Goal: Contribute content: Contribute content

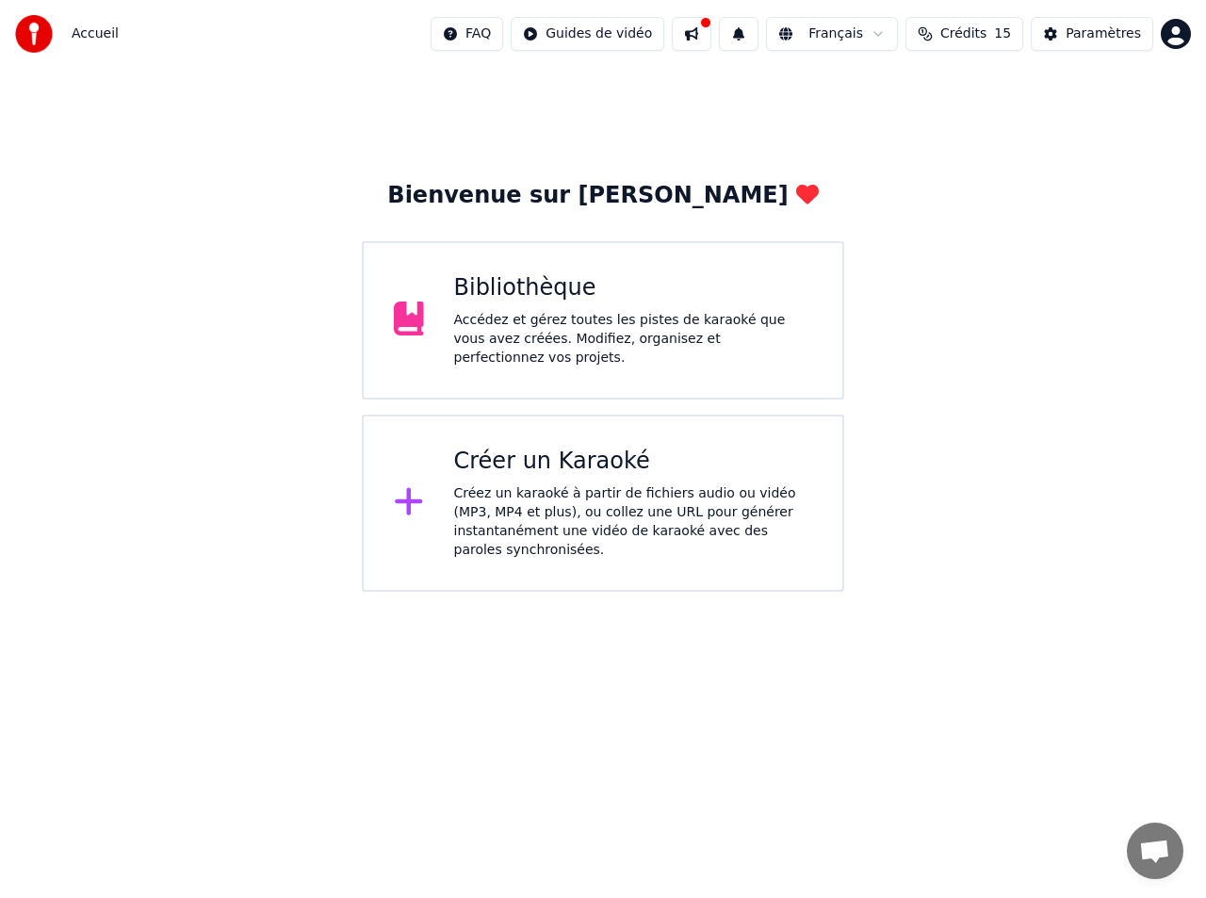
click at [665, 300] on div "Bibliothèque" at bounding box center [633, 288] width 359 height 30
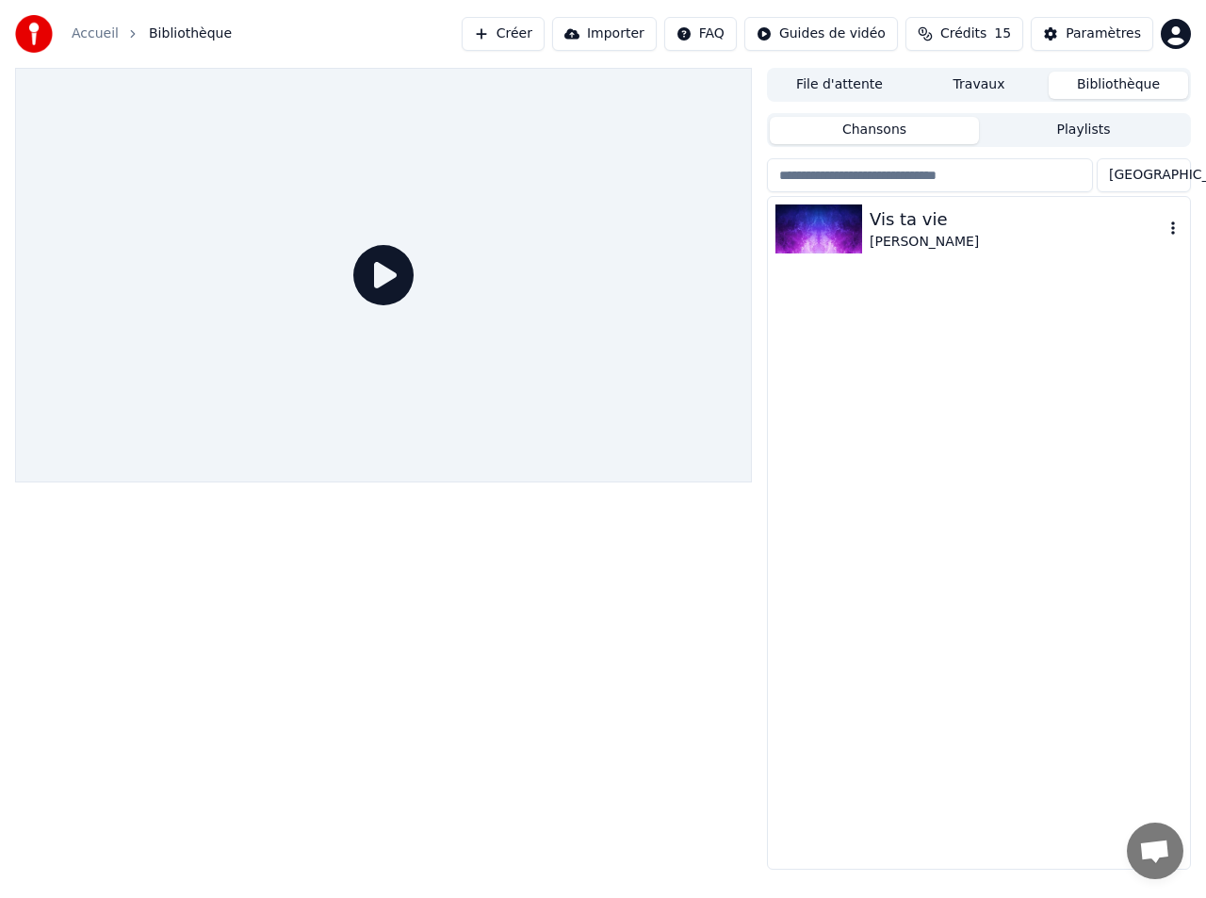
click at [892, 234] on div "[PERSON_NAME]" at bounding box center [1016, 242] width 294 height 19
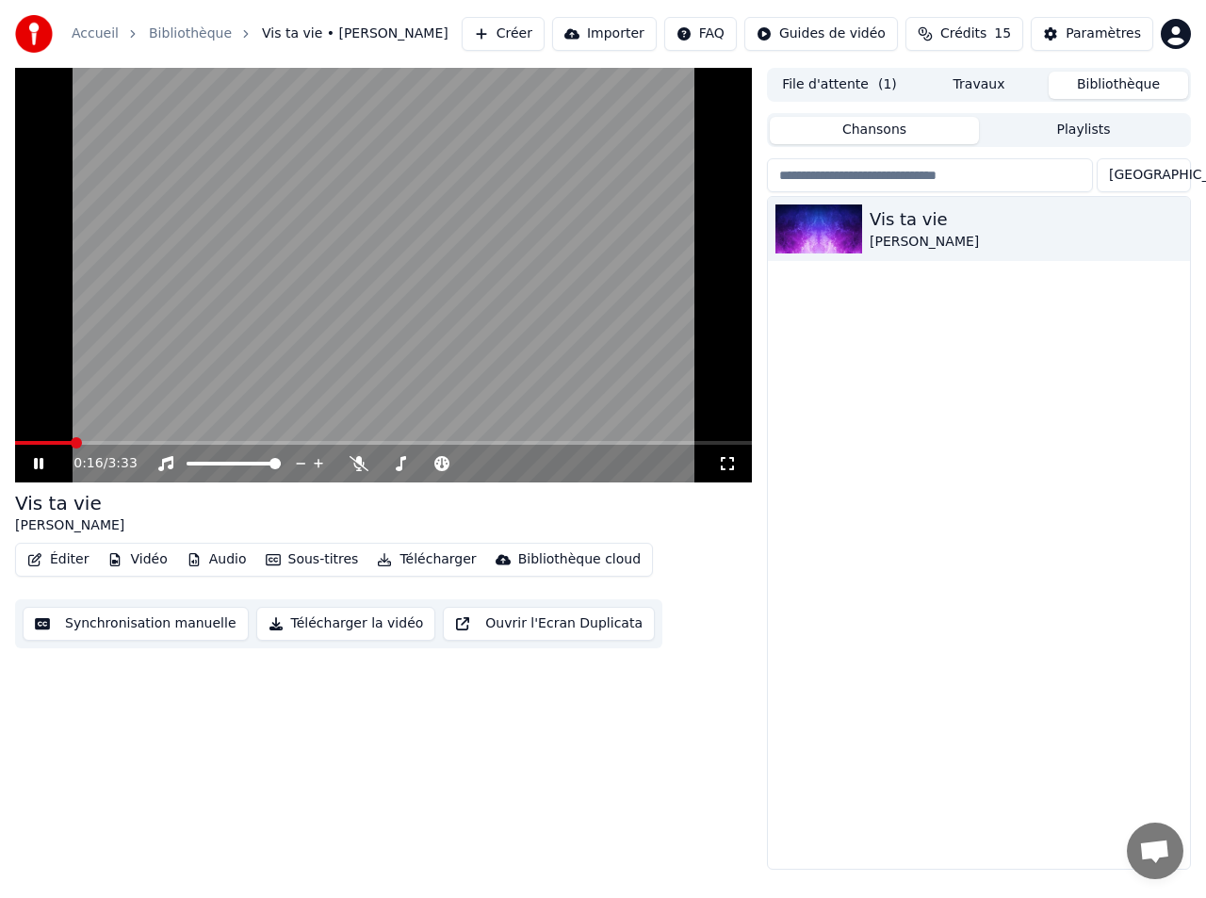
click at [724, 468] on icon at bounding box center [727, 463] width 13 height 13
click at [353, 460] on icon at bounding box center [358, 463] width 19 height 15
click at [474, 466] on span at bounding box center [467, 463] width 11 height 11
click at [186, 466] on span at bounding box center [191, 463] width 11 height 11
click at [260, 469] on span at bounding box center [256, 463] width 11 height 11
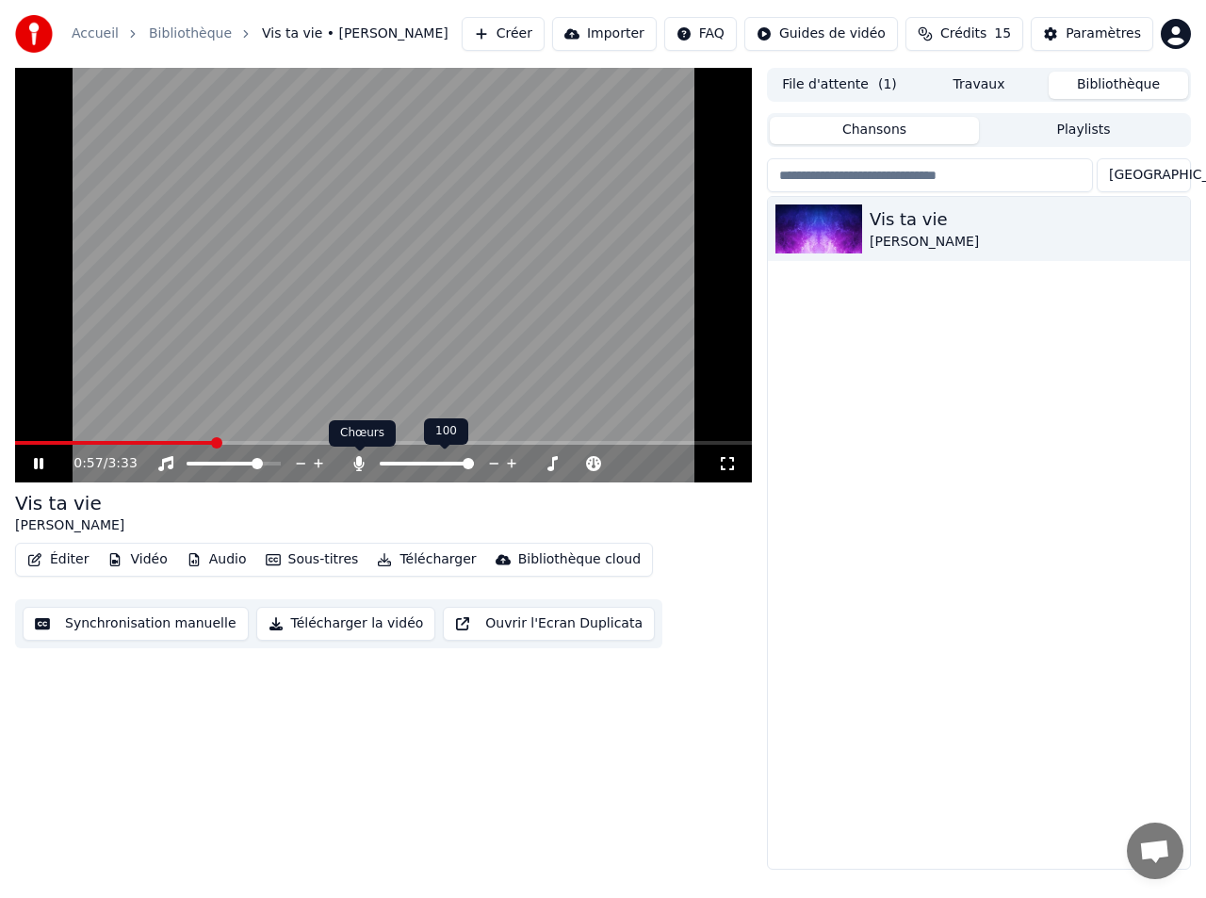
click at [360, 462] on icon at bounding box center [359, 463] width 10 height 15
click at [357, 463] on icon at bounding box center [358, 463] width 19 height 15
click at [356, 464] on icon at bounding box center [358, 463] width 19 height 15
click at [352, 465] on icon at bounding box center [358, 463] width 19 height 15
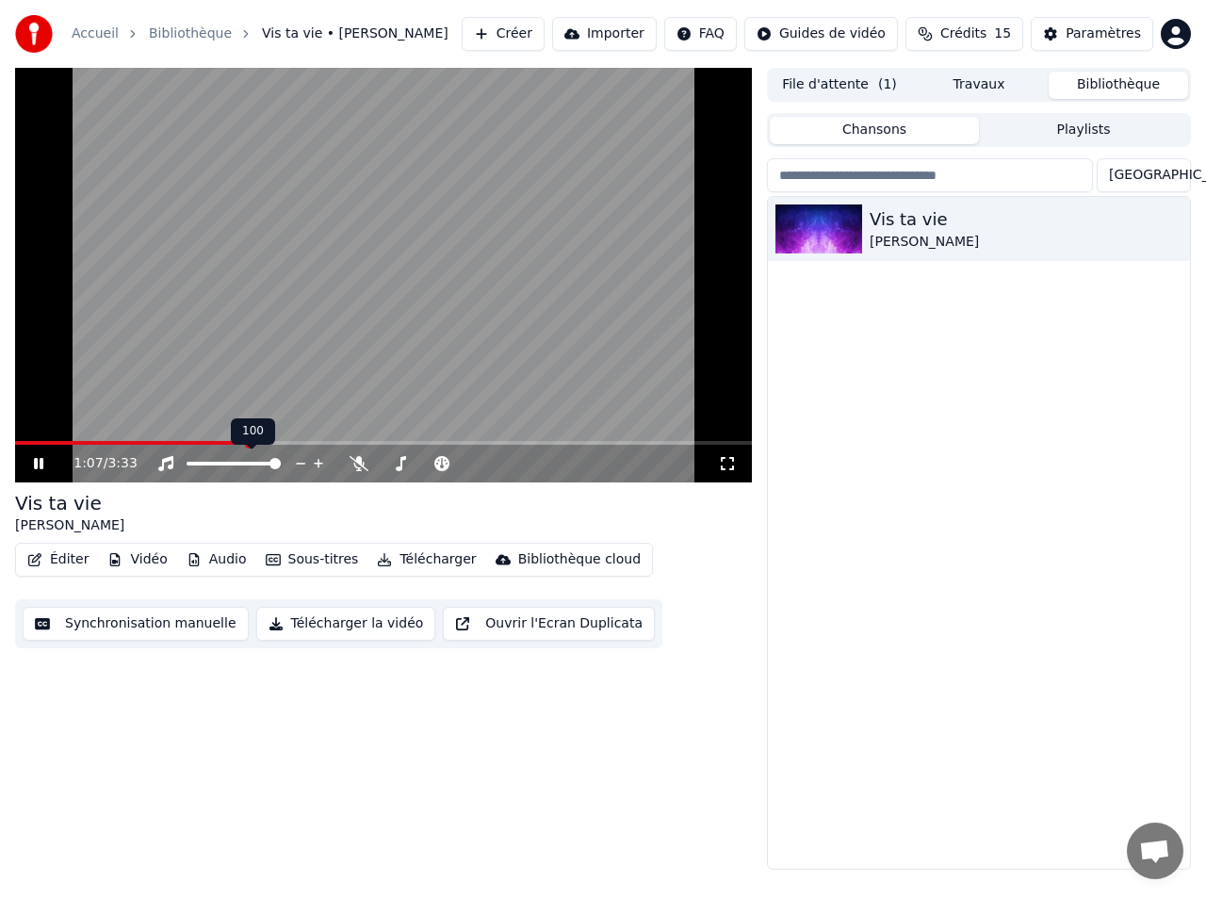
click at [281, 467] on span at bounding box center [274, 463] width 11 height 11
click at [360, 462] on icon at bounding box center [358, 463] width 19 height 15
click at [358, 458] on icon at bounding box center [359, 463] width 10 height 15
click at [358, 458] on icon at bounding box center [358, 463] width 19 height 15
click at [355, 464] on icon at bounding box center [359, 463] width 10 height 15
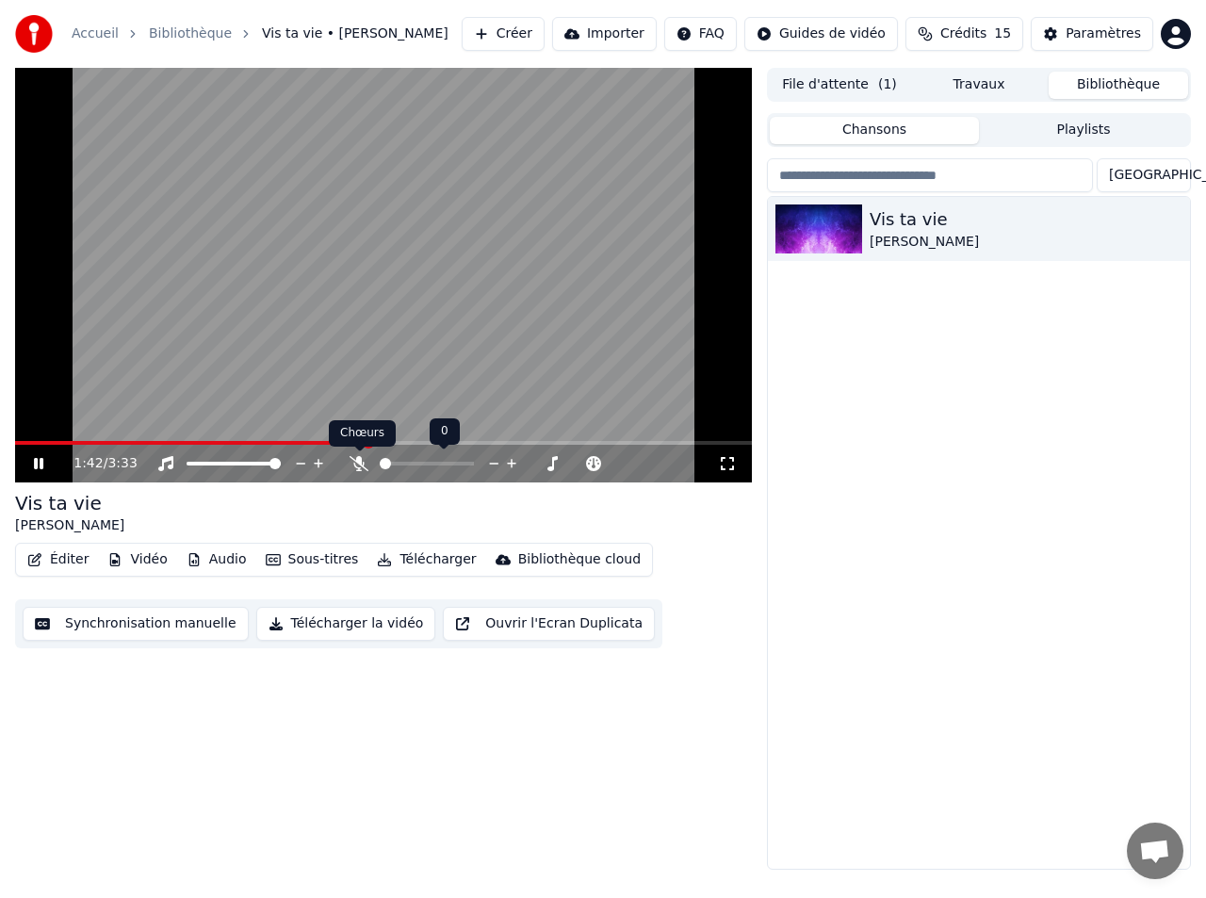
click at [355, 458] on icon at bounding box center [358, 463] width 19 height 15
click at [356, 460] on icon at bounding box center [358, 463] width 19 height 15
click at [596, 228] on video at bounding box center [383, 275] width 737 height 414
drag, startPoint x: 167, startPoint y: 327, endPoint x: 299, endPoint y: 426, distance: 164.8
click at [181, 333] on video at bounding box center [383, 275] width 737 height 414
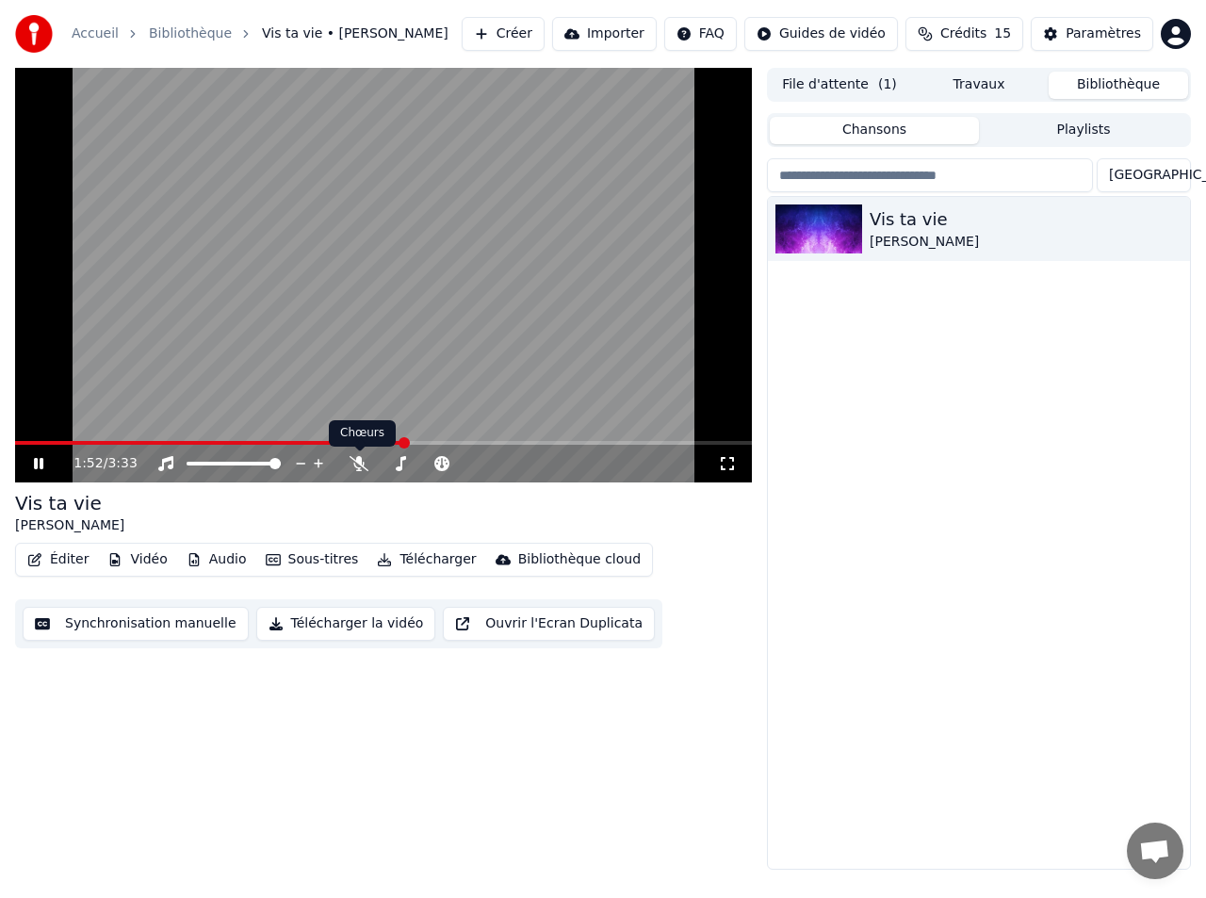
click at [506, 274] on video at bounding box center [383, 275] width 737 height 414
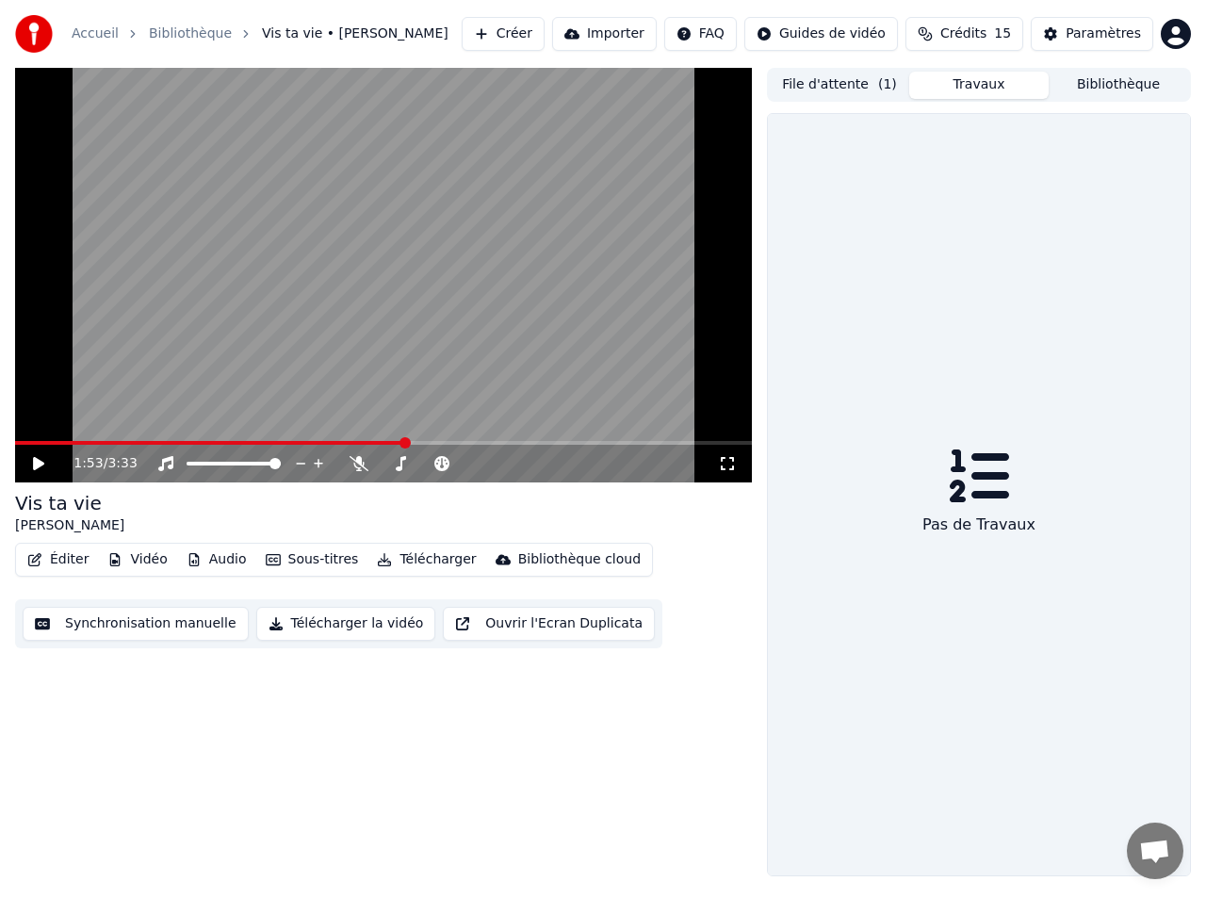
click at [982, 93] on button "Travaux" at bounding box center [978, 85] width 139 height 27
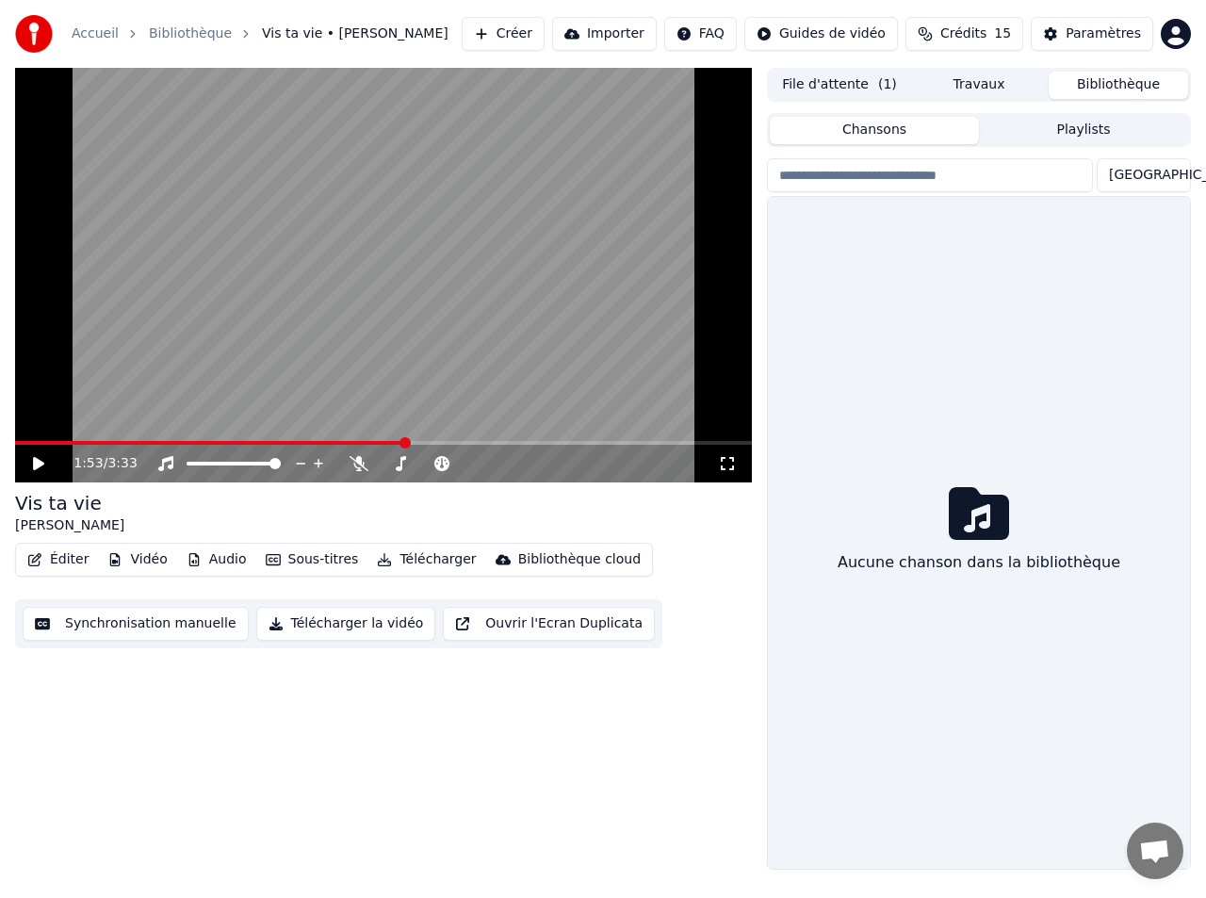
click at [1091, 81] on button "Bibliothèque" at bounding box center [1117, 85] width 139 height 27
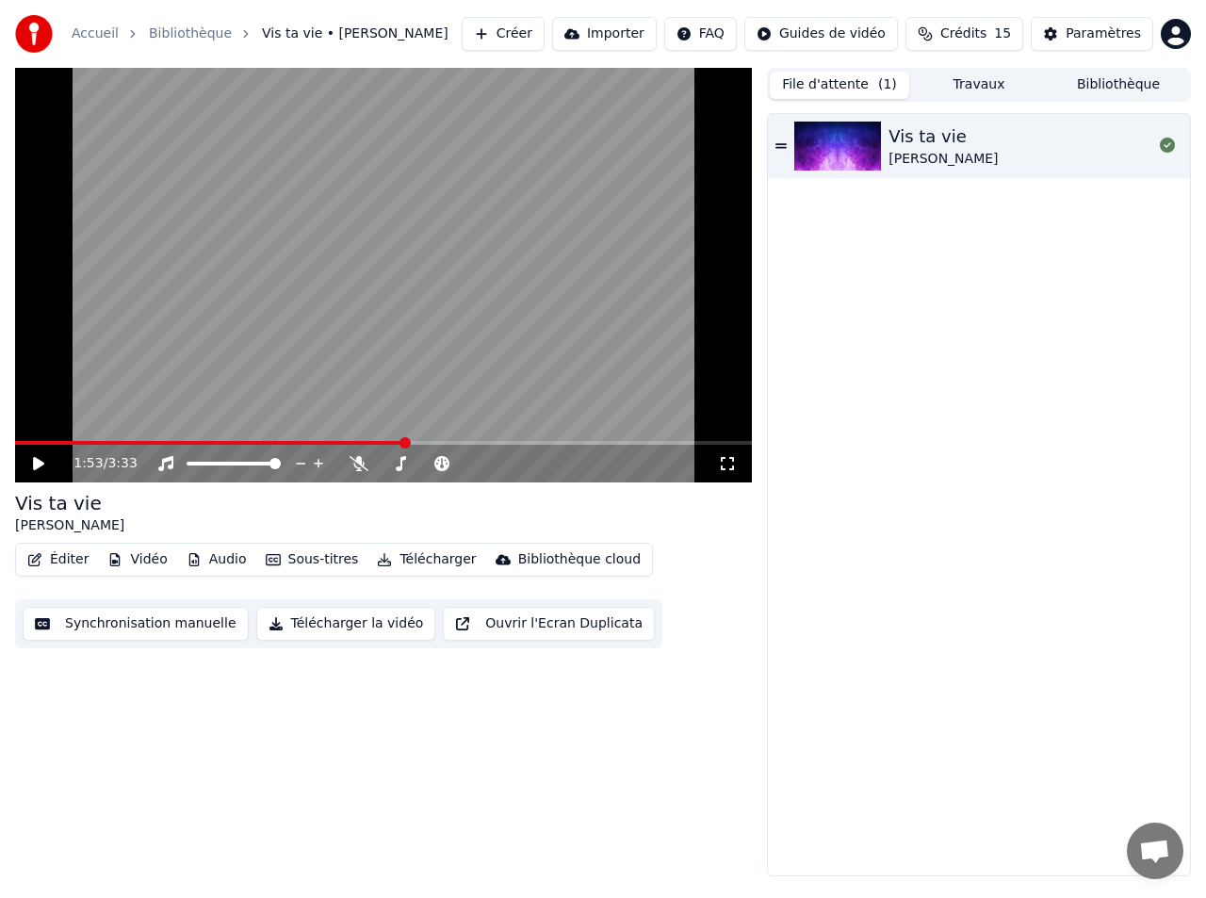
click at [821, 87] on button "File d'attente ( 1 )" at bounding box center [839, 85] width 139 height 27
click at [1118, 87] on button "Bibliothèque" at bounding box center [1117, 85] width 139 height 27
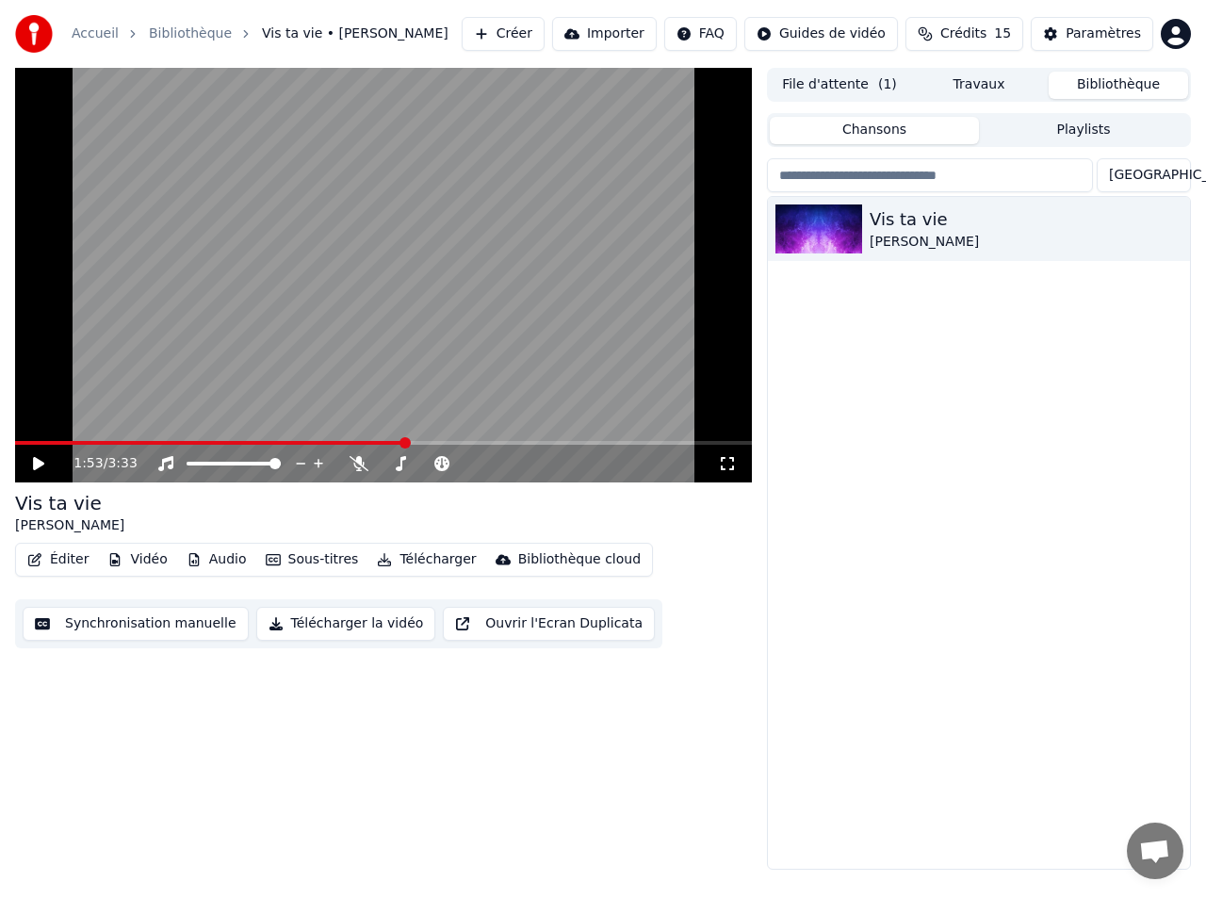
click at [312, 559] on button "Sous-titres" at bounding box center [312, 559] width 108 height 26
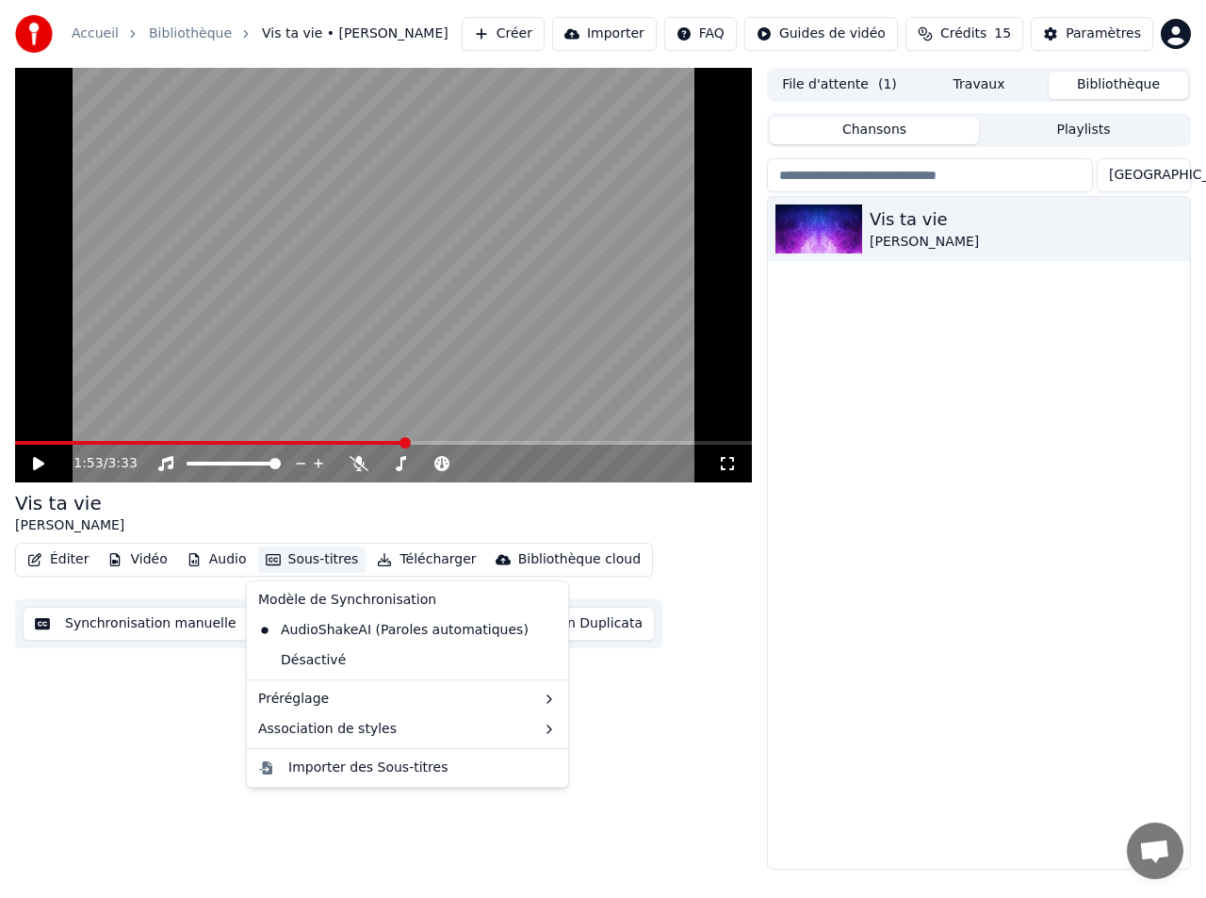
click at [197, 683] on div "1:53 / 3:33 Vis ta vie [PERSON_NAME] Éditer Vidéo Audio Sous-titres Télécharger…" at bounding box center [383, 469] width 737 height 802
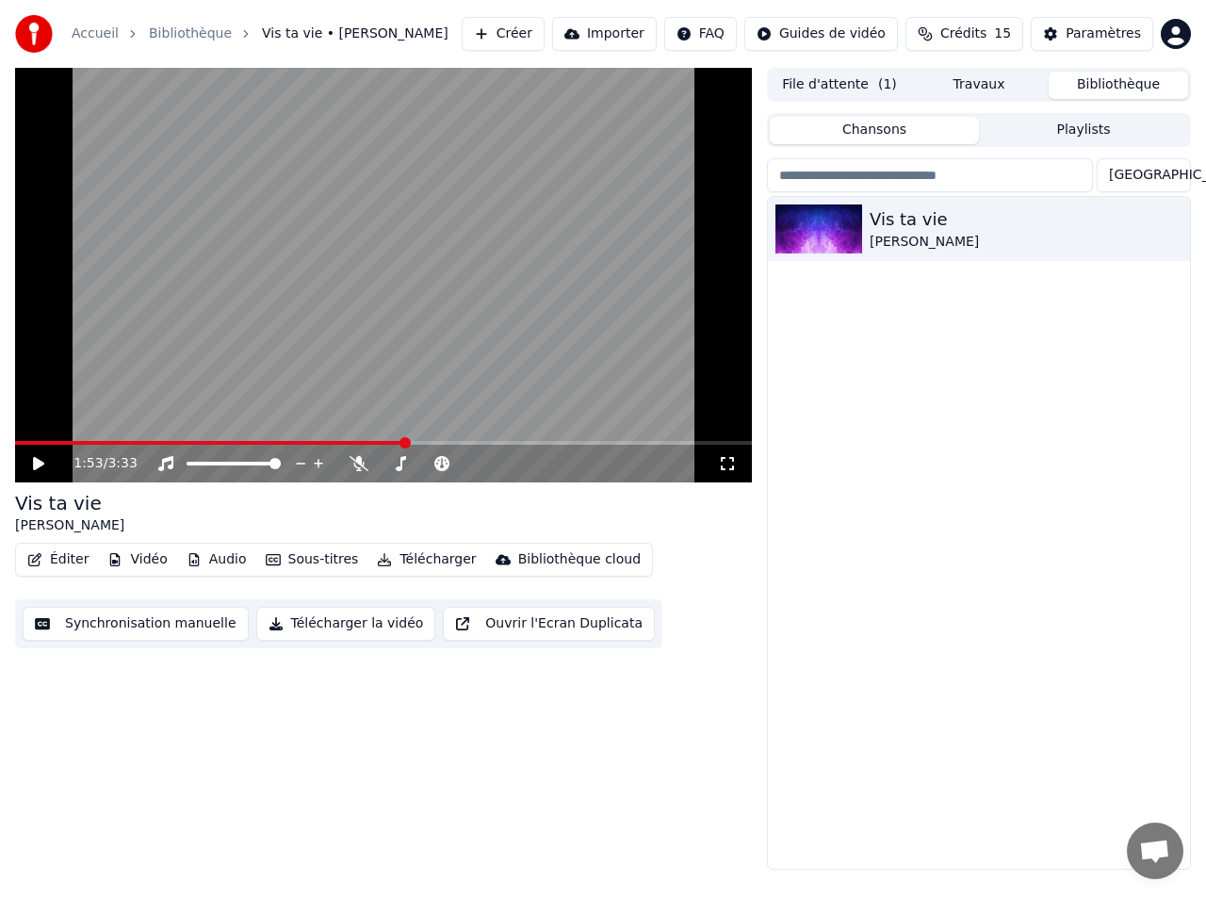
click at [173, 627] on button "Synchronisation manuelle" at bounding box center [136, 624] width 226 height 34
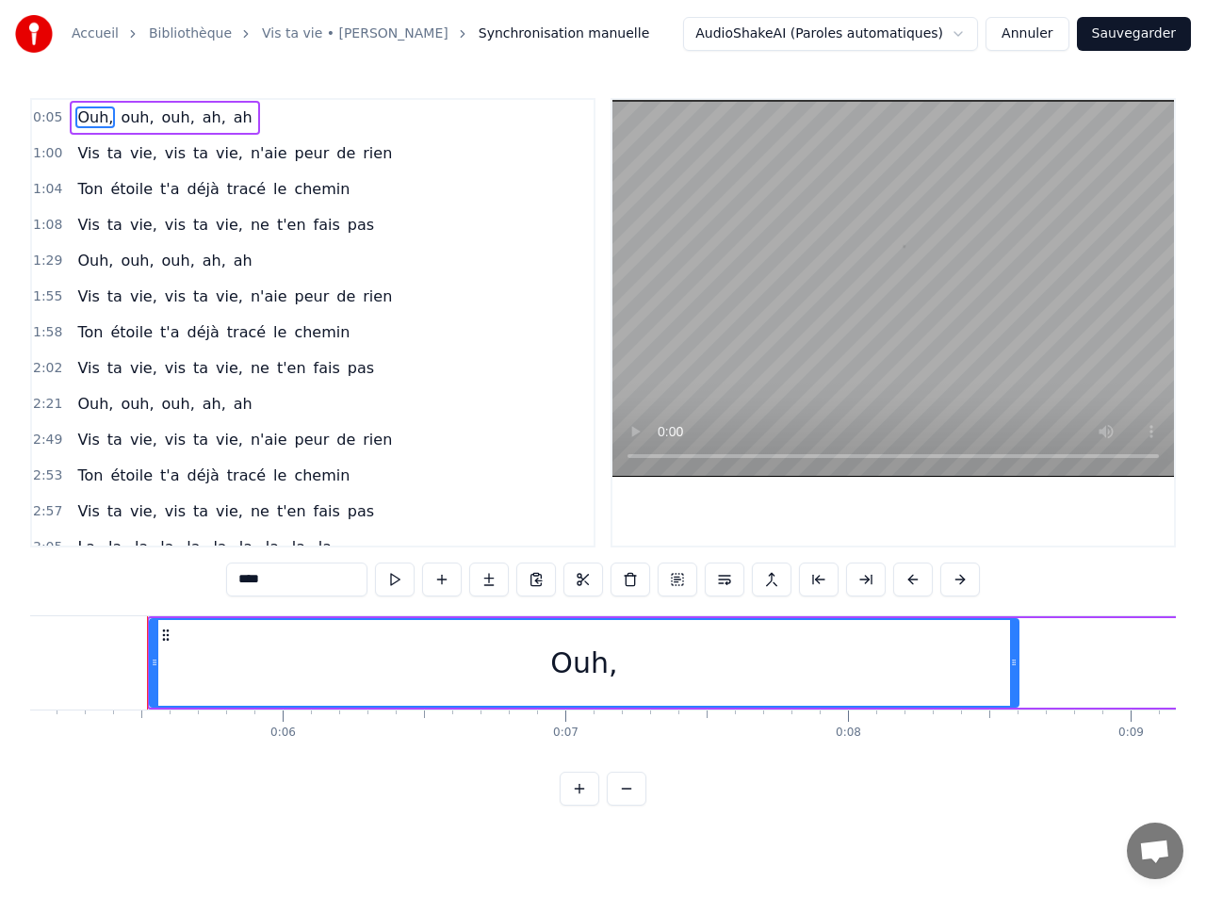
scroll to position [0, 1465]
click at [854, 37] on html "Accueil Bibliothèque Vis ta vie • [PERSON_NAME] Synchronisation manuelle AudioS…" at bounding box center [603, 417] width 1206 height 835
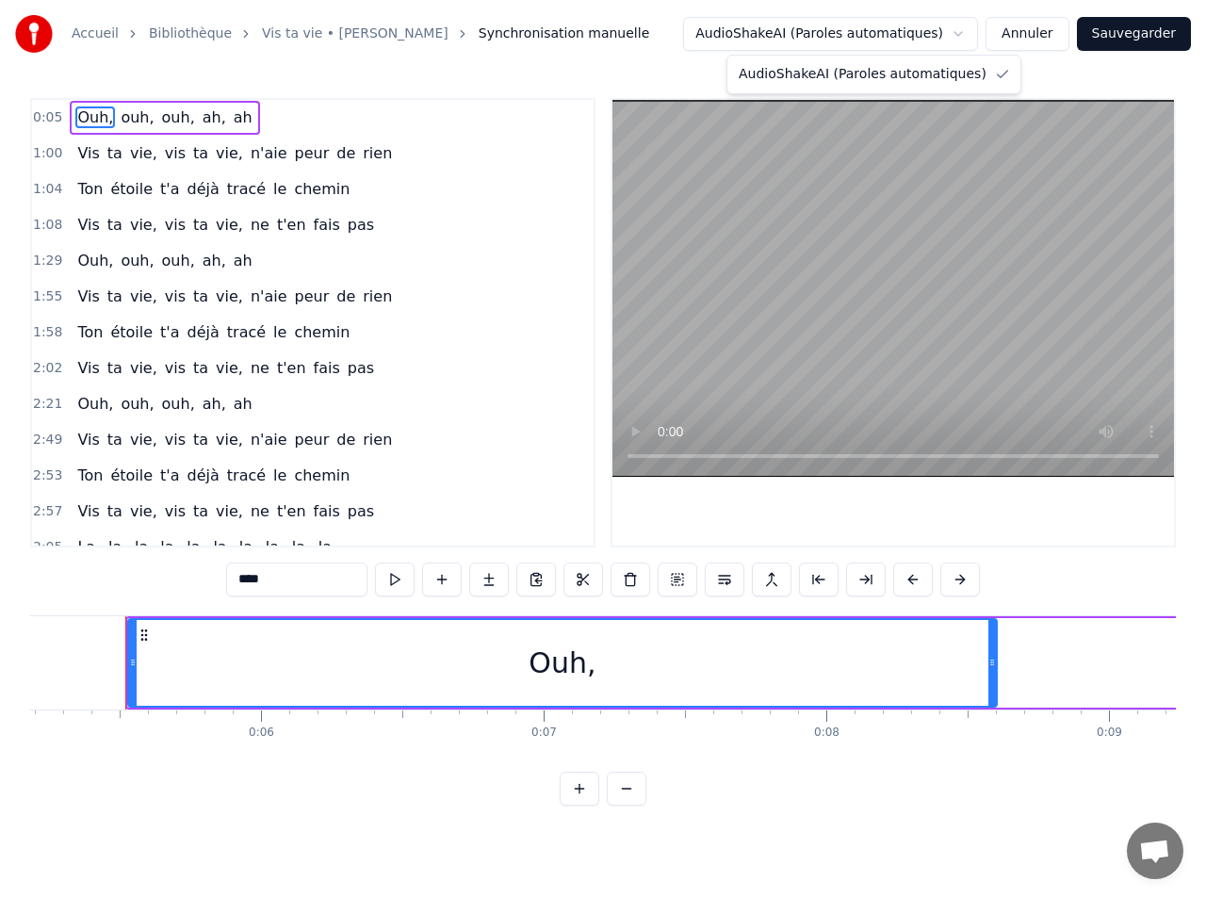
click at [854, 37] on html "Accueil Bibliothèque Vis ta vie • [PERSON_NAME] Synchronisation manuelle AudioS…" at bounding box center [603, 417] width 1206 height 835
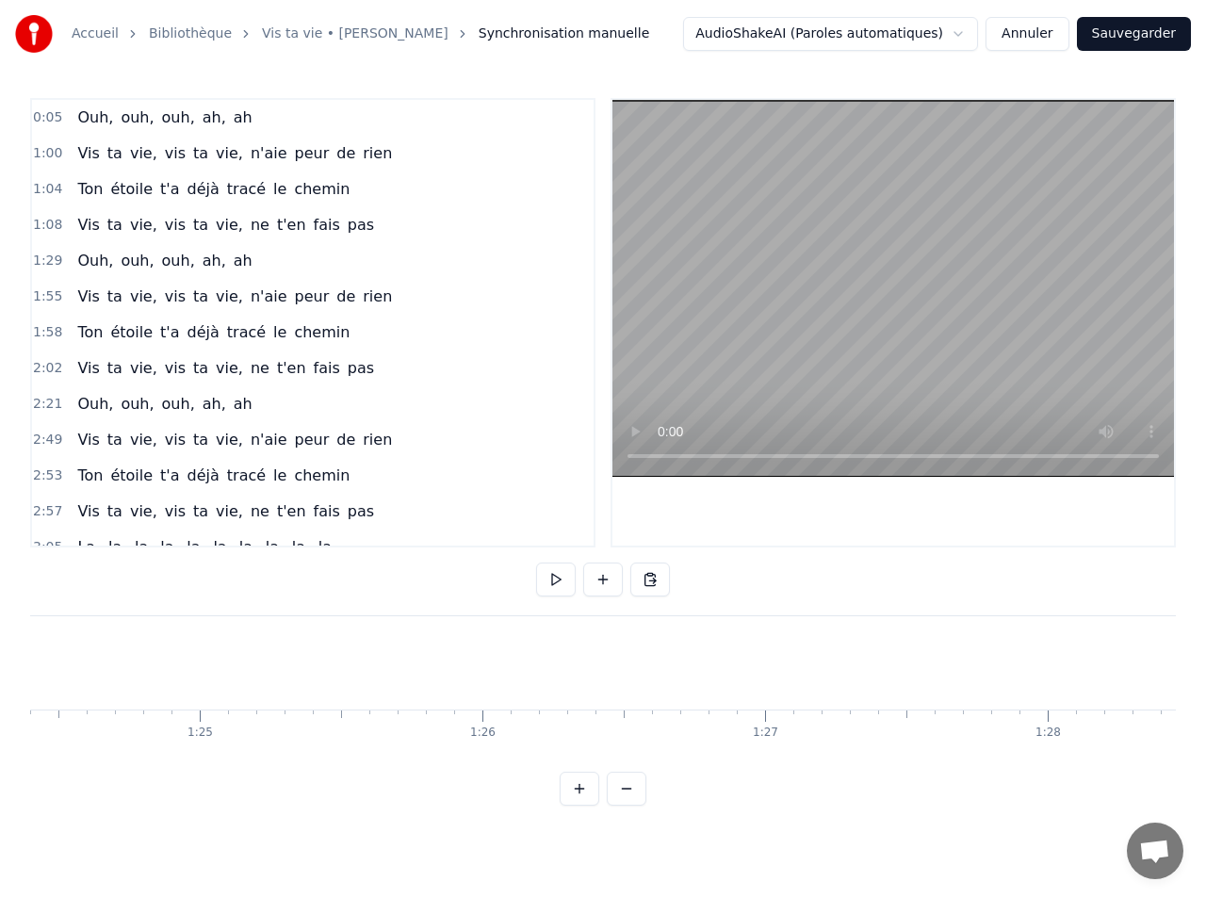
scroll to position [0, 25277]
click at [1037, 28] on button "Annuler" at bounding box center [1026, 34] width 83 height 34
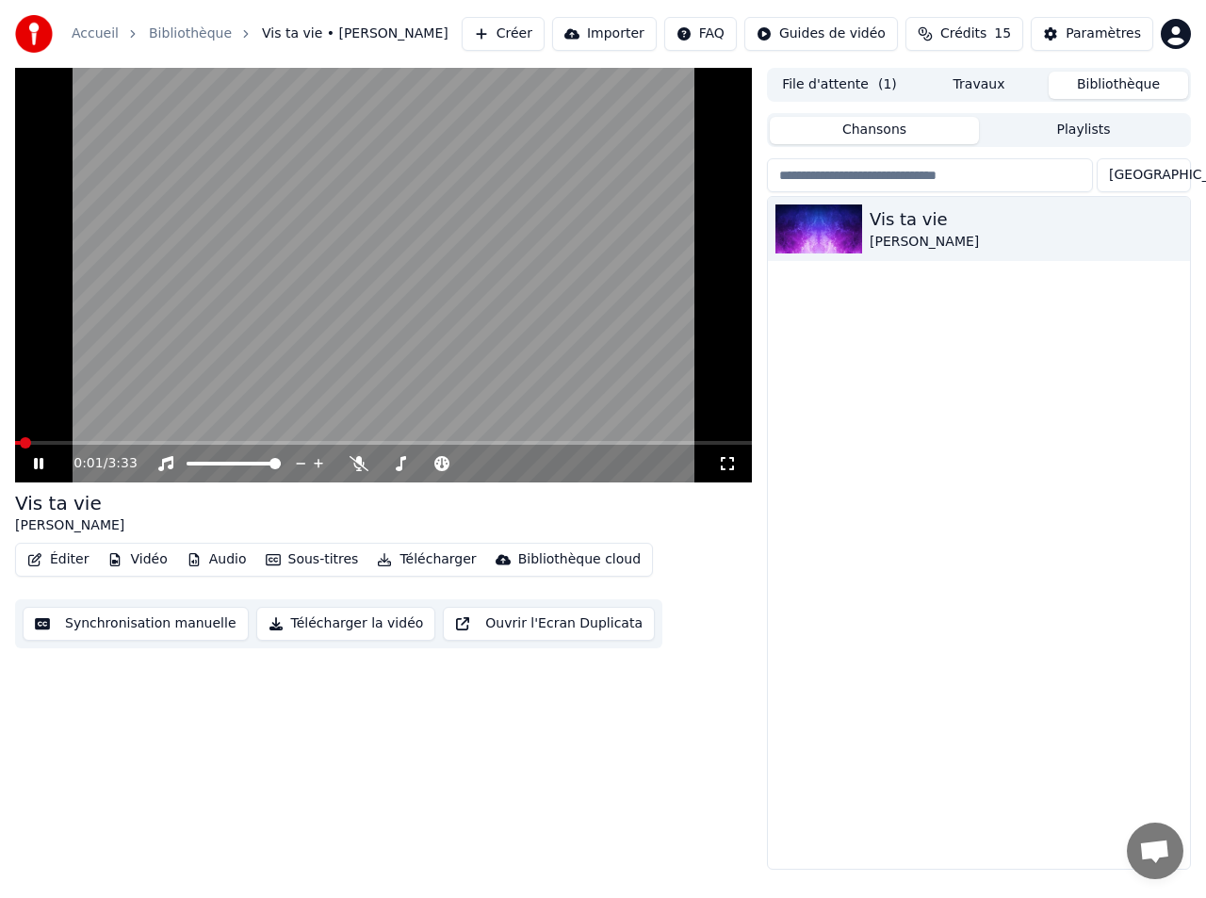
click at [381, 336] on video at bounding box center [383, 275] width 737 height 414
click at [34, 561] on icon "button" at bounding box center [34, 559] width 13 height 13
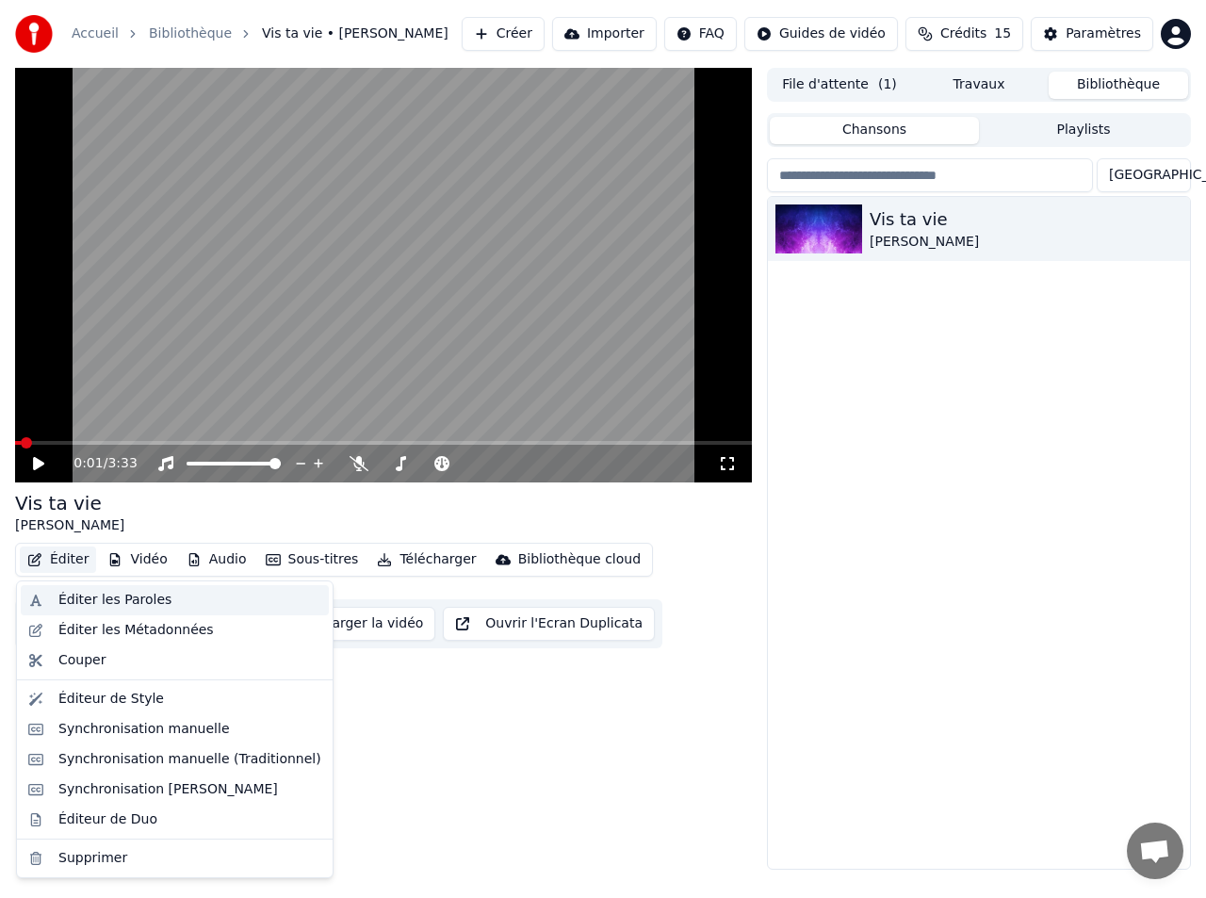
click at [152, 605] on div "Éditer les Paroles" at bounding box center [114, 600] width 113 height 19
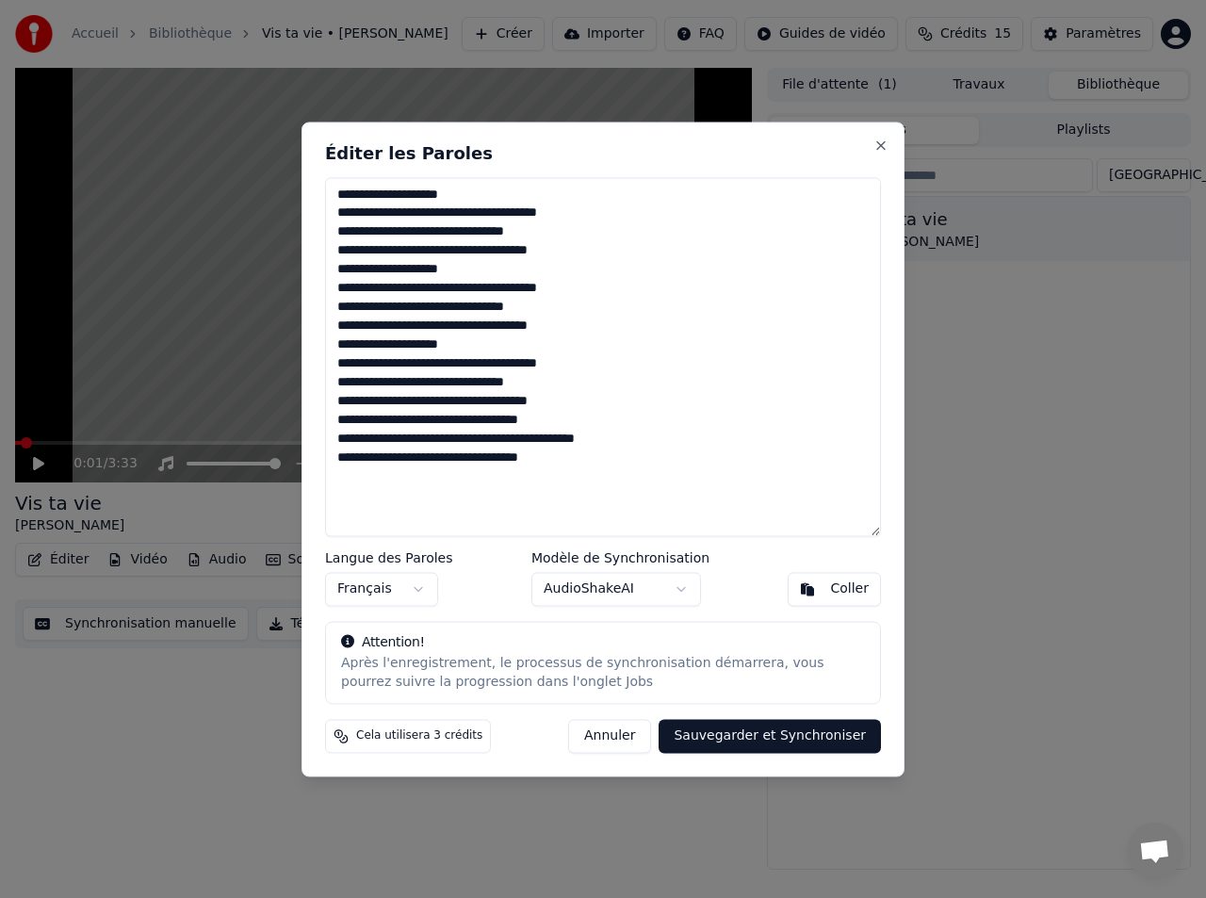
click at [593, 423] on textarea "**********" at bounding box center [603, 356] width 556 height 359
click at [618, 734] on button "Annuler" at bounding box center [609, 736] width 83 height 34
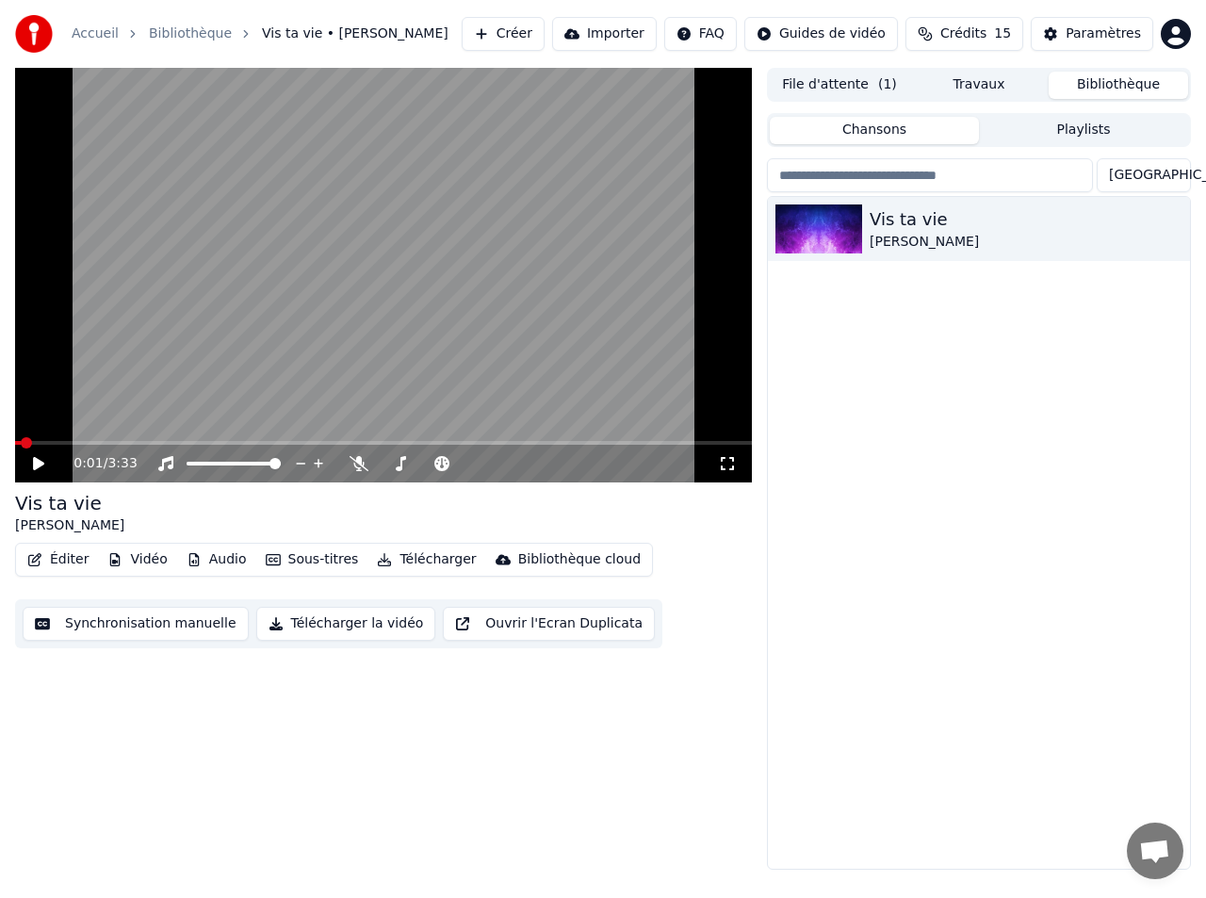
click at [307, 559] on button "Sous-titres" at bounding box center [312, 559] width 108 height 26
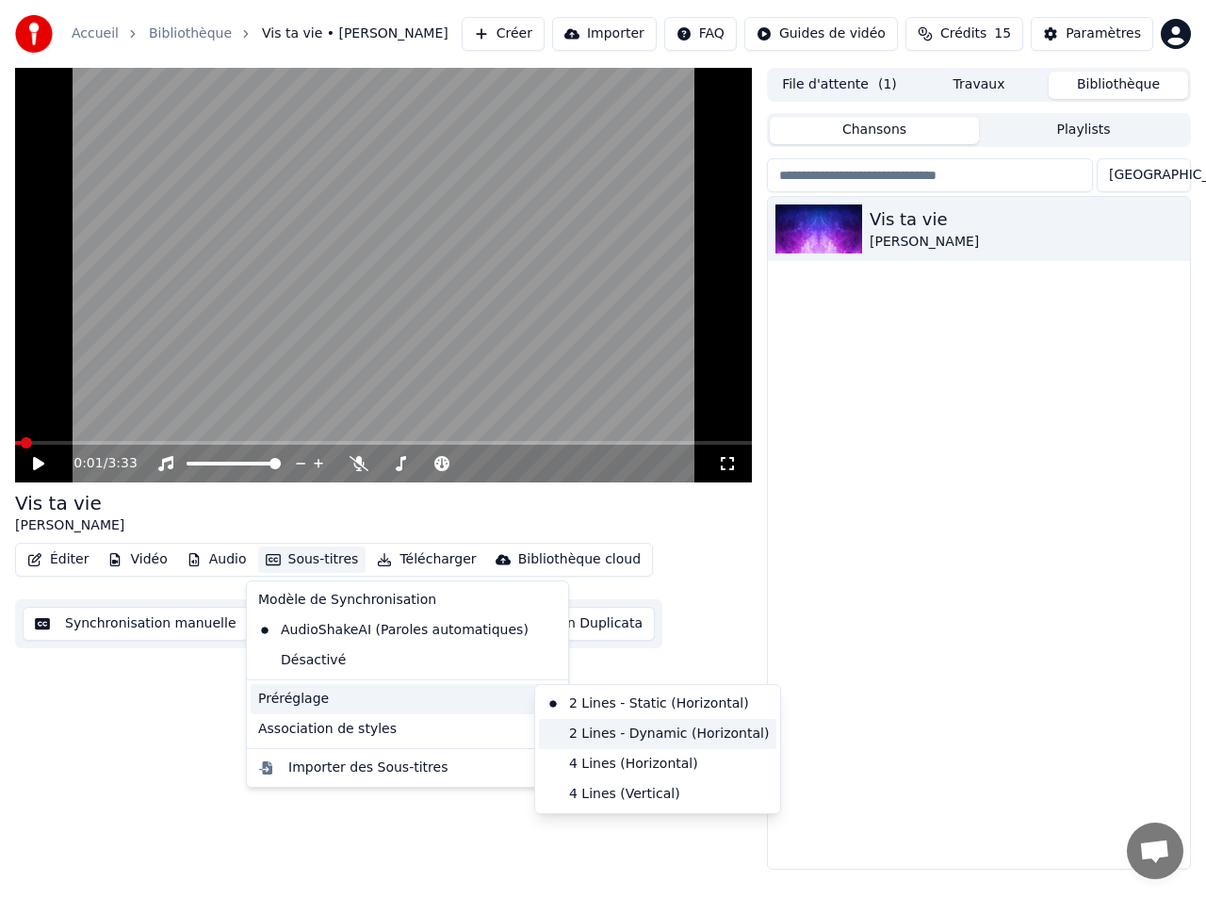
click at [615, 734] on div "2 Lines - Dynamic (Horizontal)" at bounding box center [657, 734] width 237 height 30
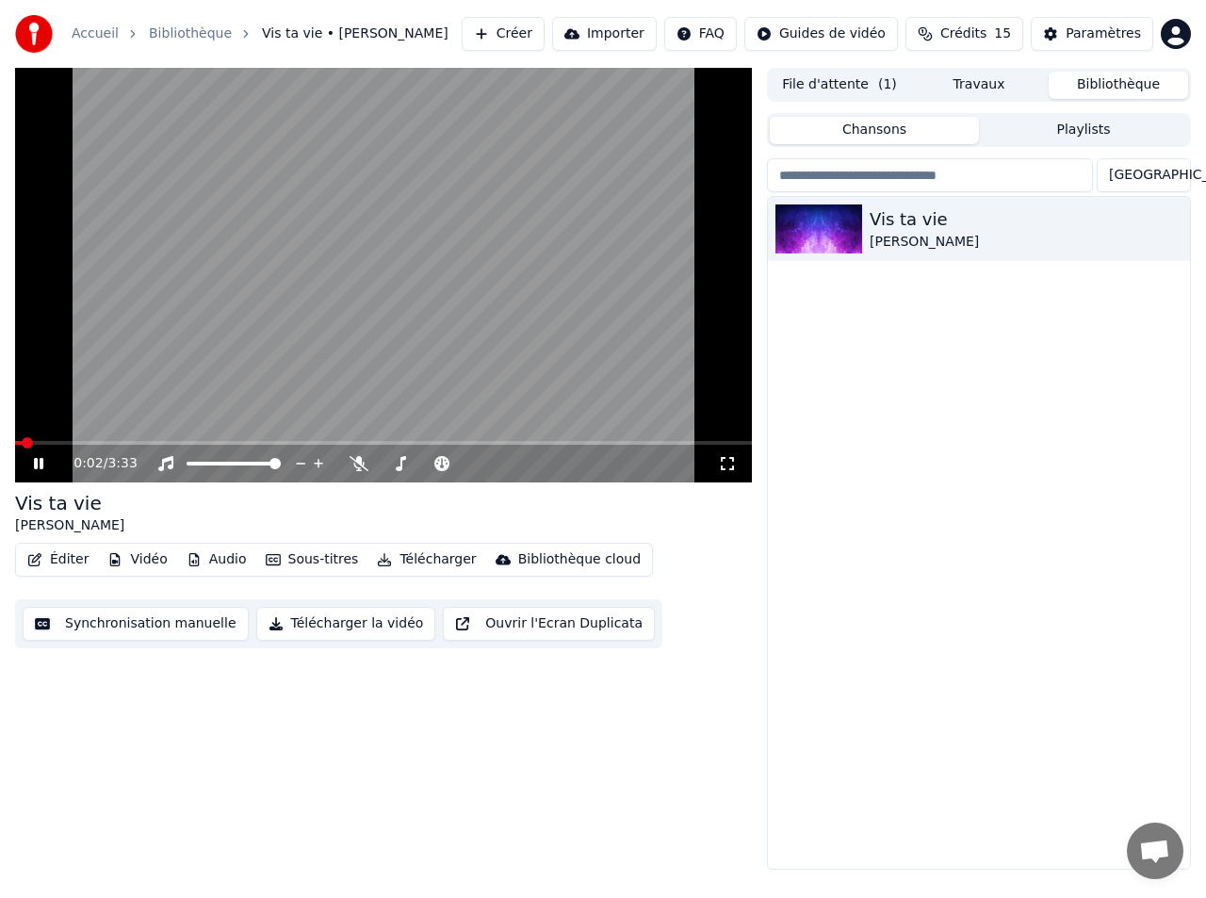
click at [406, 223] on video at bounding box center [383, 275] width 737 height 414
click at [36, 463] on icon at bounding box center [38, 463] width 11 height 13
click at [600, 388] on video at bounding box center [383, 275] width 737 height 414
click at [618, 391] on video at bounding box center [383, 275] width 737 height 414
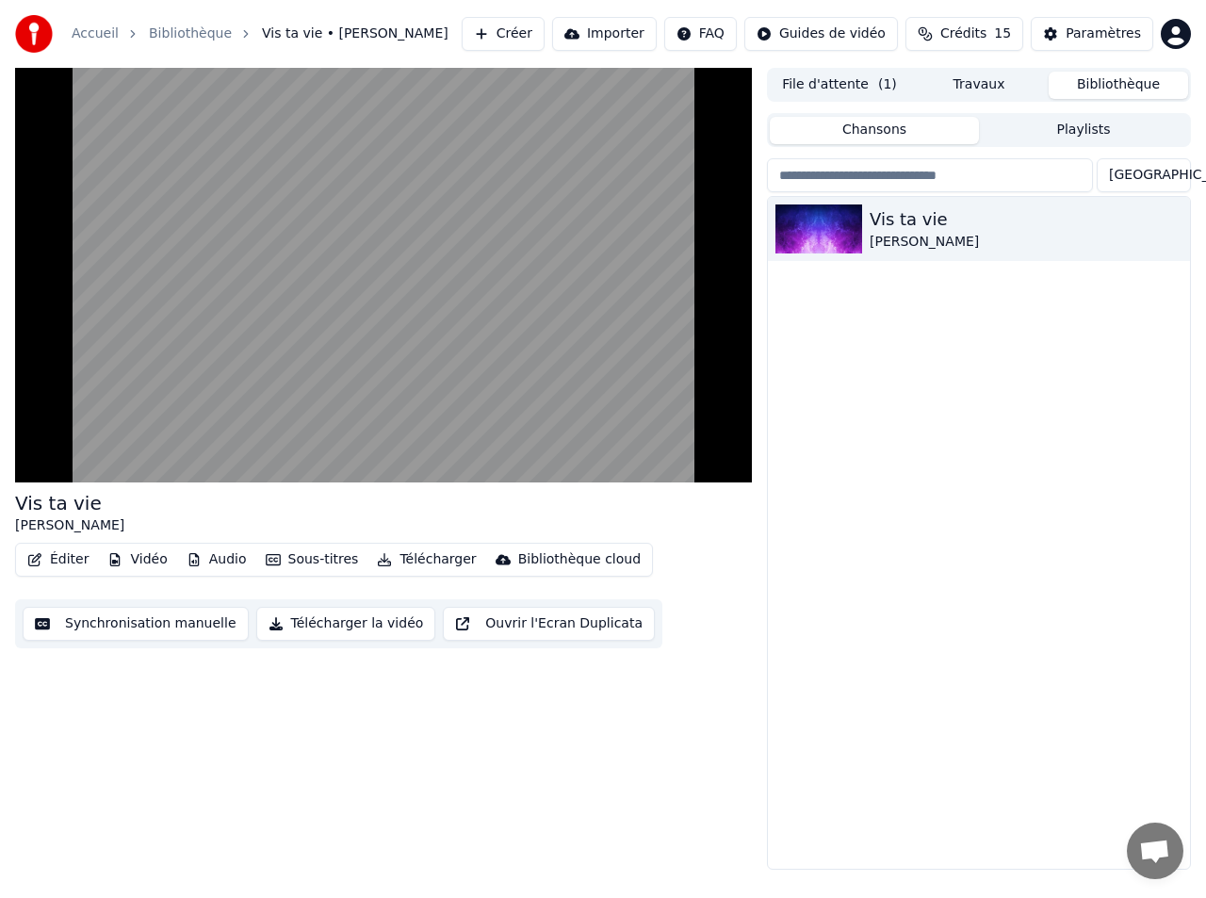
click at [651, 397] on video at bounding box center [383, 275] width 737 height 414
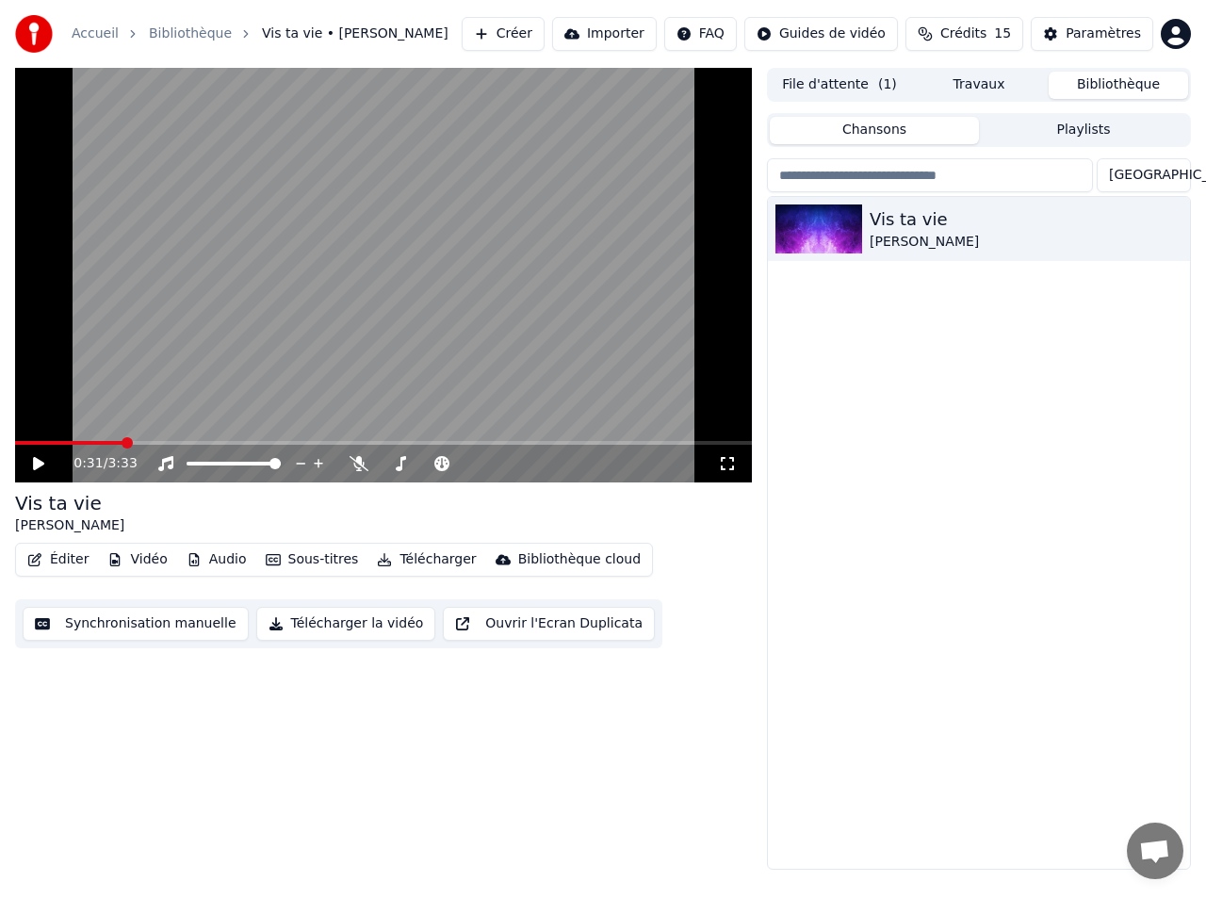
click at [73, 558] on button "Éditer" at bounding box center [58, 559] width 76 height 26
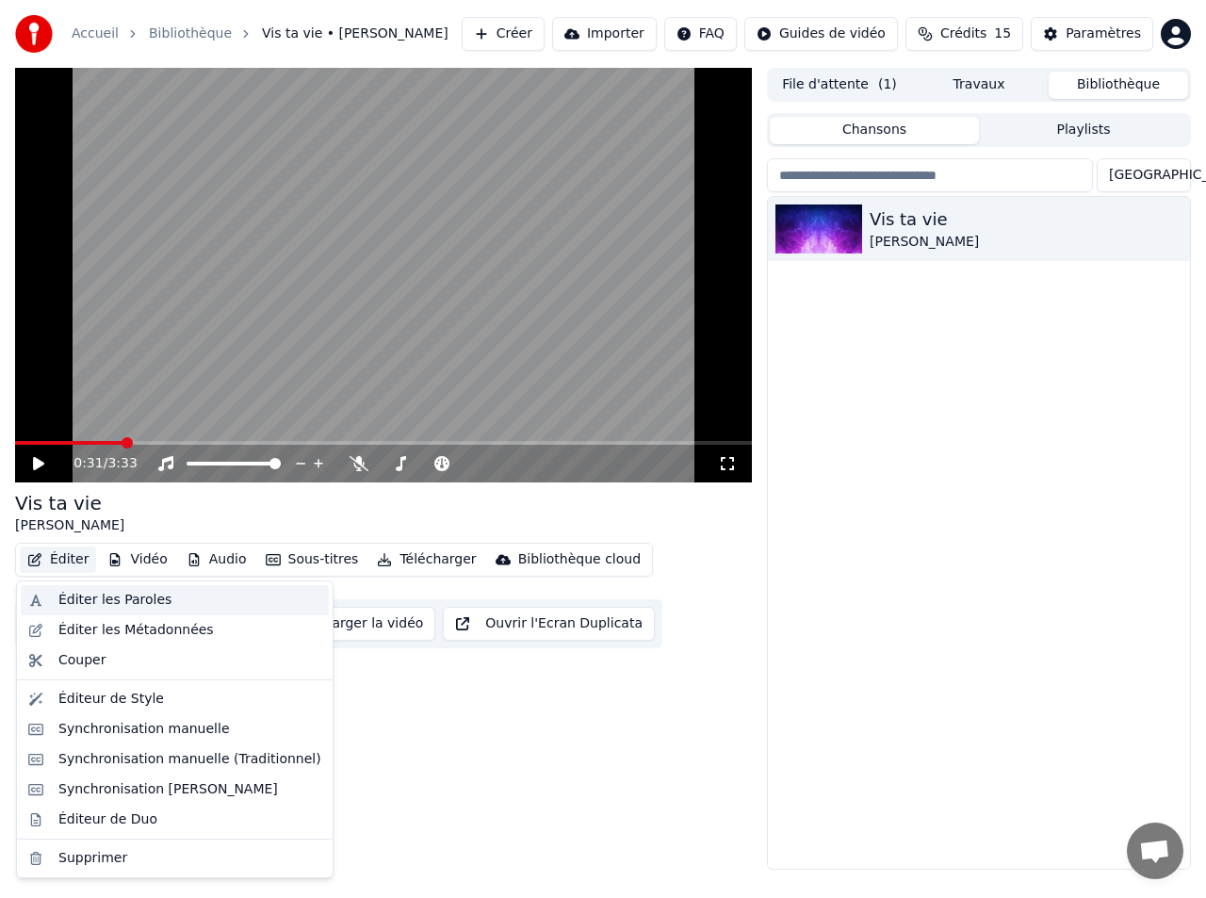
click at [66, 595] on div "Éditer les Paroles" at bounding box center [114, 600] width 113 height 19
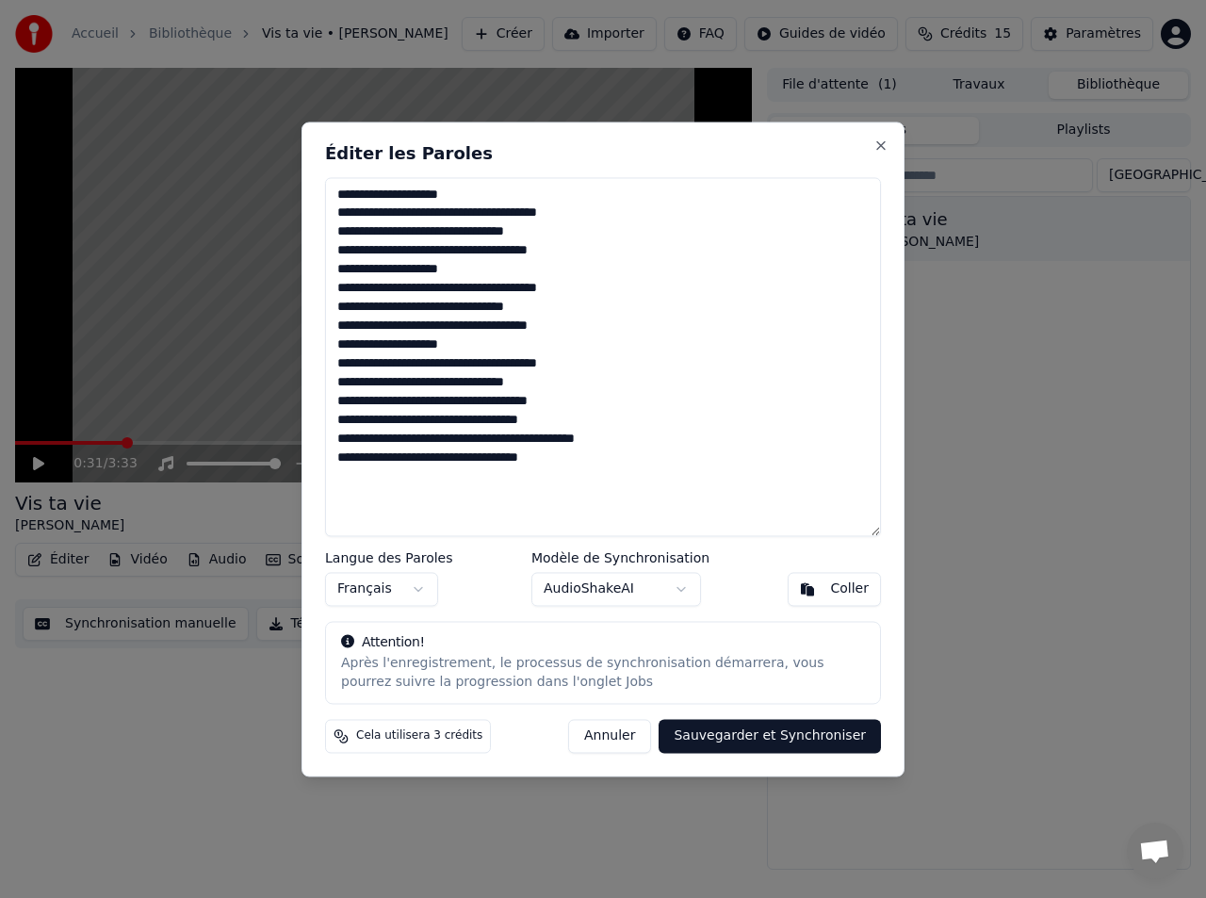
click at [532, 494] on textarea "**********" at bounding box center [603, 356] width 556 height 359
paste textarea "**********"
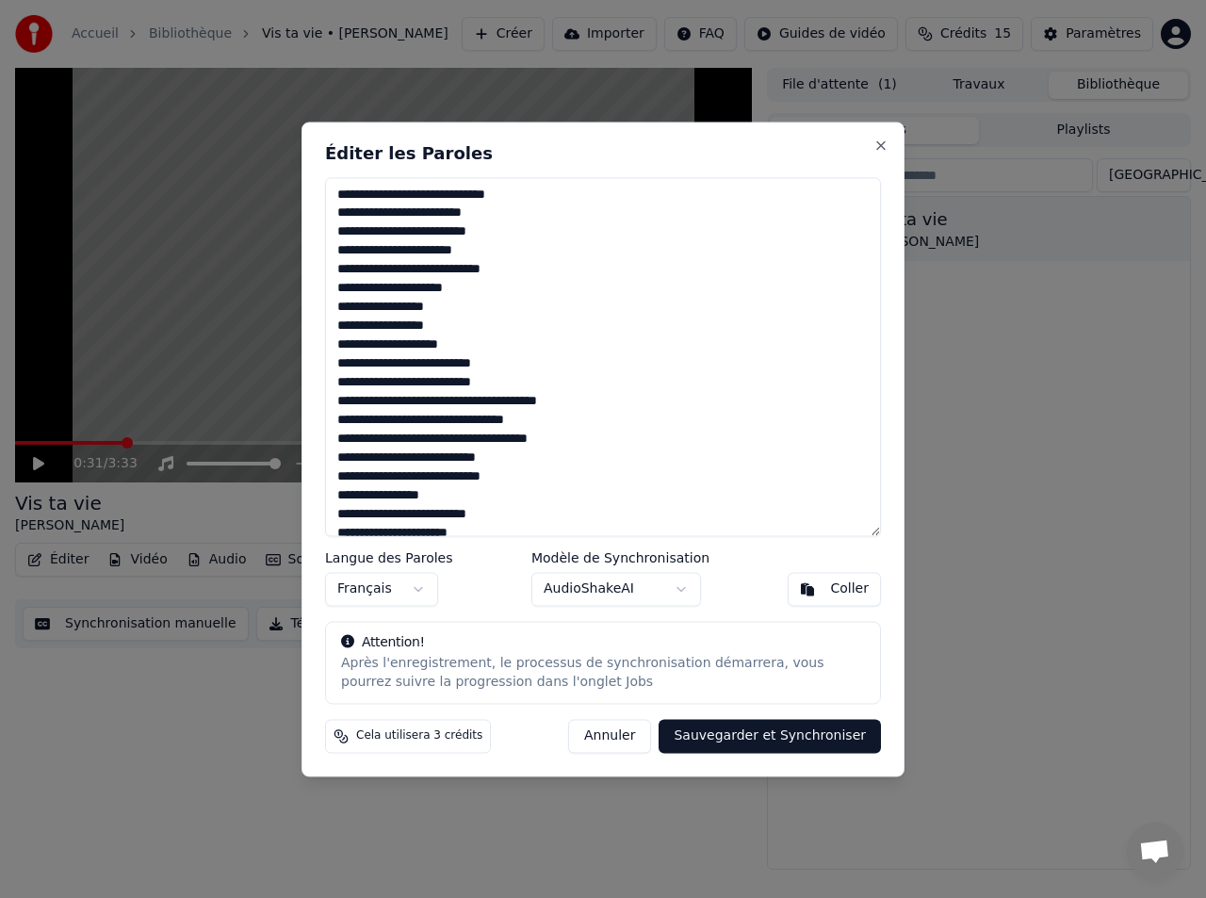
scroll to position [535, 0]
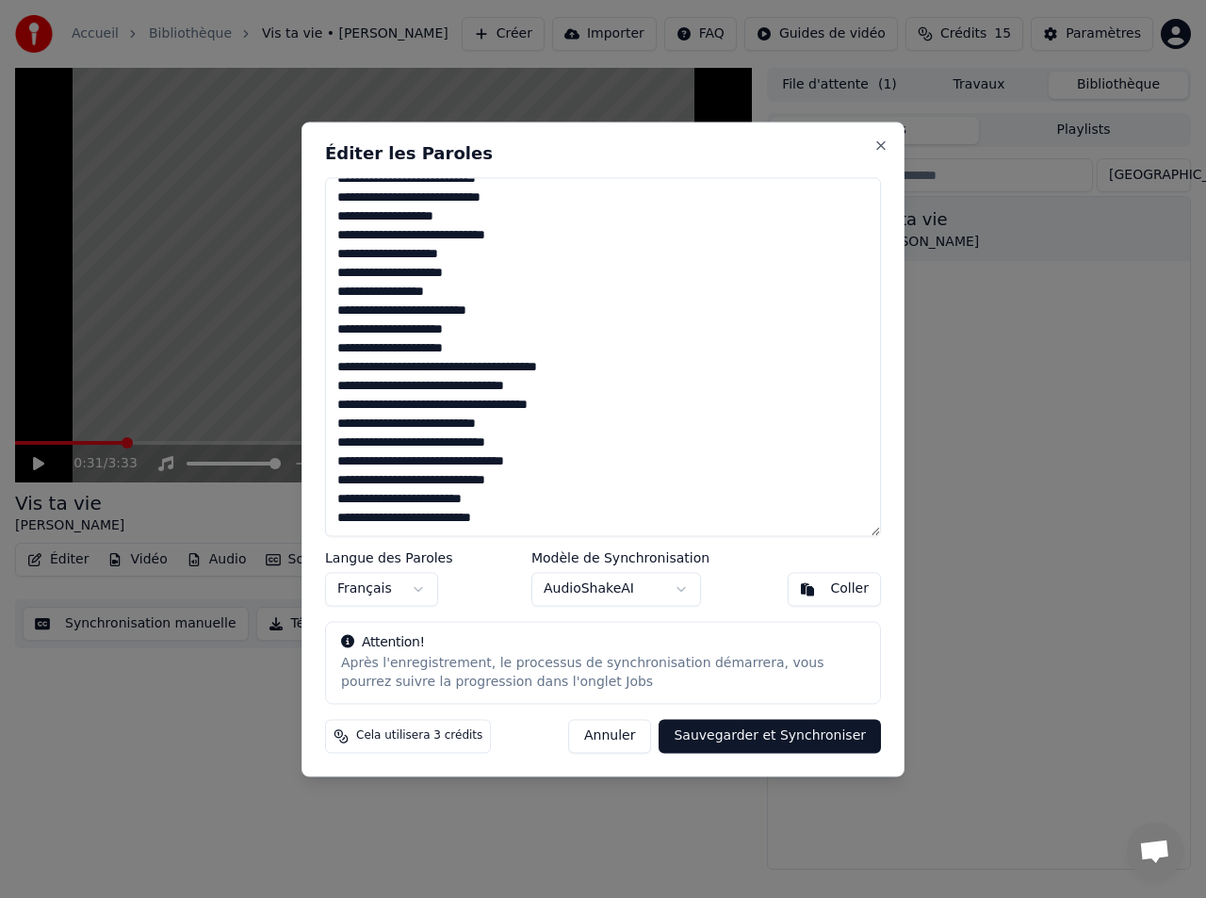
click at [738, 741] on button "Sauvegarder et Synchroniser" at bounding box center [769, 736] width 222 height 34
type textarea "**********"
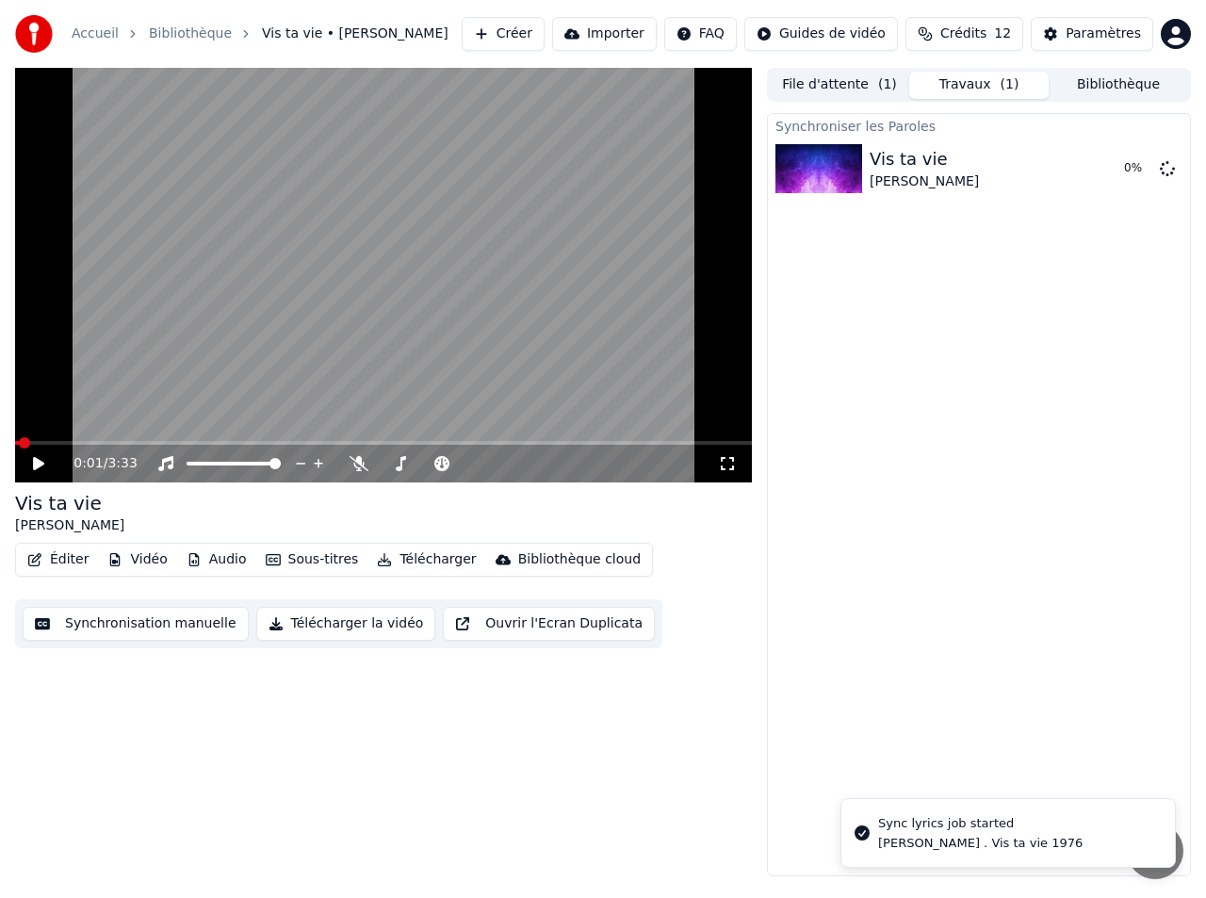
click at [19, 437] on span at bounding box center [24, 442] width 11 height 11
click at [142, 632] on button "Synchronisation manuelle" at bounding box center [136, 624] width 226 height 34
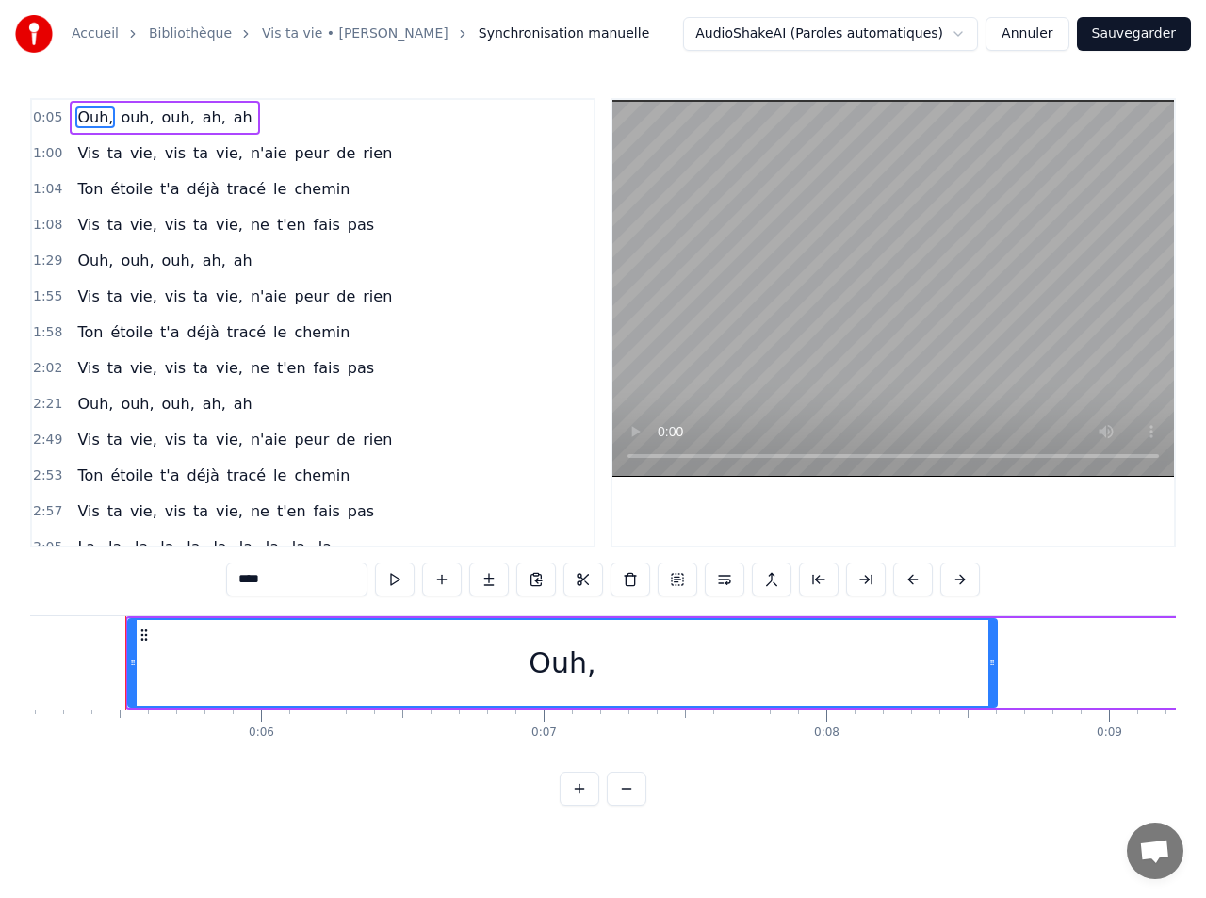
click at [1030, 33] on button "Annuler" at bounding box center [1026, 34] width 83 height 34
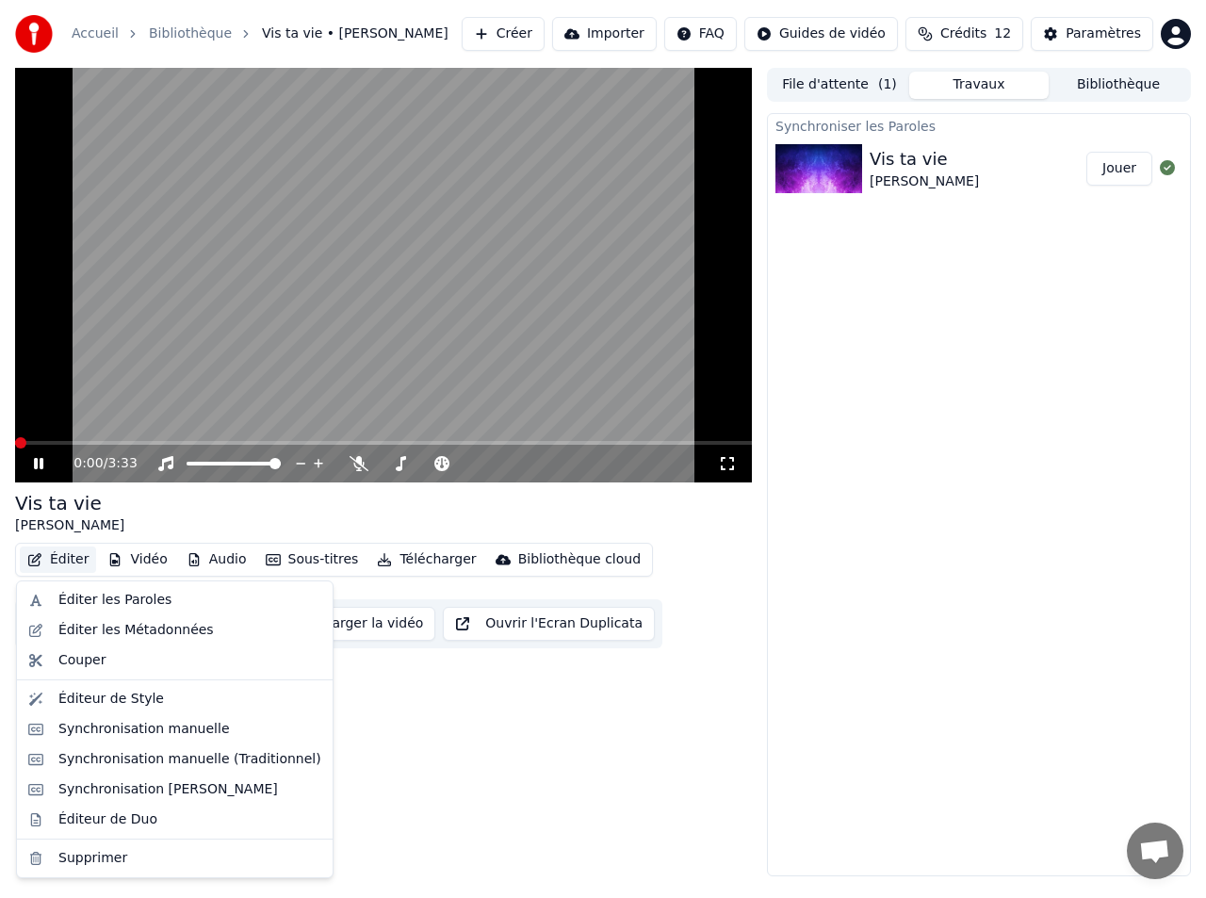
click at [70, 559] on button "Éditer" at bounding box center [58, 559] width 76 height 26
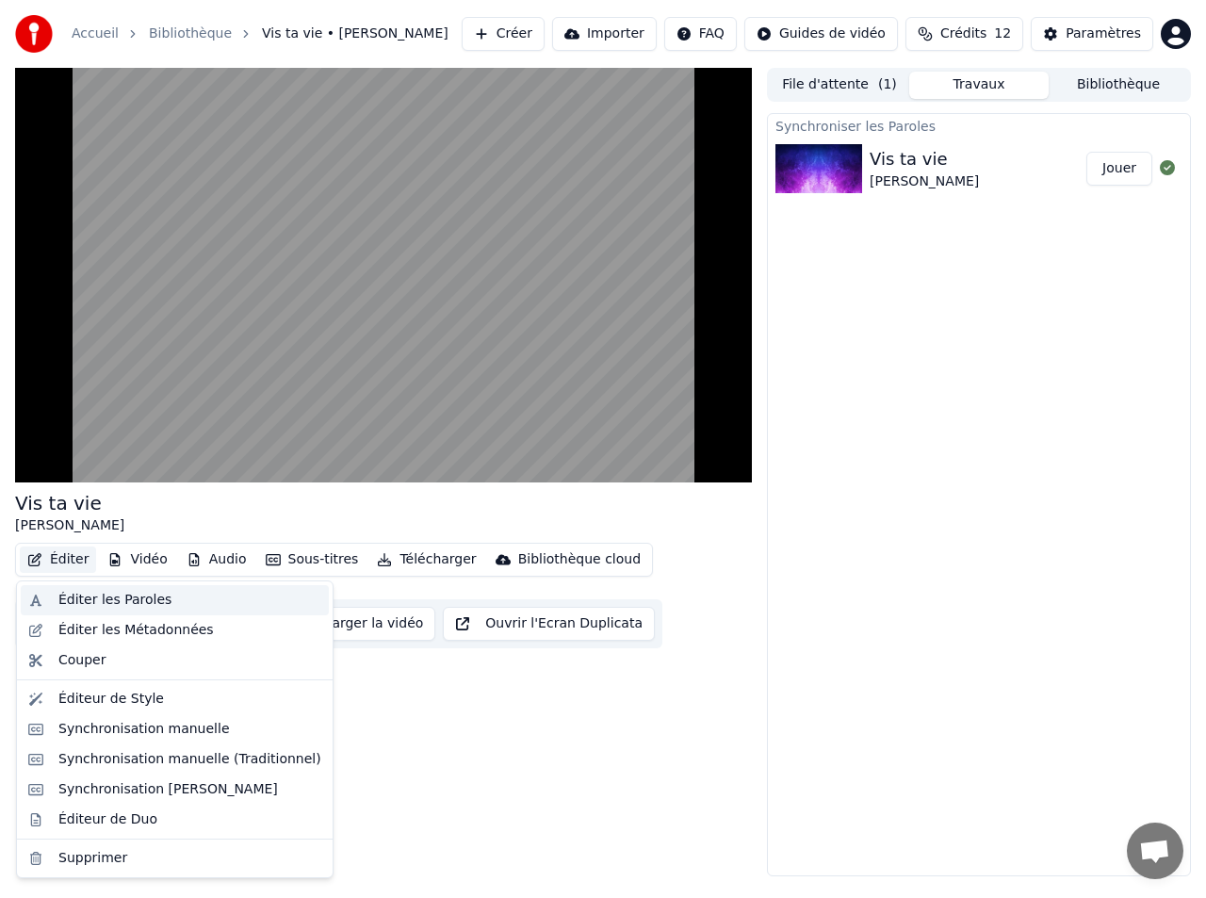
click at [71, 591] on div "Éditer les Paroles" at bounding box center [114, 600] width 113 height 19
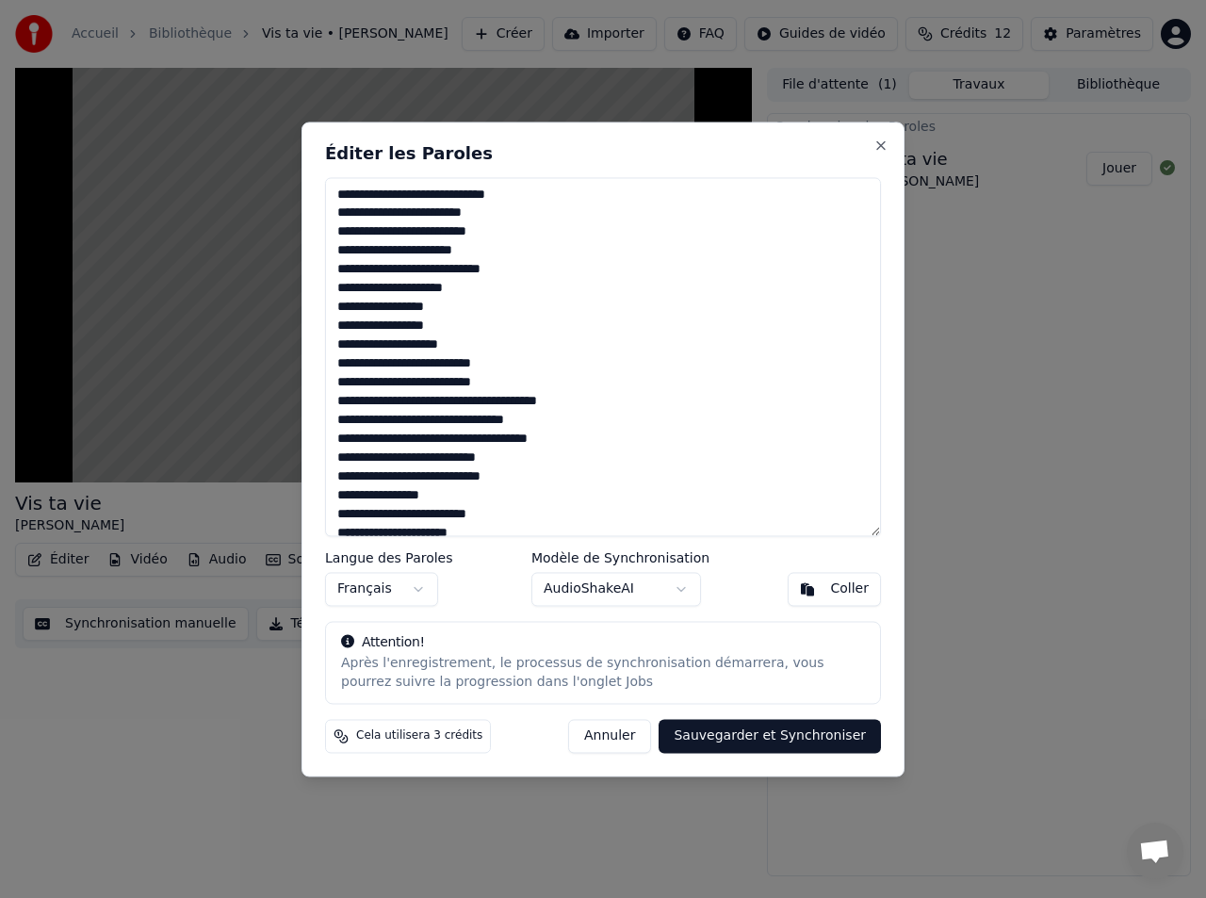
drag, startPoint x: 635, startPoint y: 736, endPoint x: 624, endPoint y: 736, distance: 11.3
click at [633, 736] on button "Annuler" at bounding box center [609, 736] width 83 height 34
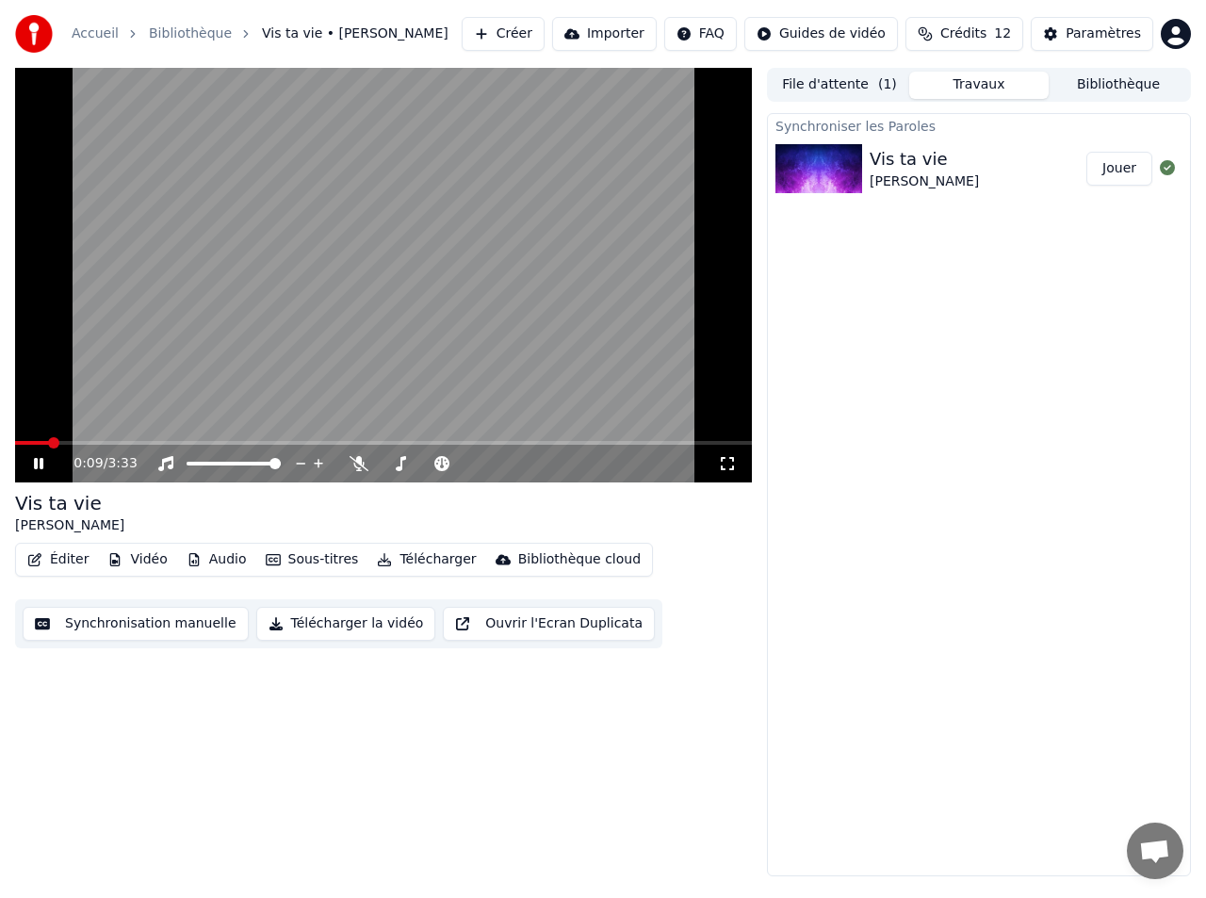
click at [73, 443] on span at bounding box center [383, 443] width 737 height 4
click at [357, 354] on video at bounding box center [383, 275] width 737 height 414
click at [154, 620] on button "Synchronisation manuelle" at bounding box center [136, 624] width 226 height 34
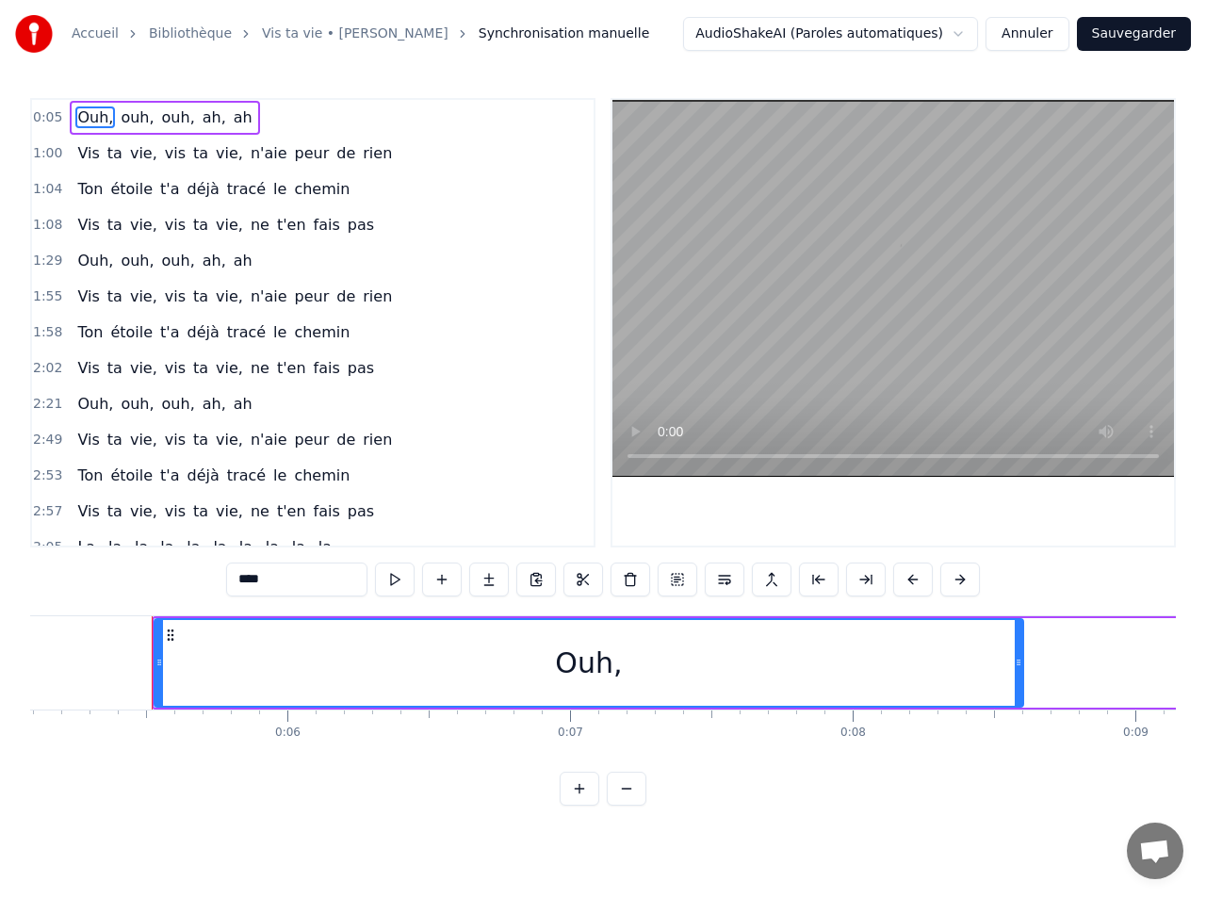
scroll to position [0, 1465]
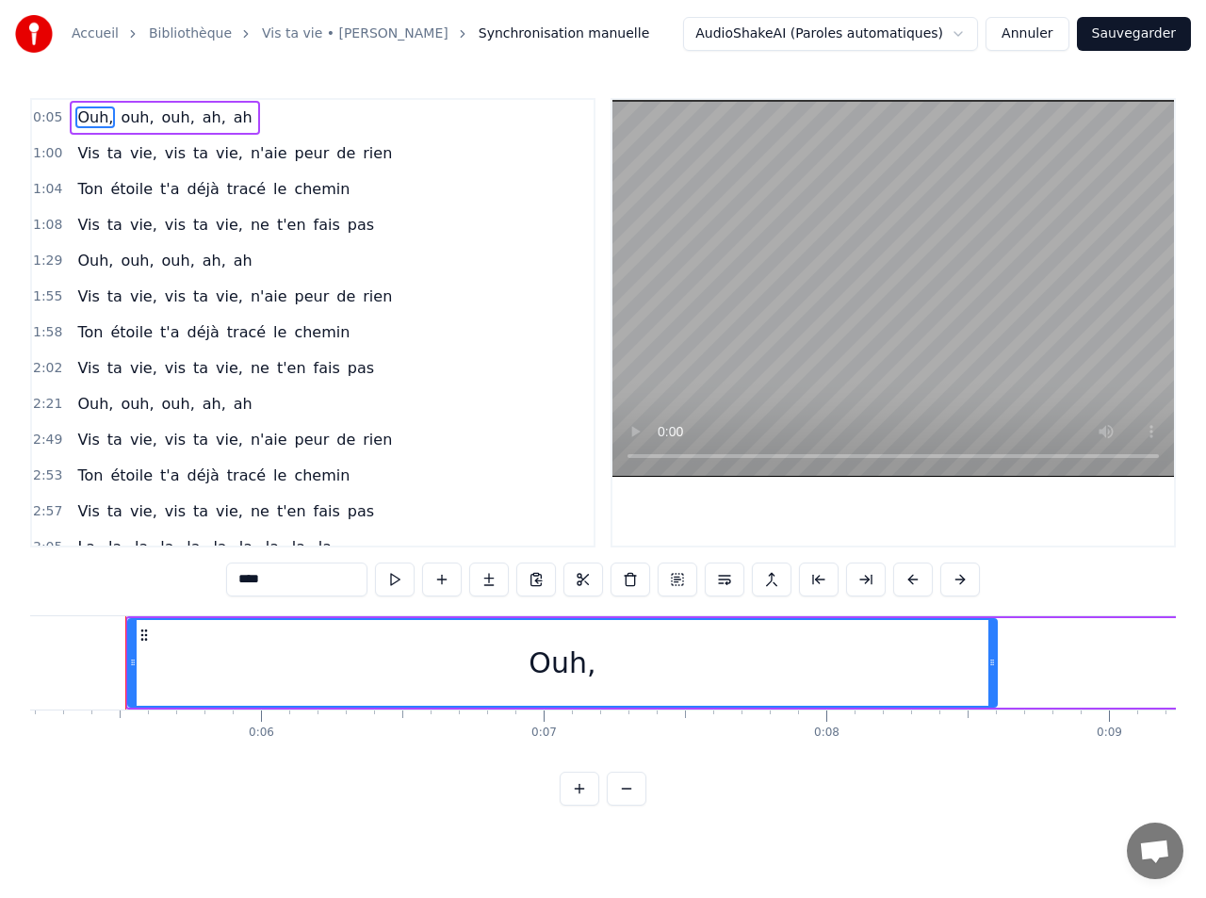
click at [1046, 29] on button "Annuler" at bounding box center [1026, 34] width 83 height 34
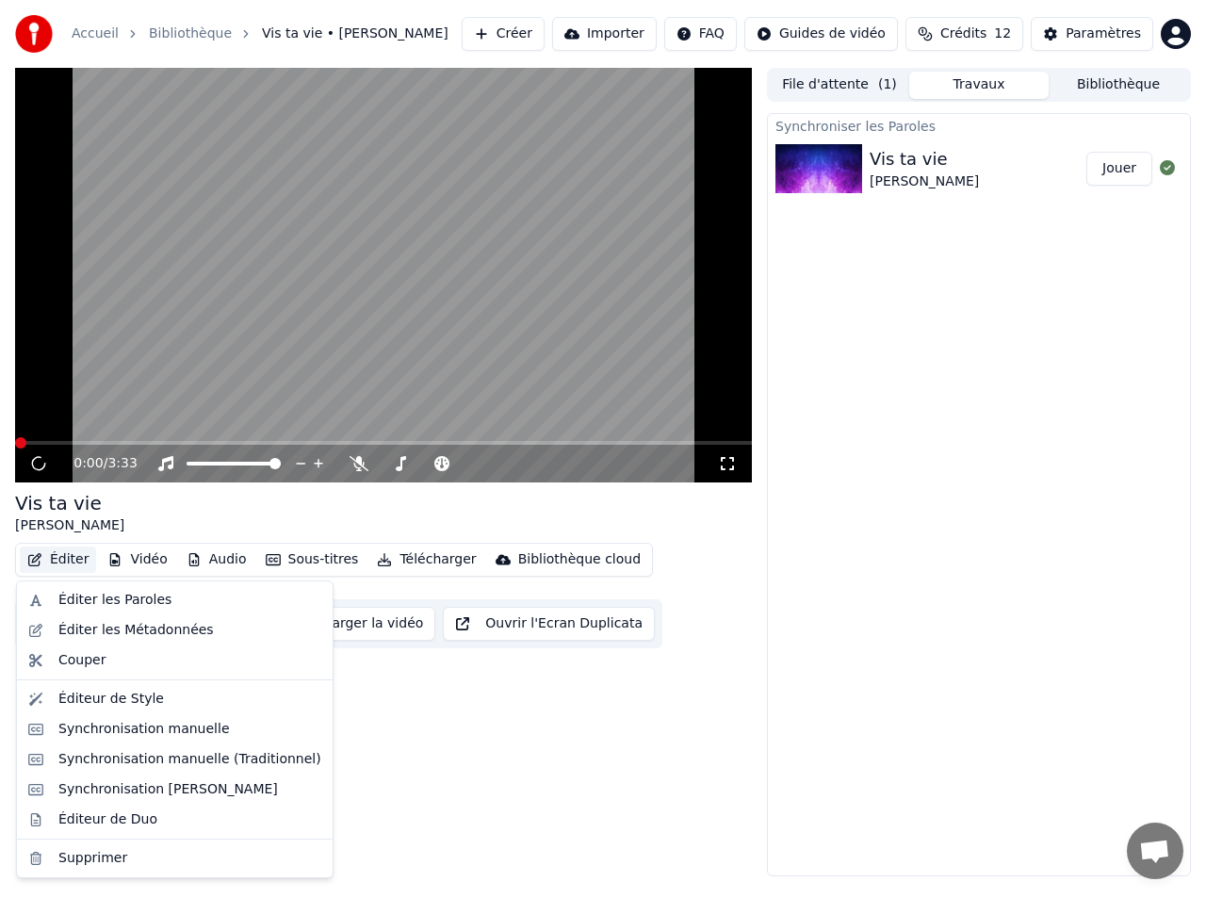
click at [73, 557] on button "Éditer" at bounding box center [58, 559] width 76 height 26
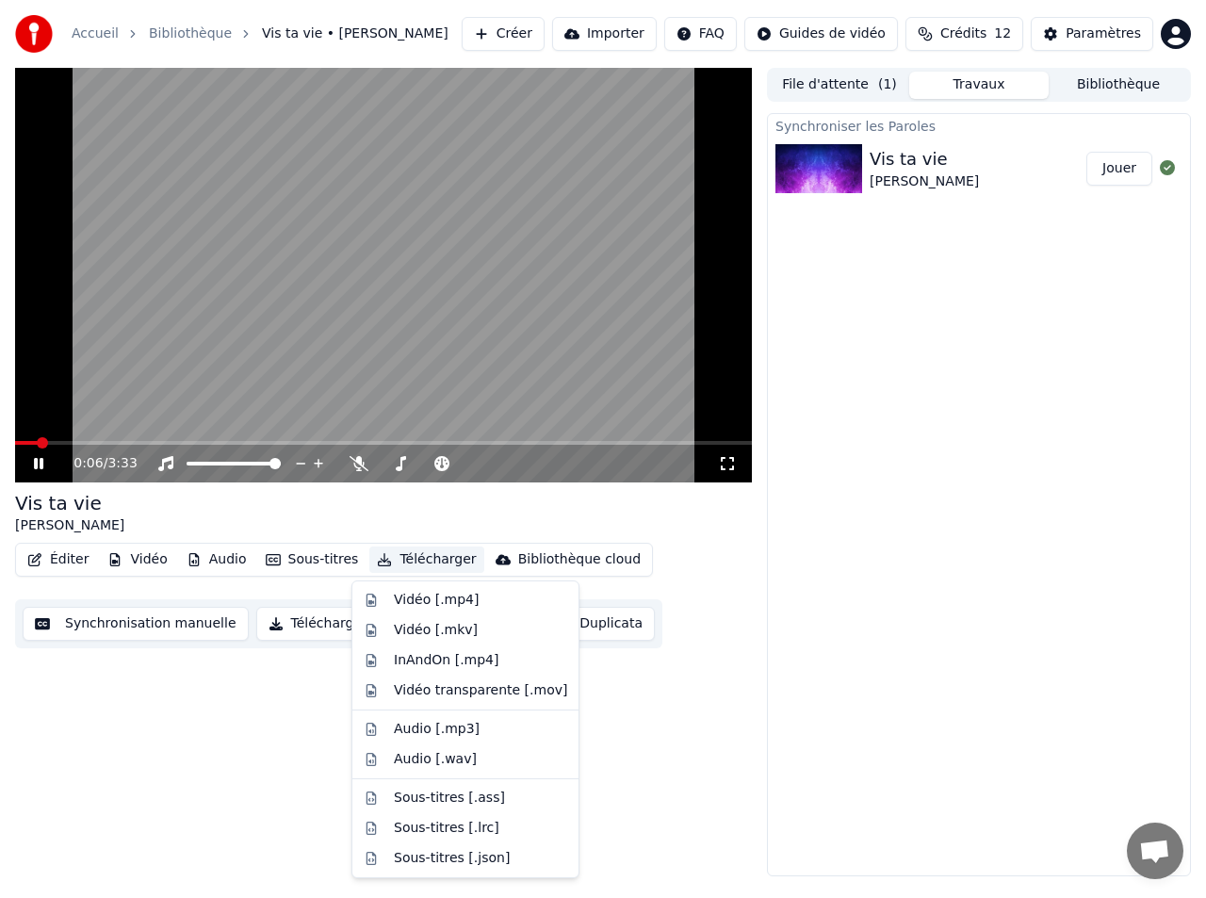
click at [463, 301] on video at bounding box center [383, 275] width 737 height 414
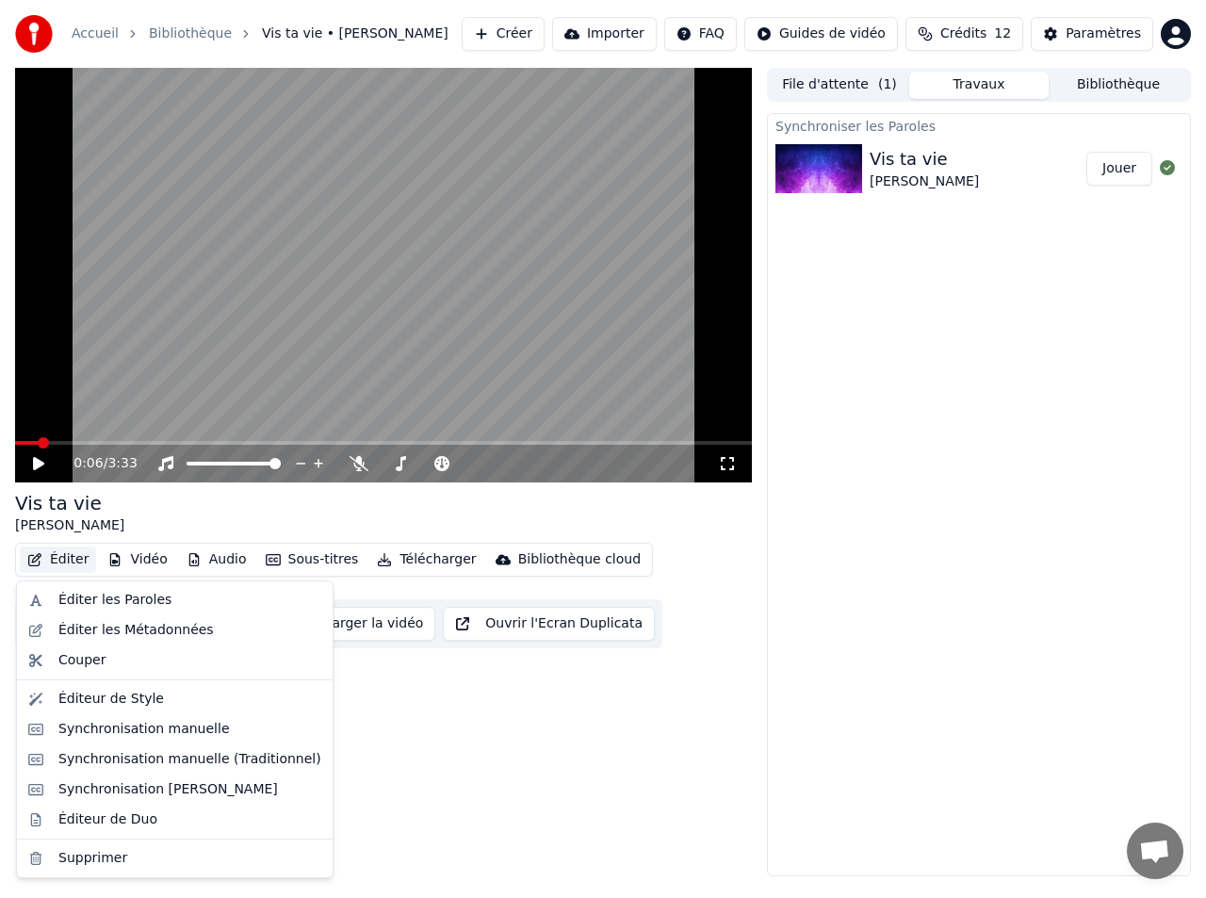
click at [65, 562] on button "Éditer" at bounding box center [58, 559] width 76 height 26
click at [112, 788] on div "Synchronisation [PERSON_NAME]" at bounding box center [167, 789] width 219 height 19
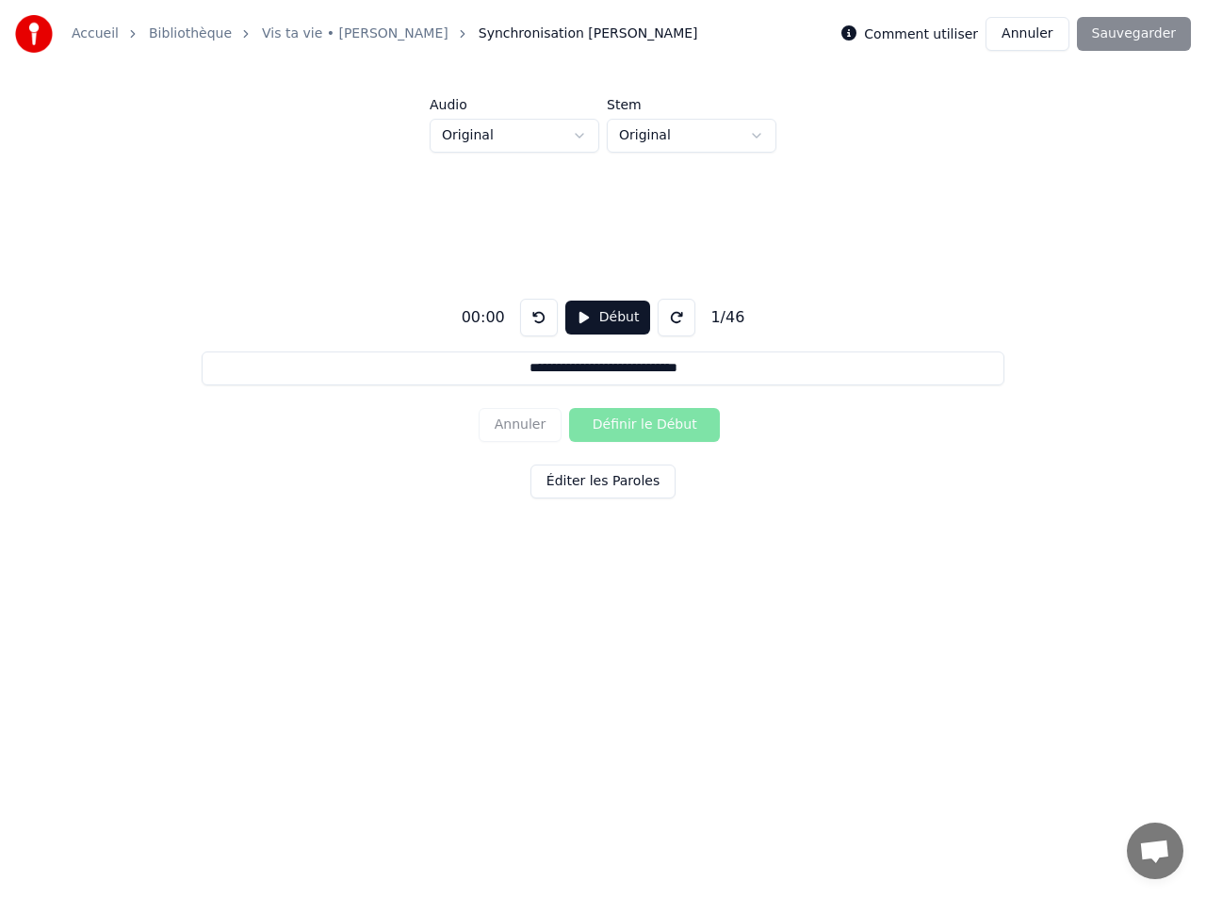
click at [1021, 33] on button "Annuler" at bounding box center [1026, 34] width 83 height 34
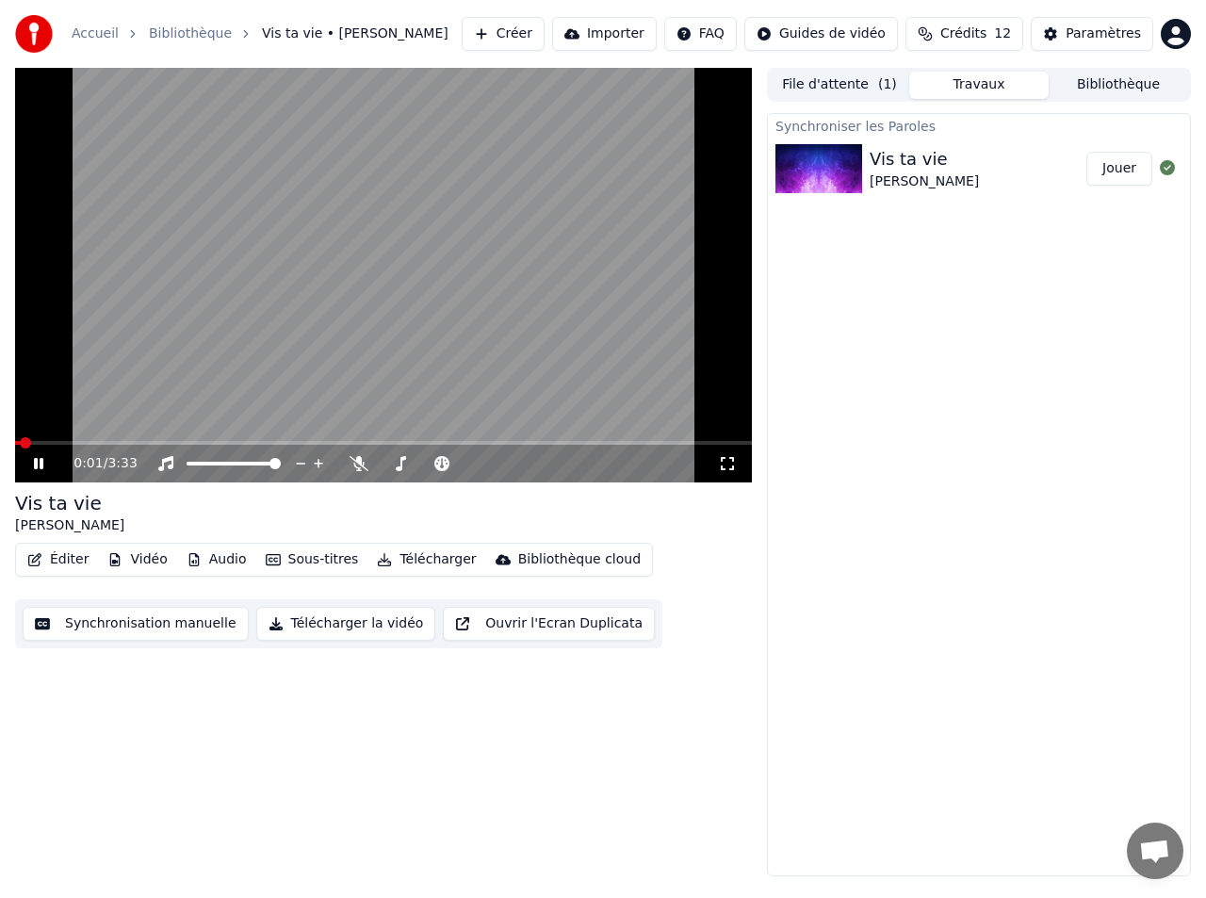
click at [76, 570] on button "Éditer" at bounding box center [58, 559] width 76 height 26
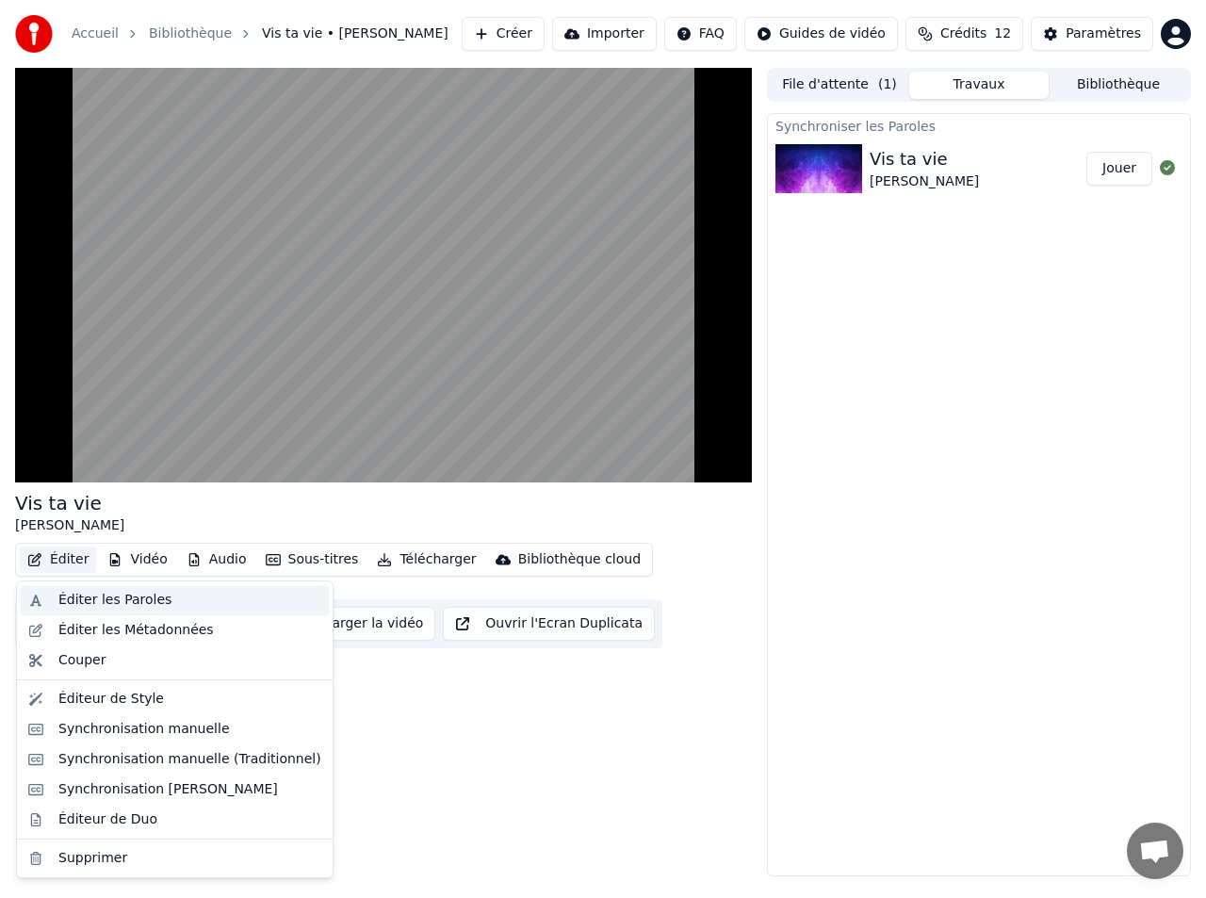
click at [92, 602] on div "Éditer les Paroles" at bounding box center [114, 600] width 113 height 19
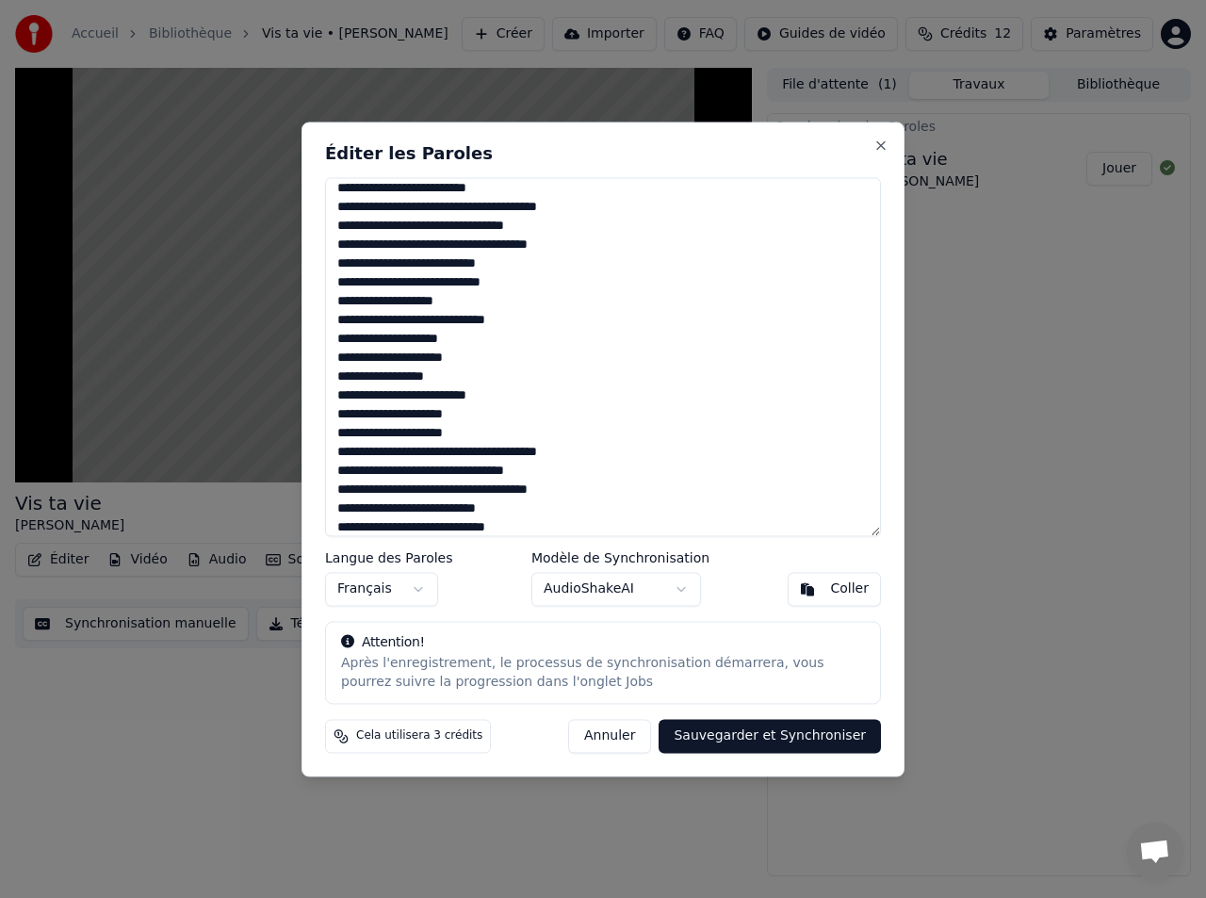
scroll to position [543, 0]
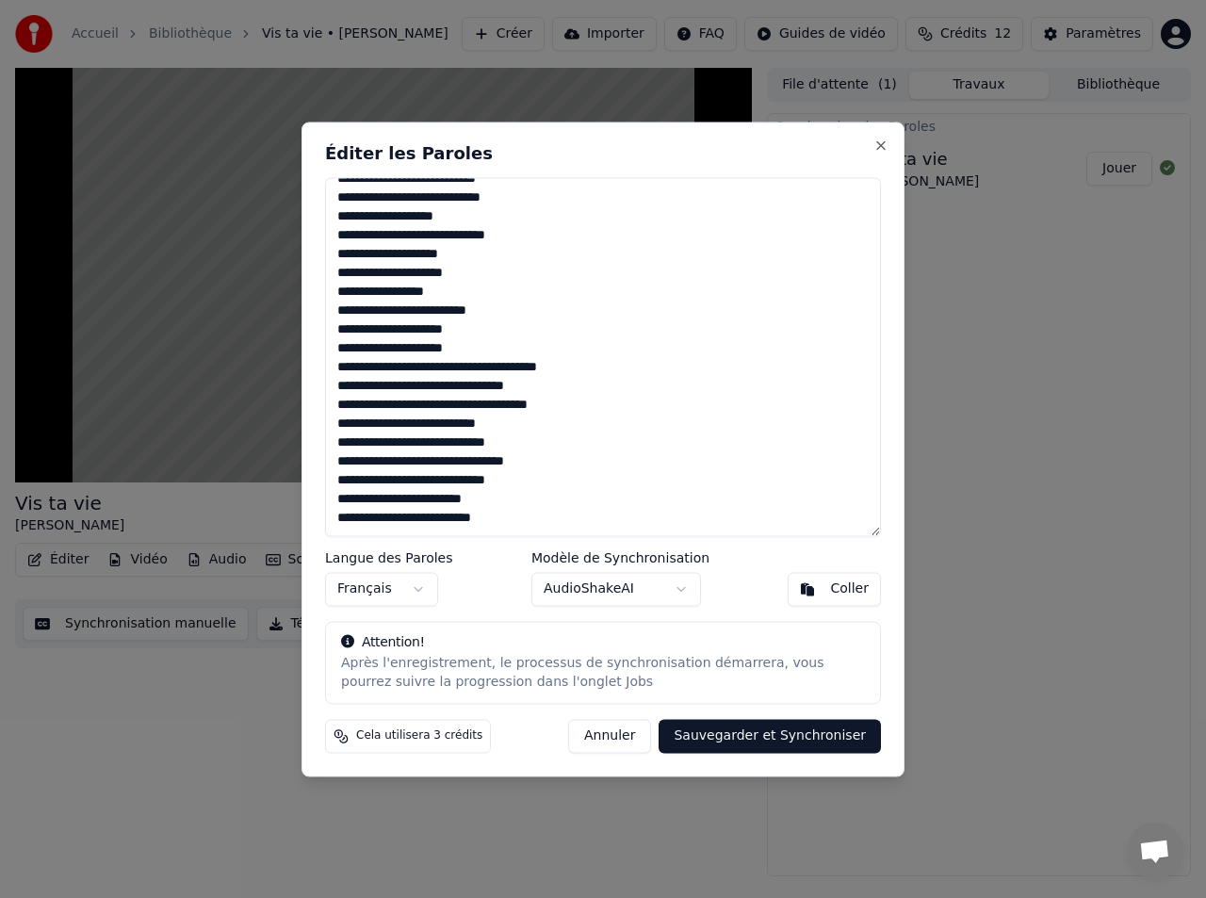
click at [774, 737] on button "Sauvegarder et Synchroniser" at bounding box center [769, 736] width 222 height 34
type textarea "**********"
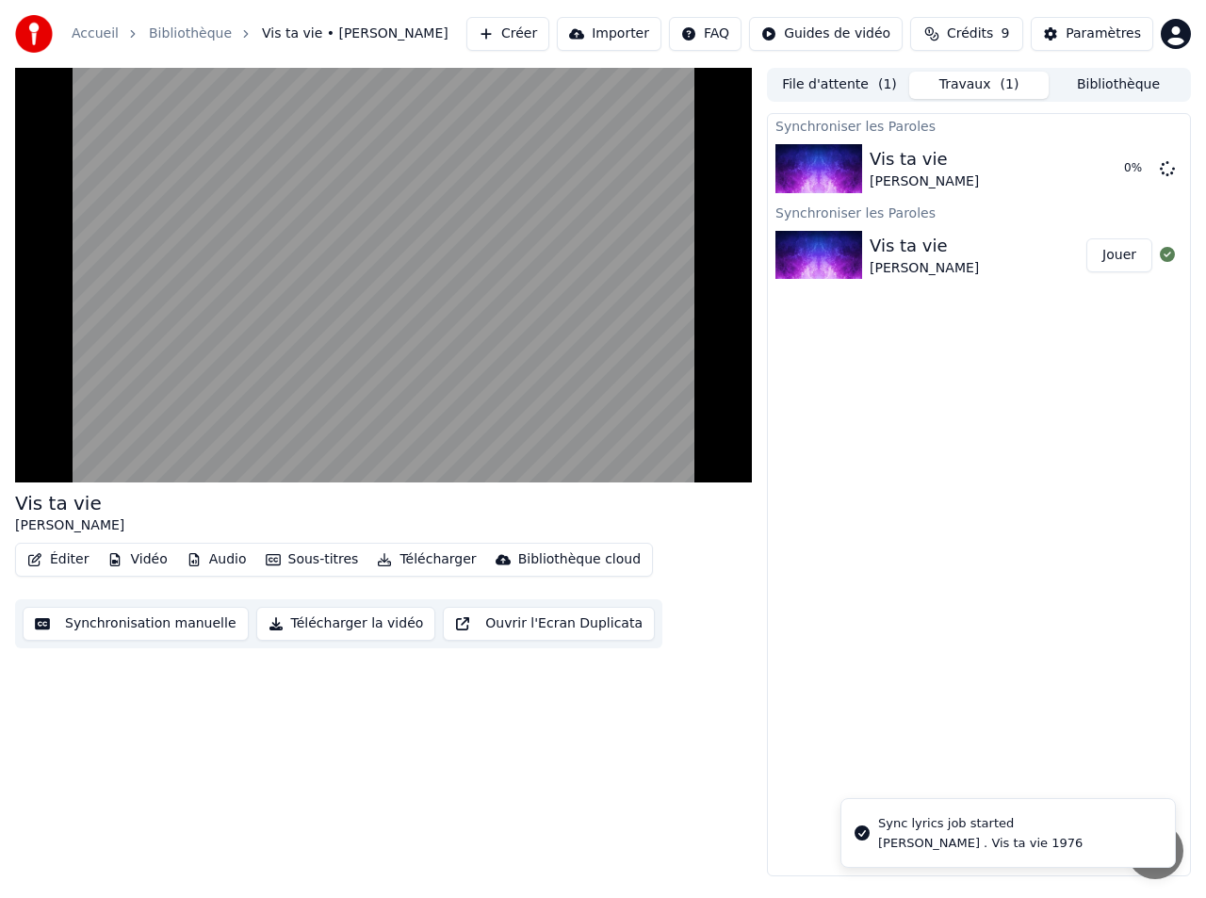
click at [937, 840] on div "[PERSON_NAME] . Vis ta vie 1976" at bounding box center [980, 842] width 204 height 17
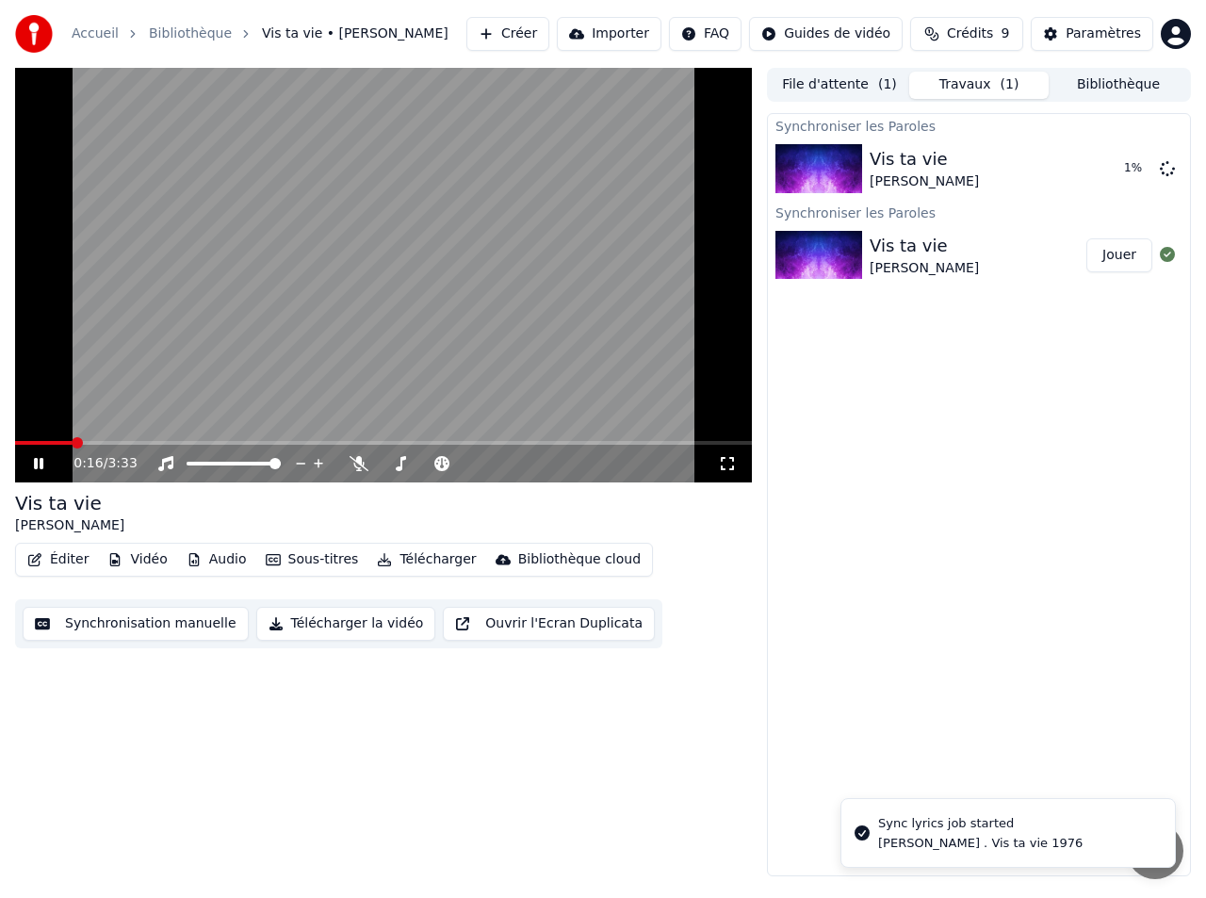
click at [573, 372] on video at bounding box center [383, 275] width 737 height 414
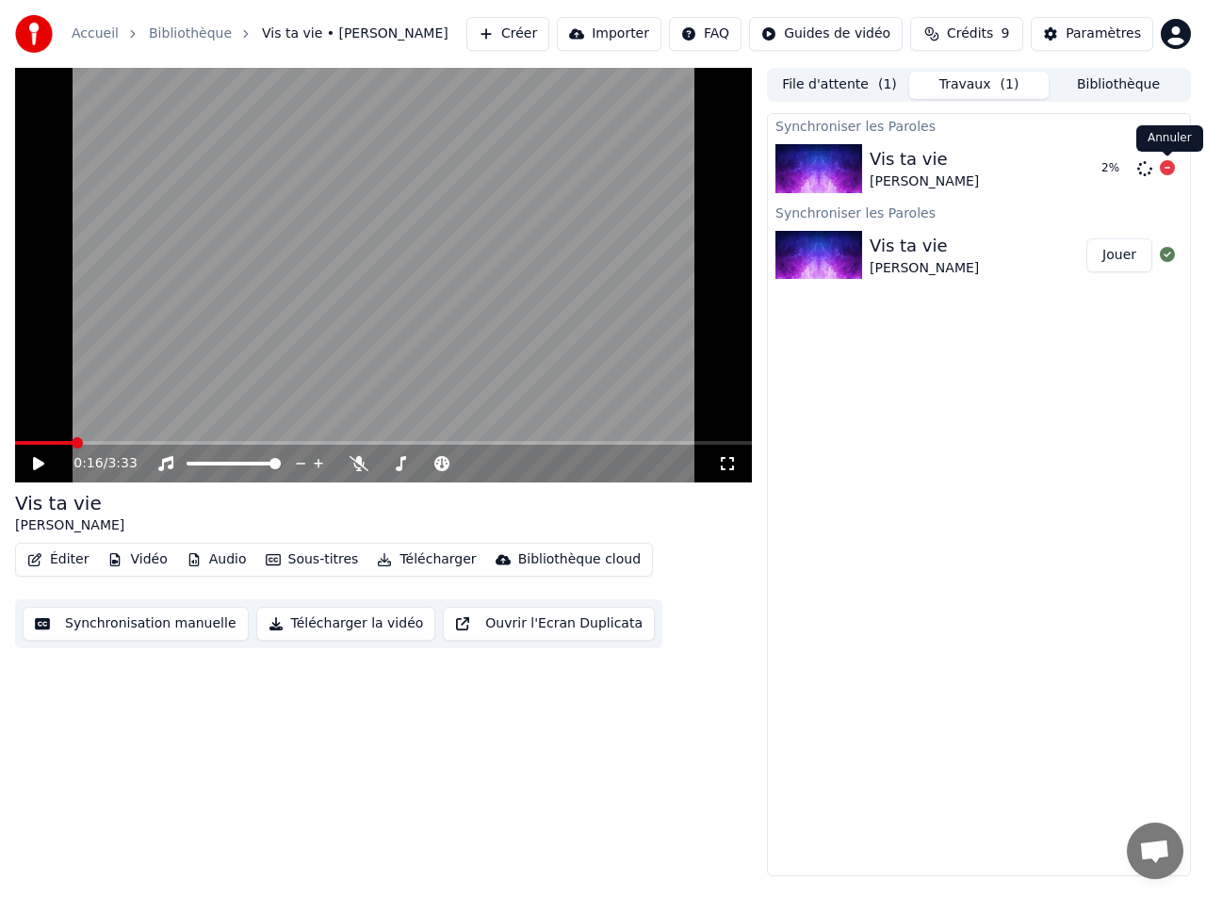
click at [1168, 164] on icon at bounding box center [1166, 167] width 15 height 15
drag, startPoint x: 1116, startPoint y: 260, endPoint x: 1005, endPoint y: 303, distance: 119.3
click at [1116, 261] on button "Jouer" at bounding box center [1119, 255] width 66 height 34
click at [82, 441] on span at bounding box center [383, 443] width 737 height 4
click at [420, 373] on video at bounding box center [383, 275] width 737 height 414
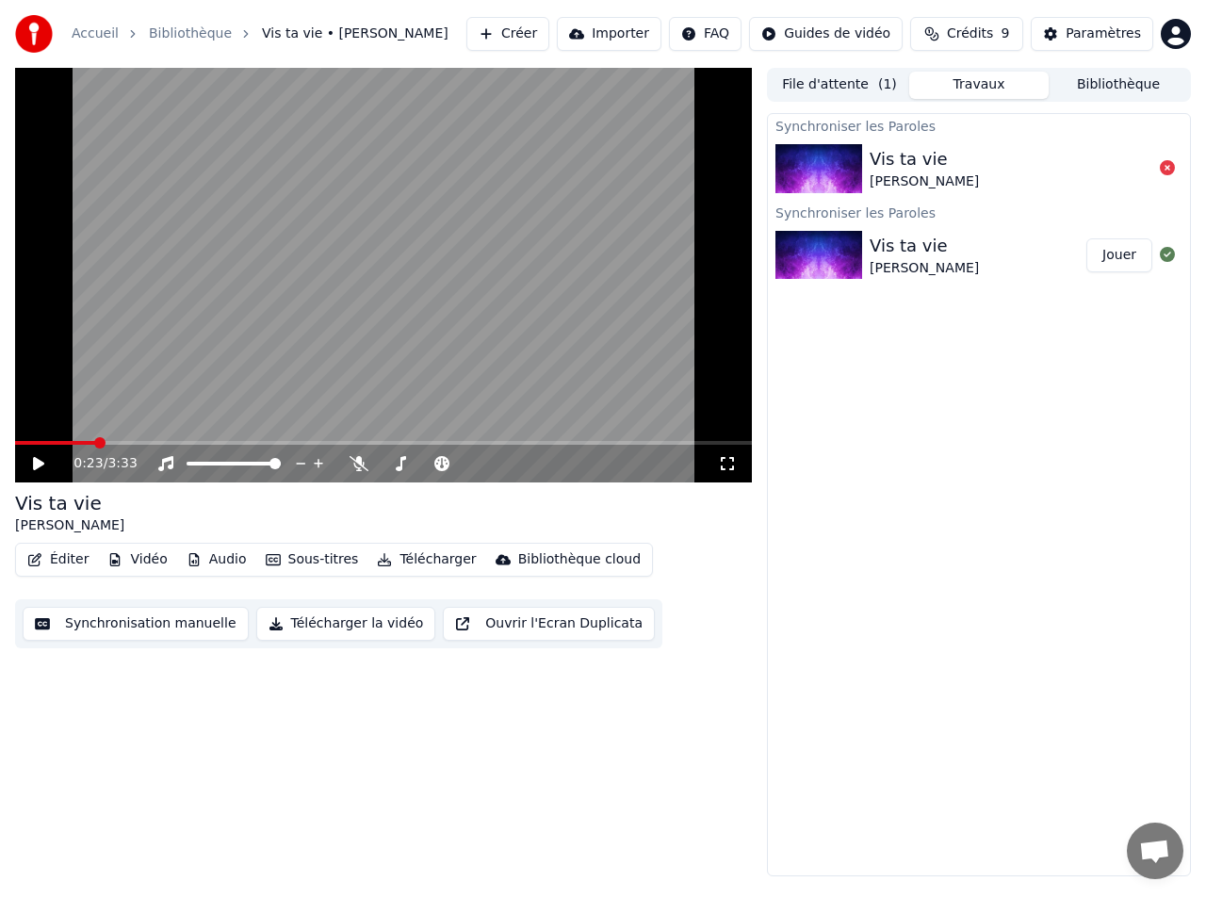
click at [346, 441] on span at bounding box center [383, 443] width 737 height 4
click at [370, 443] on span at bounding box center [383, 443] width 737 height 4
click at [391, 443] on span at bounding box center [383, 443] width 737 height 4
click at [370, 442] on span at bounding box center [203, 443] width 376 height 4
click at [490, 332] on video at bounding box center [383, 275] width 737 height 414
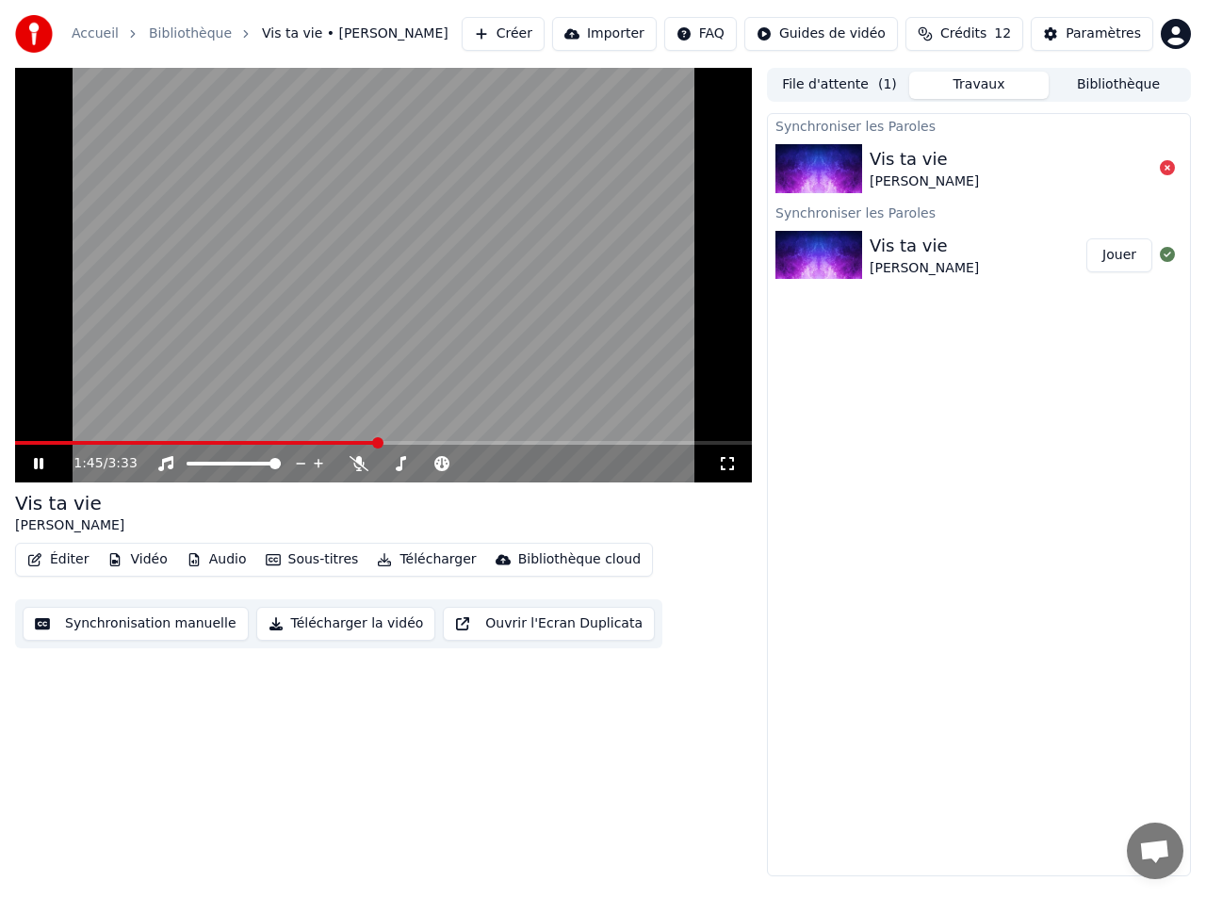
click at [516, 348] on video at bounding box center [383, 275] width 737 height 414
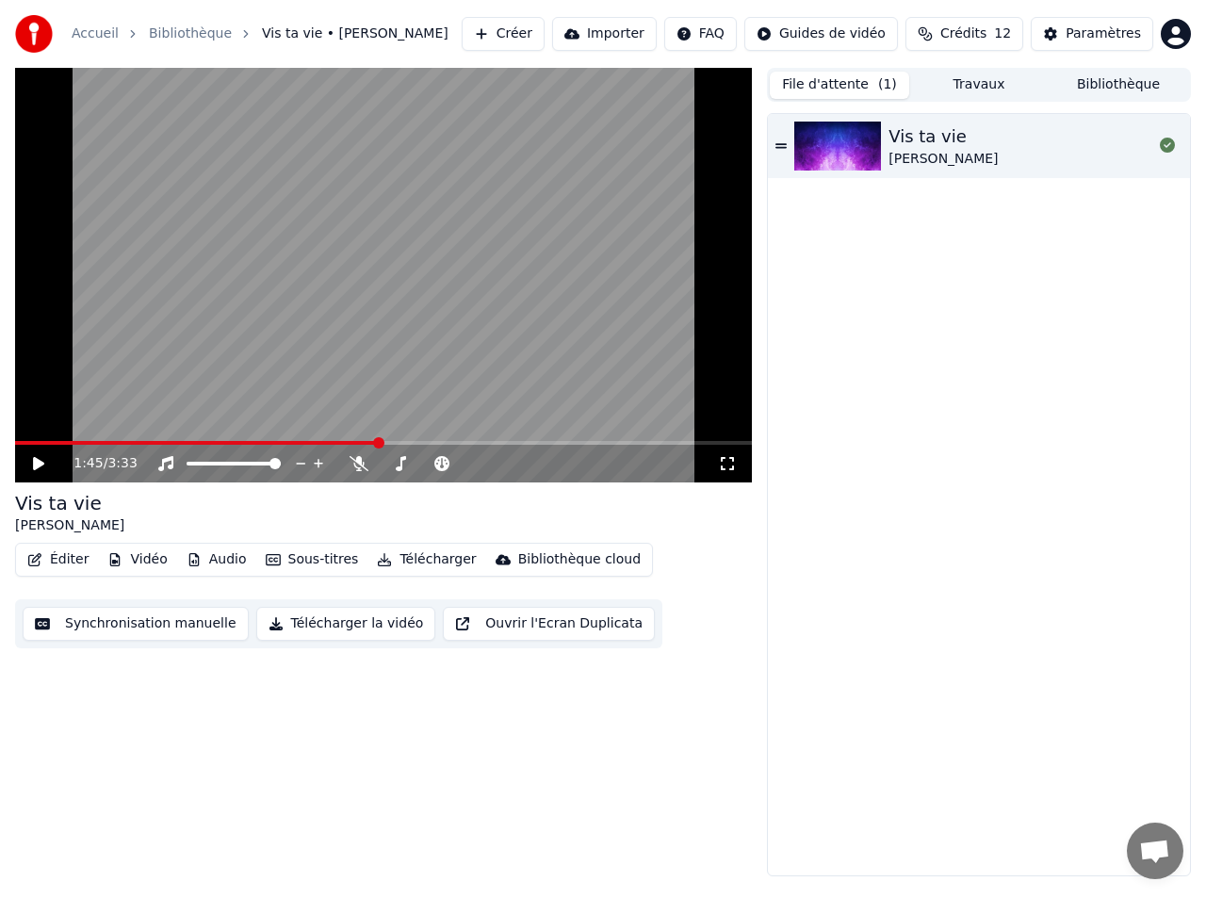
click at [859, 87] on button "File d'attente ( 1 )" at bounding box center [839, 85] width 139 height 27
click at [1126, 84] on button "Bibliothèque" at bounding box center [1117, 85] width 139 height 27
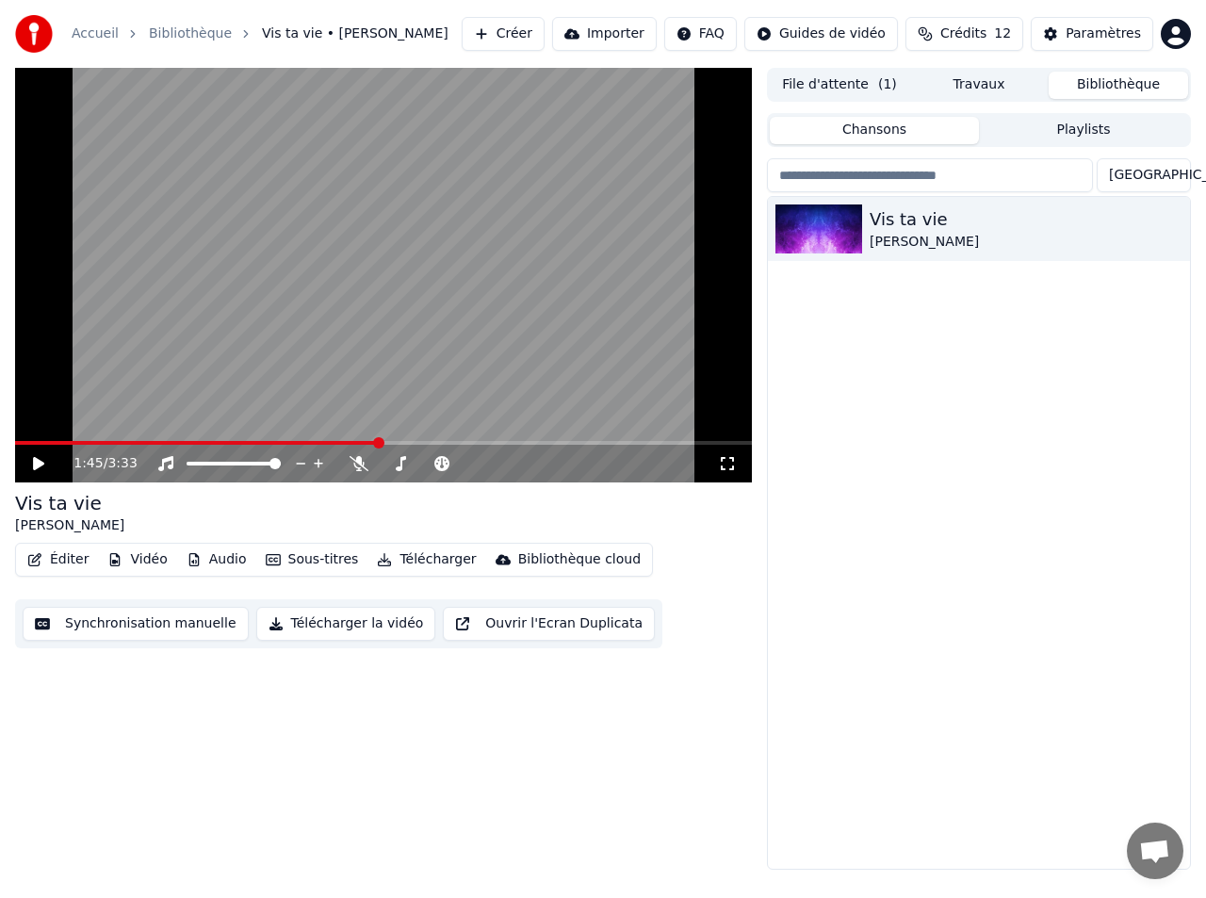
click at [883, 91] on span "( 1 )" at bounding box center [887, 84] width 19 height 19
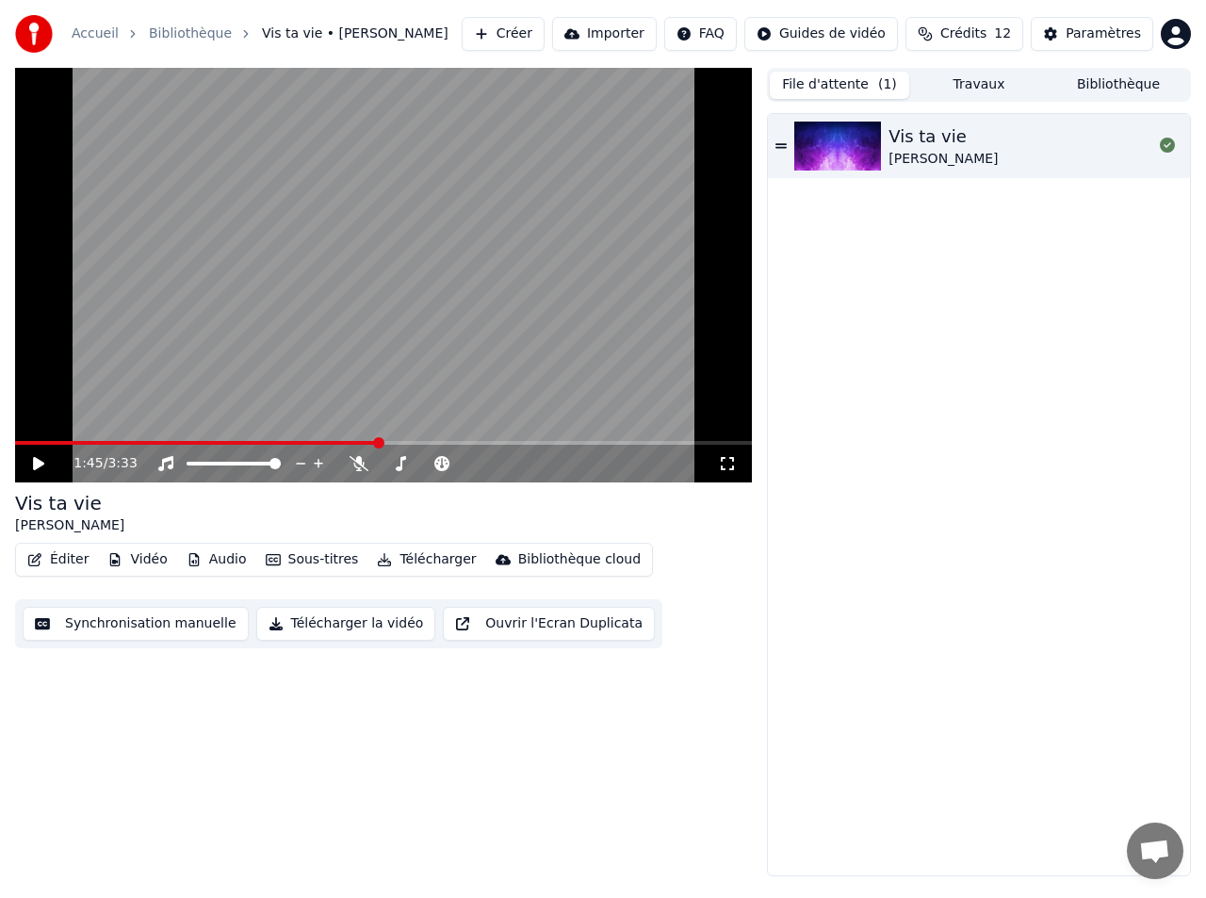
click at [859, 90] on button "File d'attente ( 1 )" at bounding box center [839, 85] width 139 height 27
click at [989, 68] on div "File d'attente ( 1 ) Travaux Bibliothèque" at bounding box center [979, 85] width 424 height 34
click at [977, 79] on button "Travaux" at bounding box center [978, 85] width 139 height 27
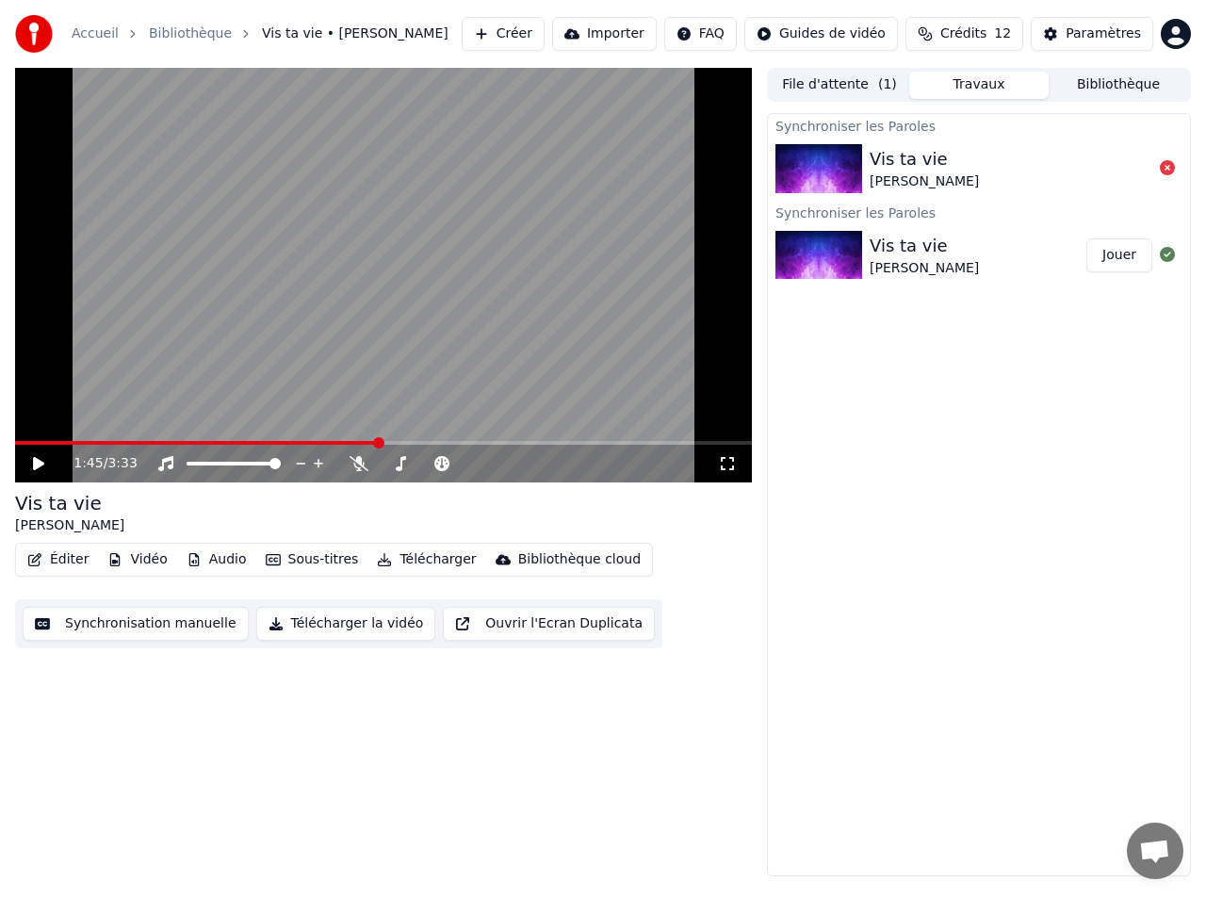
click at [941, 168] on div "Vis ta vie" at bounding box center [923, 159] width 109 height 26
click at [1168, 169] on icon at bounding box center [1166, 167] width 15 height 15
click at [1174, 166] on icon at bounding box center [1166, 167] width 15 height 15
click at [1162, 255] on icon at bounding box center [1166, 254] width 15 height 15
click at [65, 559] on button "Éditer" at bounding box center [58, 559] width 76 height 26
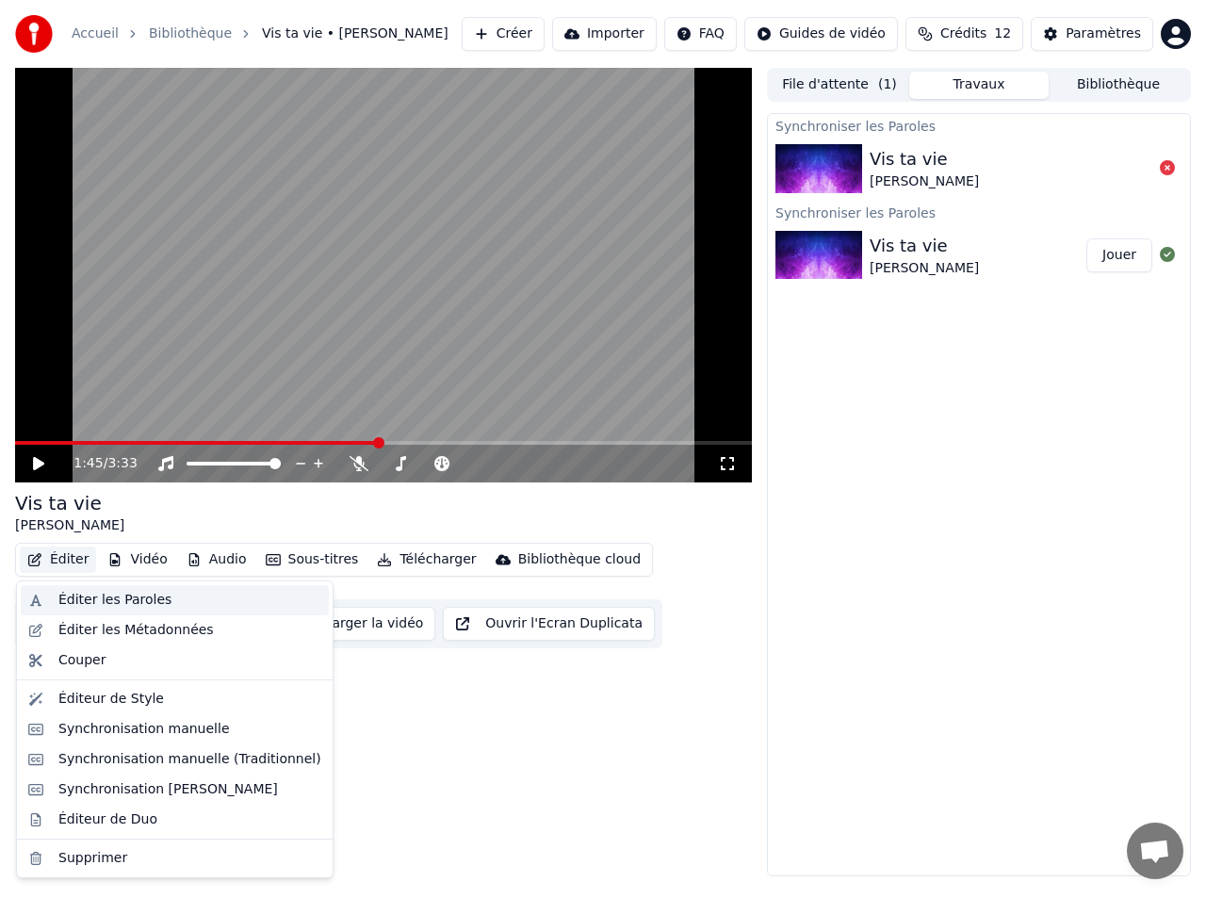
click at [79, 604] on div "Éditer les Paroles" at bounding box center [114, 600] width 113 height 19
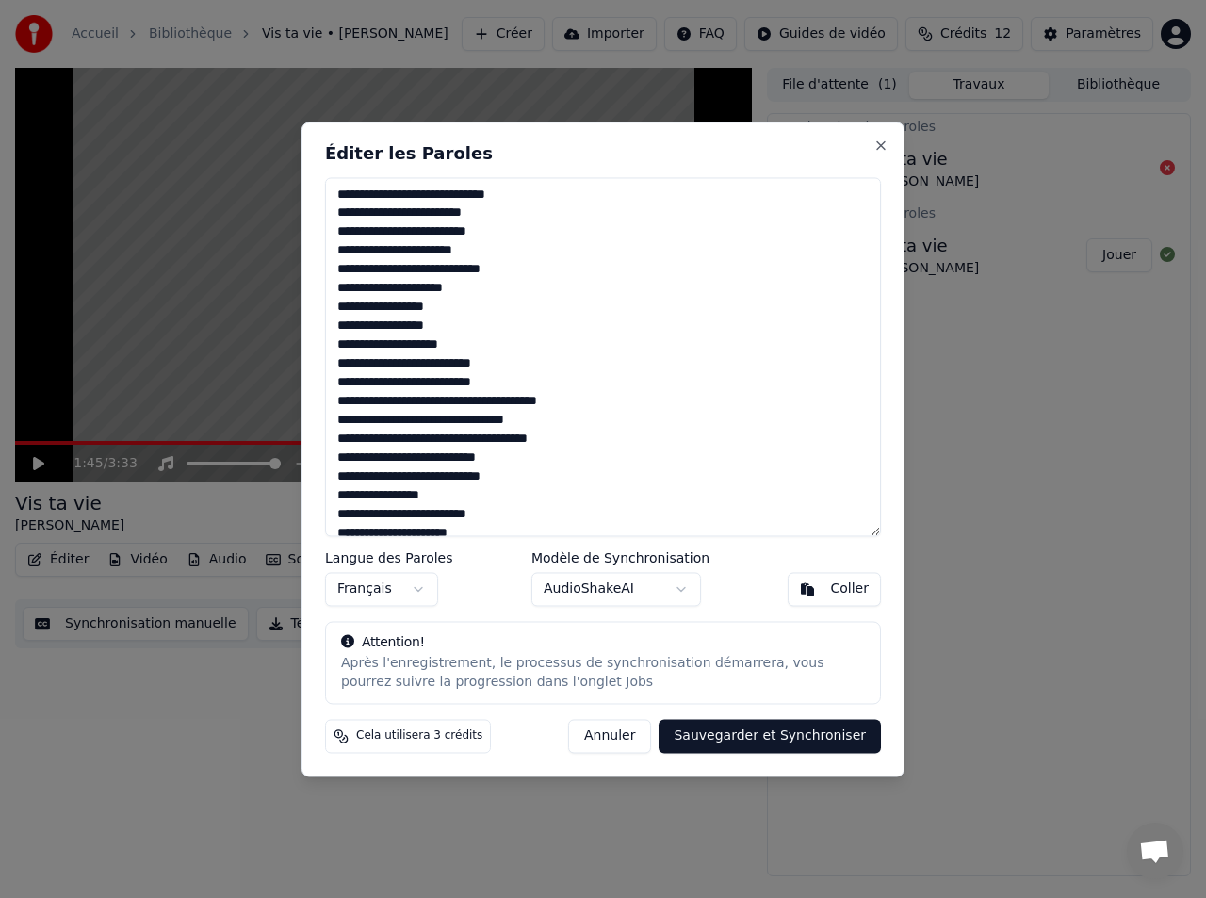
click at [615, 594] on body "Accueil Bibliothèque Vis ta vie • [PERSON_NAME] Créer Importer FAQ Guides de vi…" at bounding box center [603, 449] width 1206 height 898
drag, startPoint x: 752, startPoint y: 737, endPoint x: 776, endPoint y: 739, distance: 24.6
click at [752, 738] on button "Sauvegarder et Synchroniser" at bounding box center [769, 736] width 222 height 34
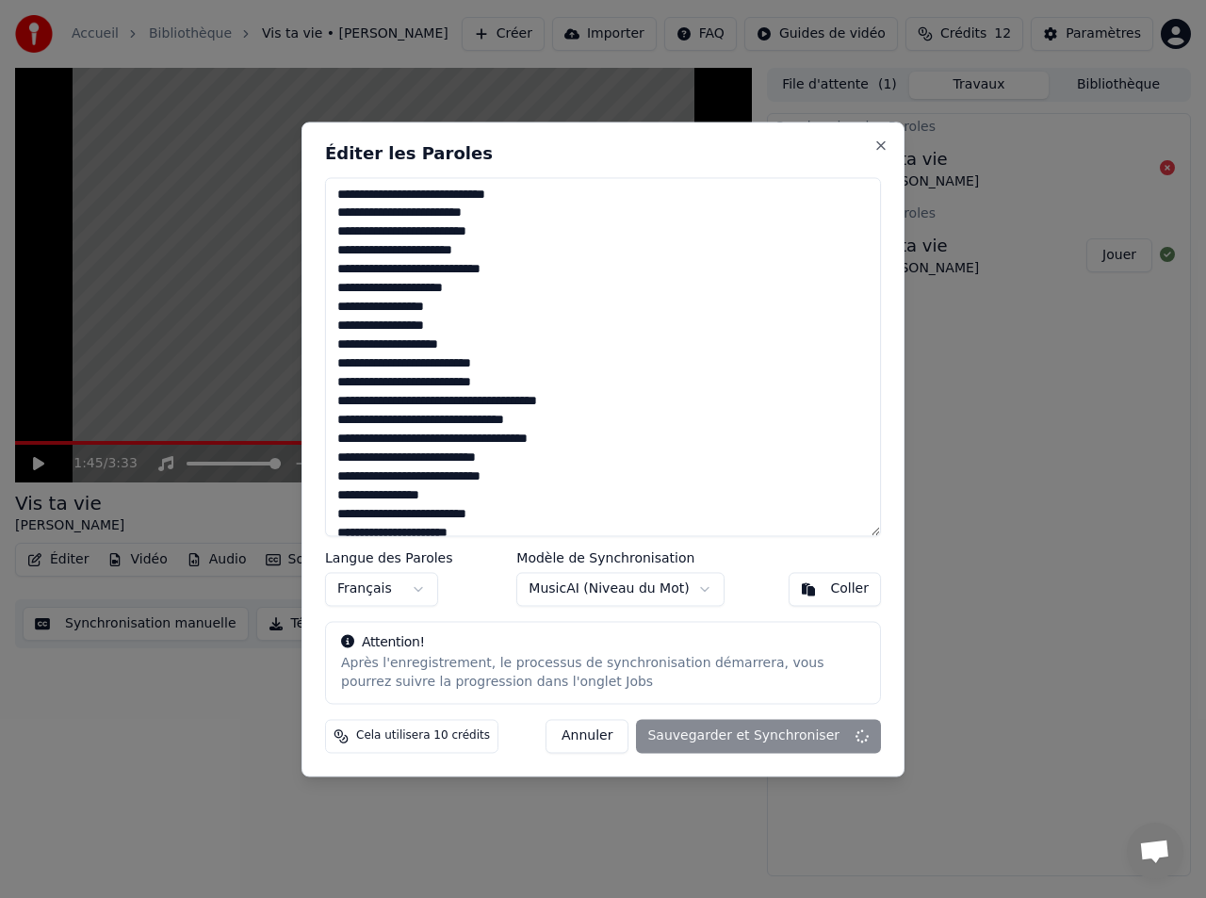
type textarea "**********"
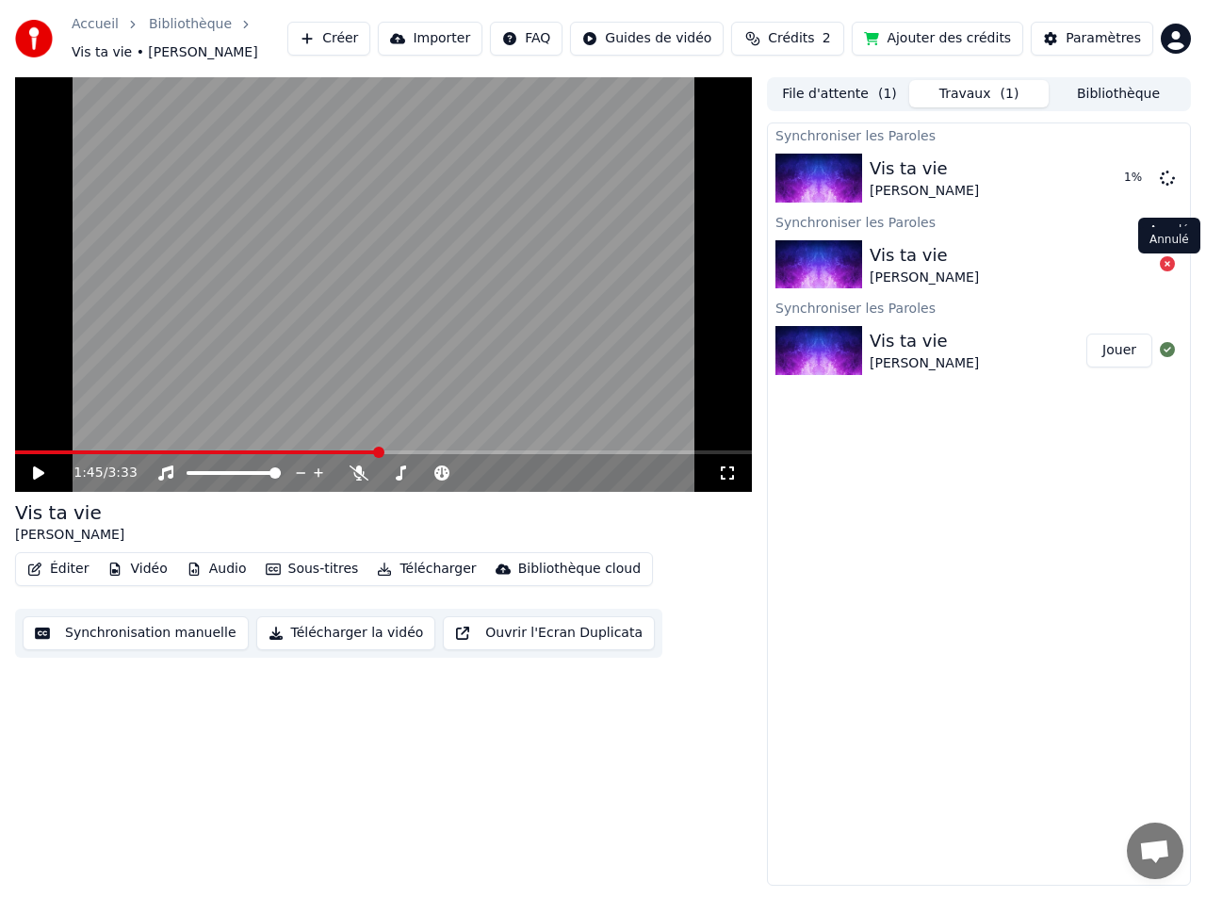
click at [1168, 269] on icon at bounding box center [1166, 263] width 15 height 15
click at [1176, 354] on div at bounding box center [1167, 350] width 30 height 23
click at [429, 313] on video at bounding box center [383, 284] width 737 height 414
click at [1112, 177] on button "Jouer" at bounding box center [1119, 178] width 66 height 34
click at [53, 450] on span at bounding box center [383, 452] width 737 height 4
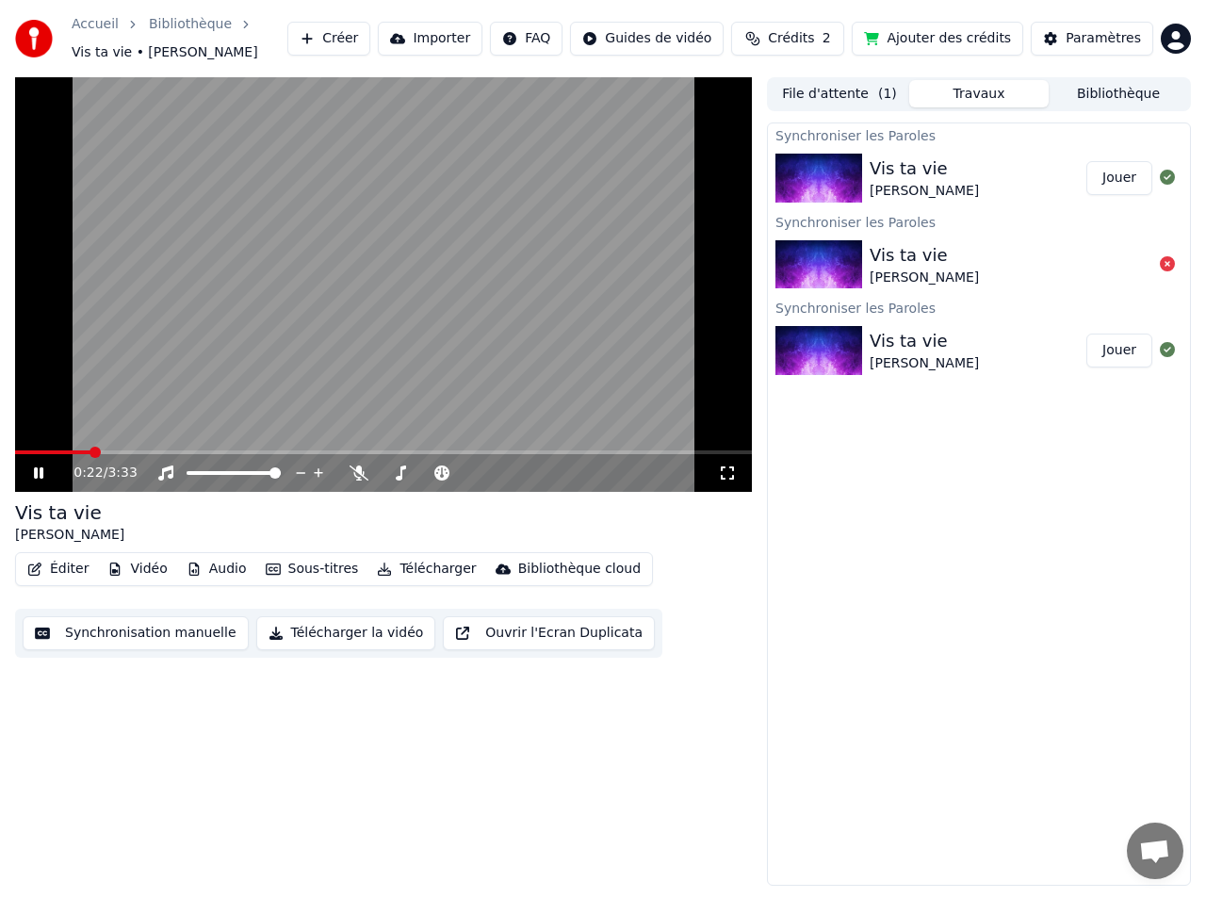
click at [91, 452] on span at bounding box center [383, 452] width 737 height 4
click at [735, 283] on video at bounding box center [383, 284] width 737 height 414
click at [835, 347] on img at bounding box center [818, 350] width 87 height 49
click at [1122, 353] on button "Jouer" at bounding box center [1119, 350] width 66 height 34
click at [96, 453] on span at bounding box center [383, 452] width 737 height 4
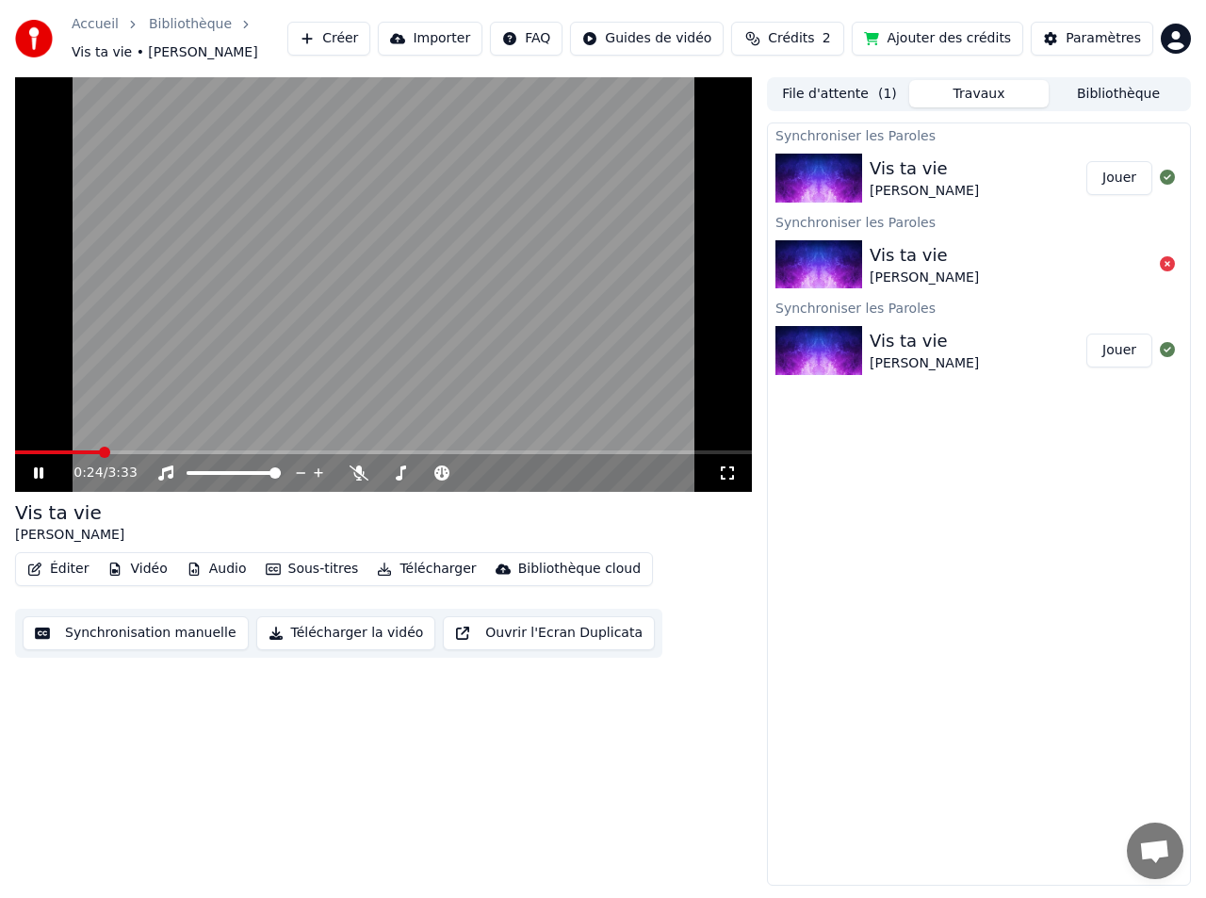
click at [703, 343] on video at bounding box center [383, 284] width 737 height 414
click at [863, 96] on button "File d'attente ( 1 )" at bounding box center [839, 93] width 139 height 27
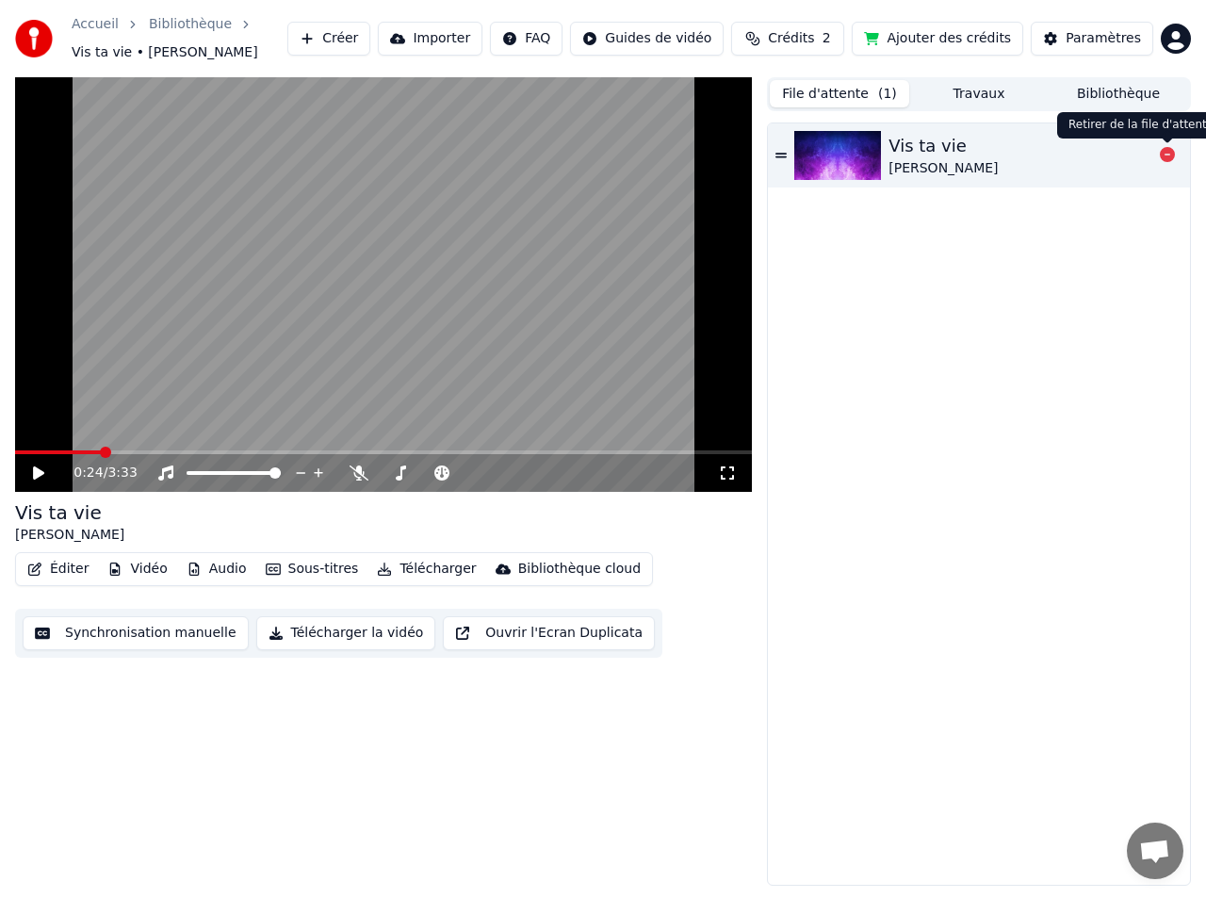
click at [1168, 157] on icon at bounding box center [1166, 154] width 15 height 15
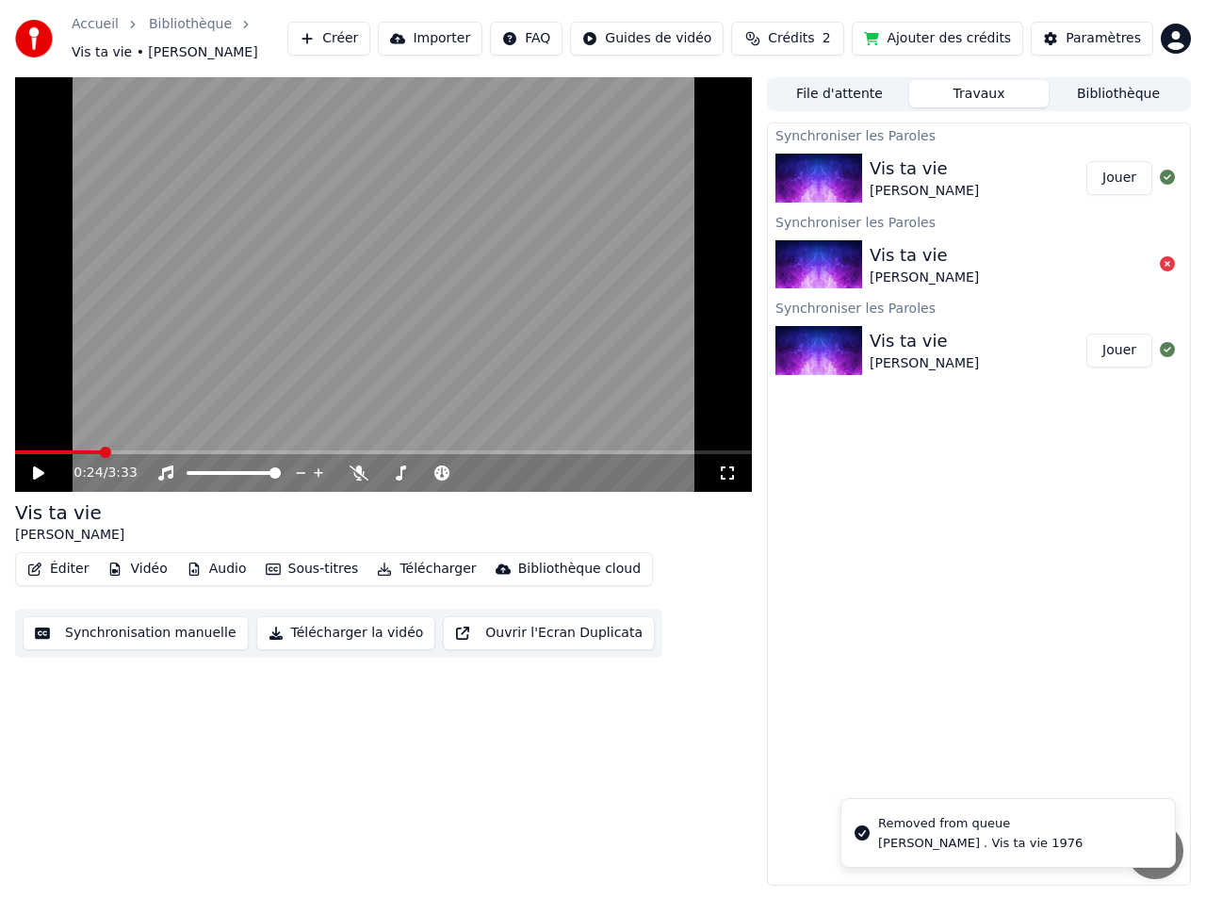
click at [972, 92] on button "Travaux" at bounding box center [978, 93] width 139 height 27
click at [1169, 177] on icon at bounding box center [1166, 177] width 15 height 15
click at [1166, 268] on icon at bounding box center [1166, 263] width 15 height 15
click at [1166, 267] on icon at bounding box center [1166, 263] width 15 height 15
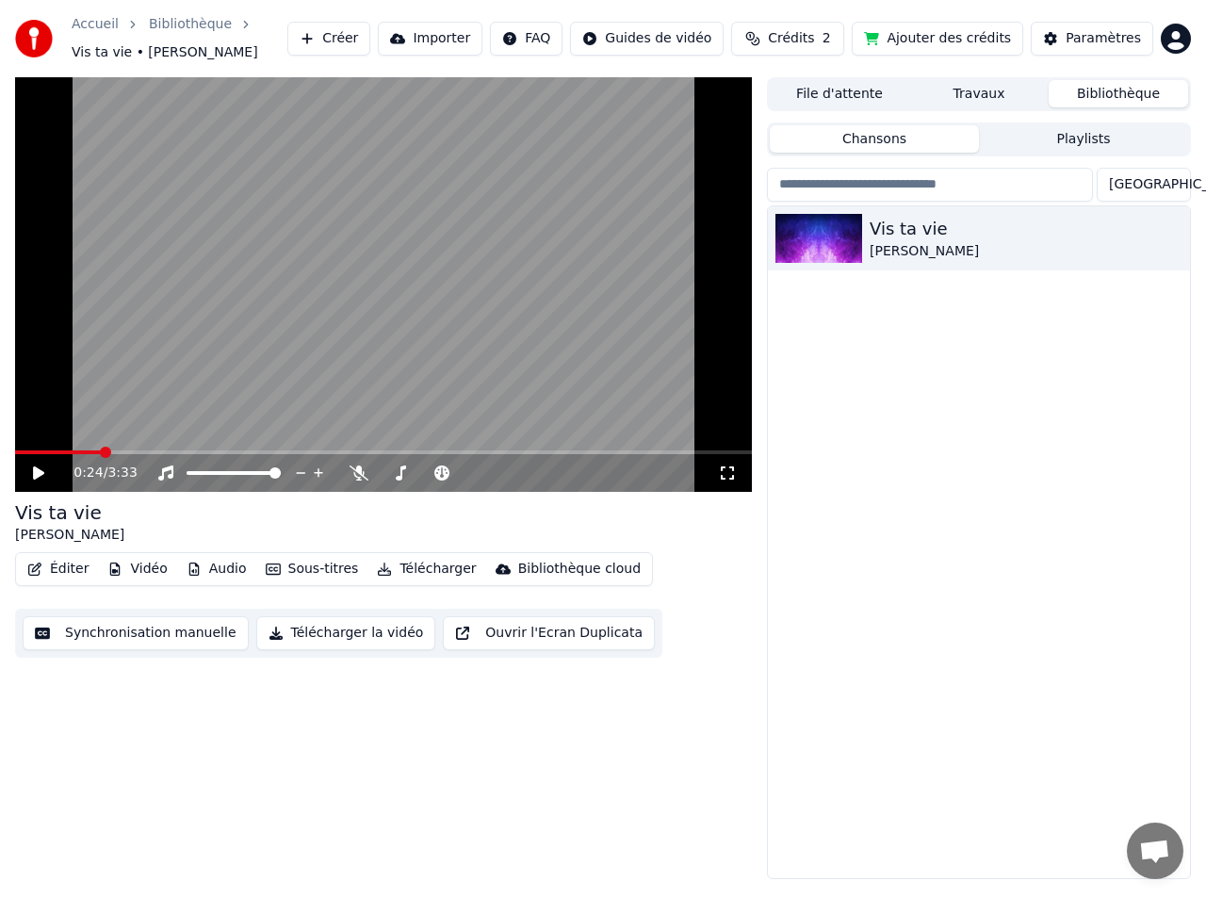
click at [1147, 86] on button "Bibliothèque" at bounding box center [1117, 93] width 139 height 27
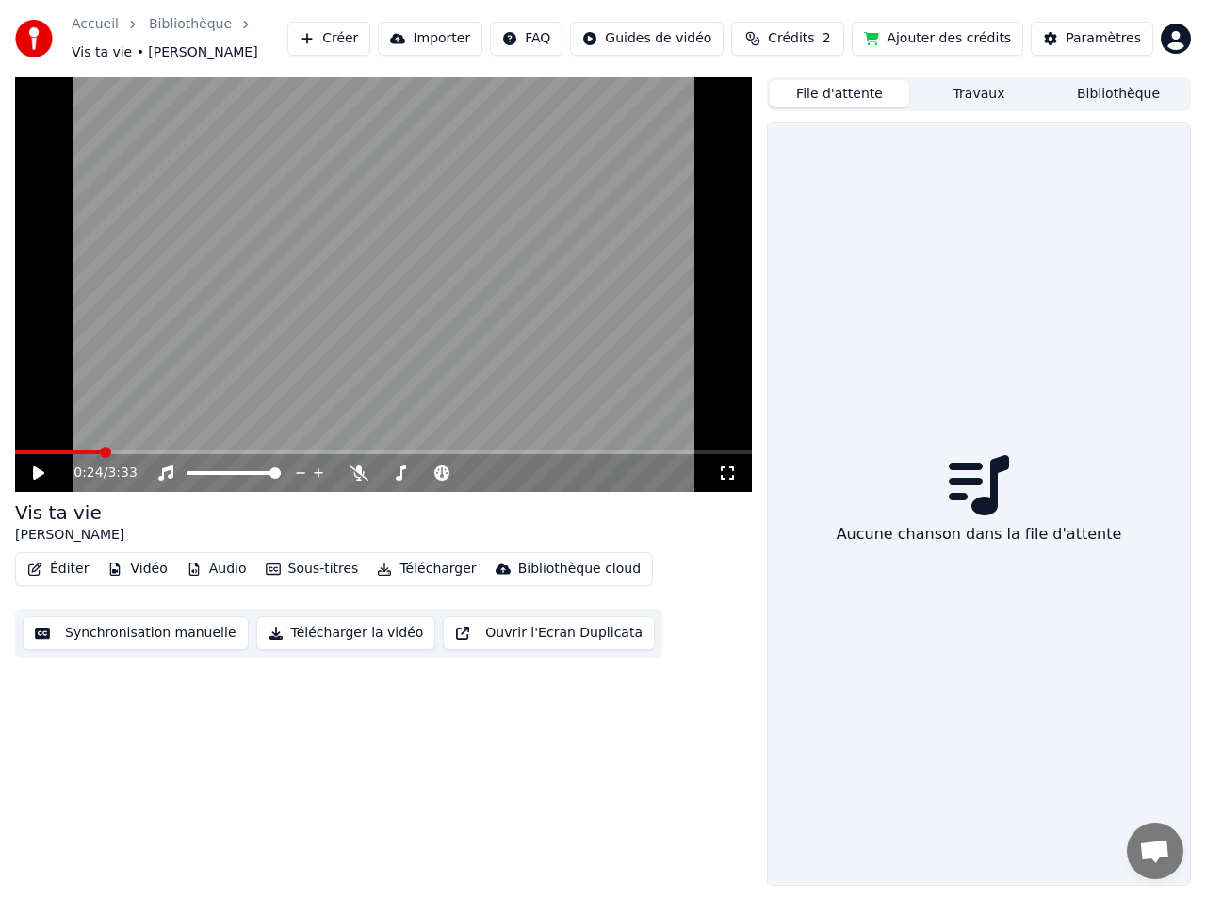
drag, startPoint x: 826, startPoint y: 82, endPoint x: 841, endPoint y: 82, distance: 15.1
click at [830, 82] on button "File d'attente" at bounding box center [839, 93] width 139 height 27
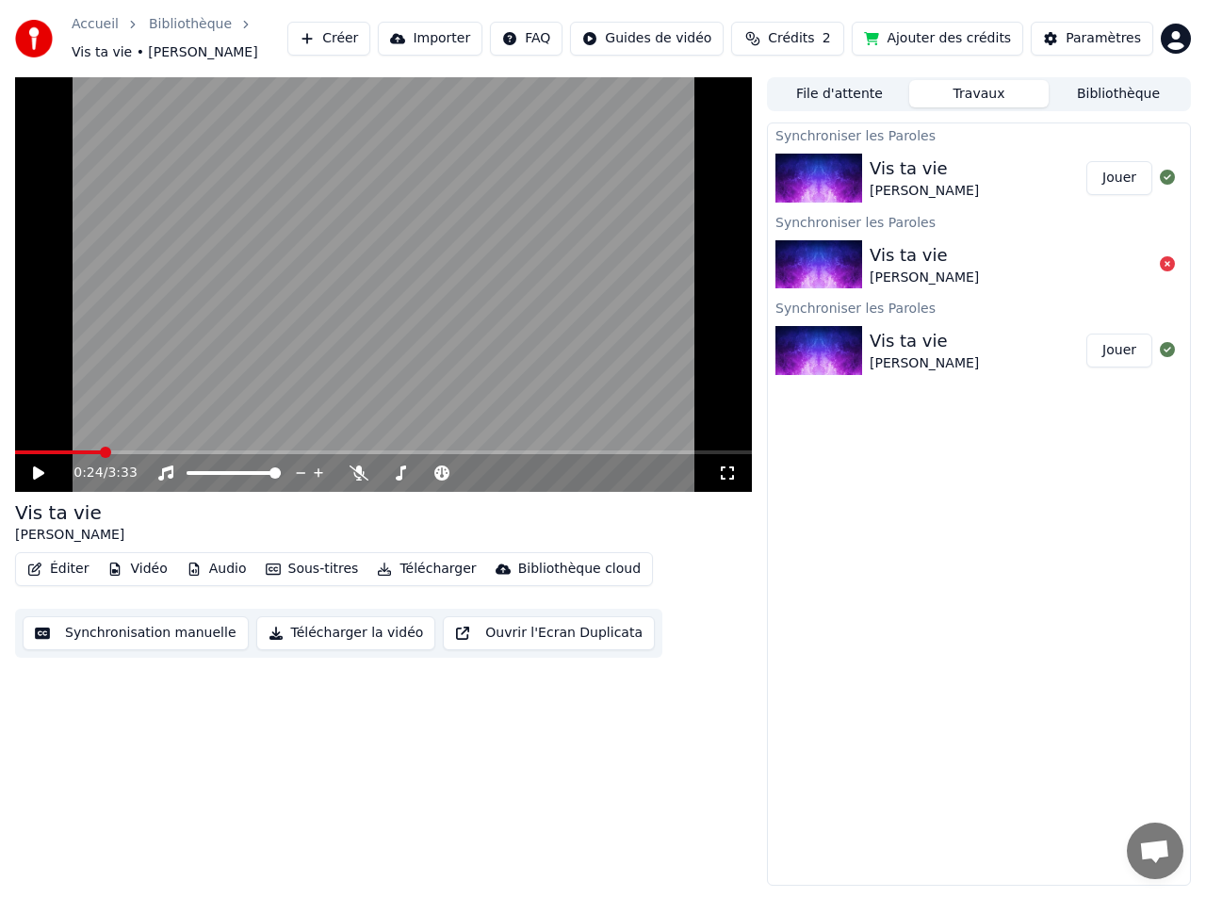
click at [977, 105] on button "Travaux" at bounding box center [978, 93] width 139 height 27
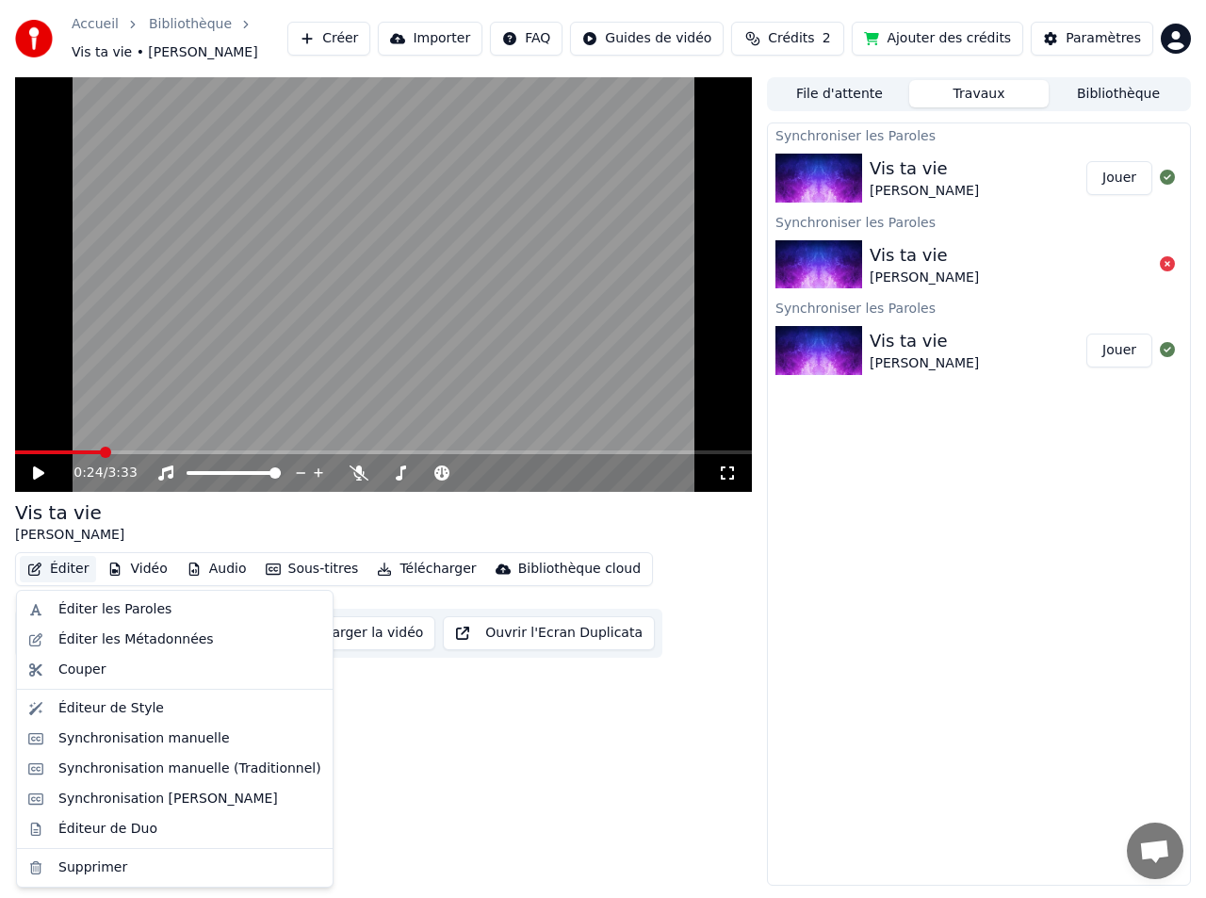
click at [75, 572] on button "Éditer" at bounding box center [58, 569] width 76 height 26
click at [84, 611] on div "Éditer les Paroles" at bounding box center [114, 609] width 113 height 19
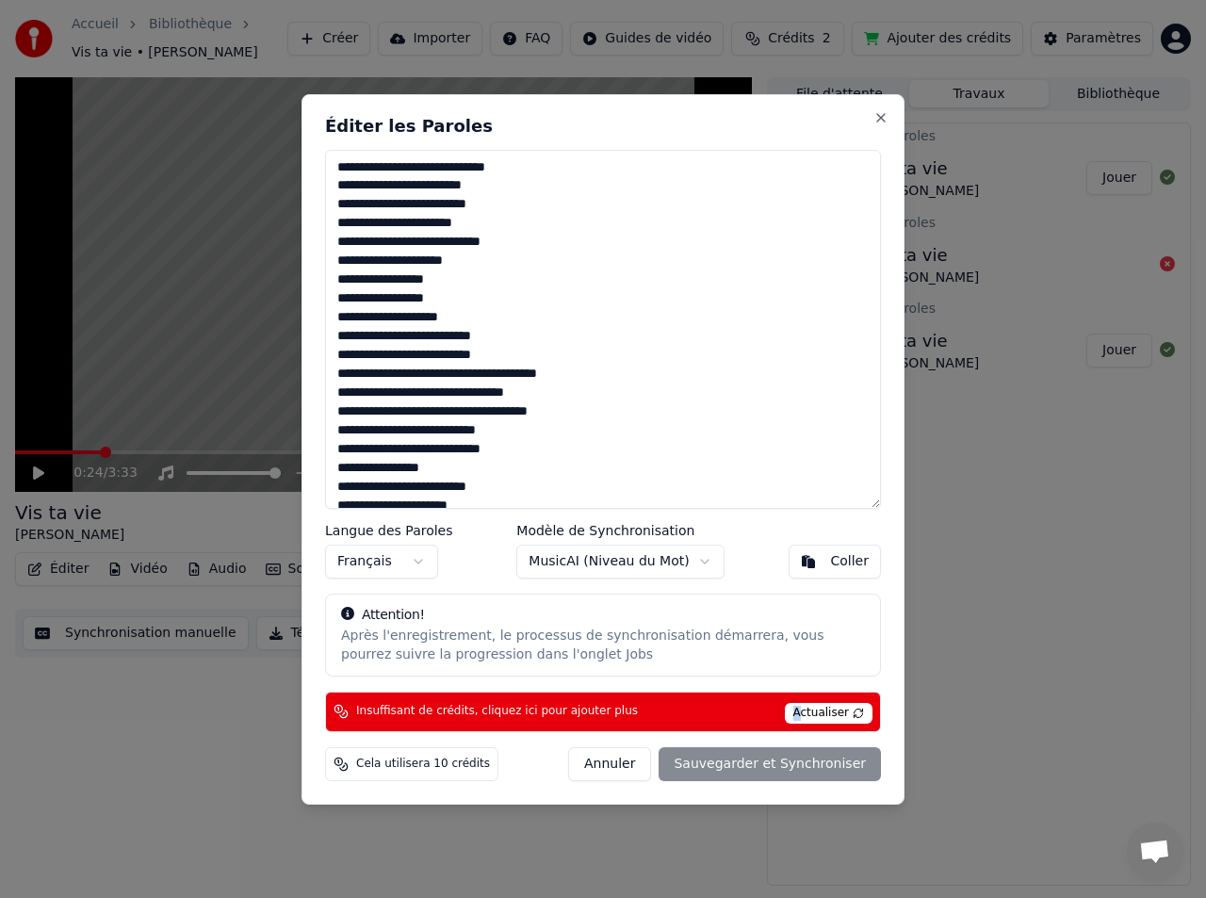
drag, startPoint x: 802, startPoint y: 709, endPoint x: 786, endPoint y: 708, distance: 16.0
click at [802, 708] on span "Actualiser" at bounding box center [829, 713] width 89 height 21
click at [423, 422] on textarea at bounding box center [603, 328] width 556 height 359
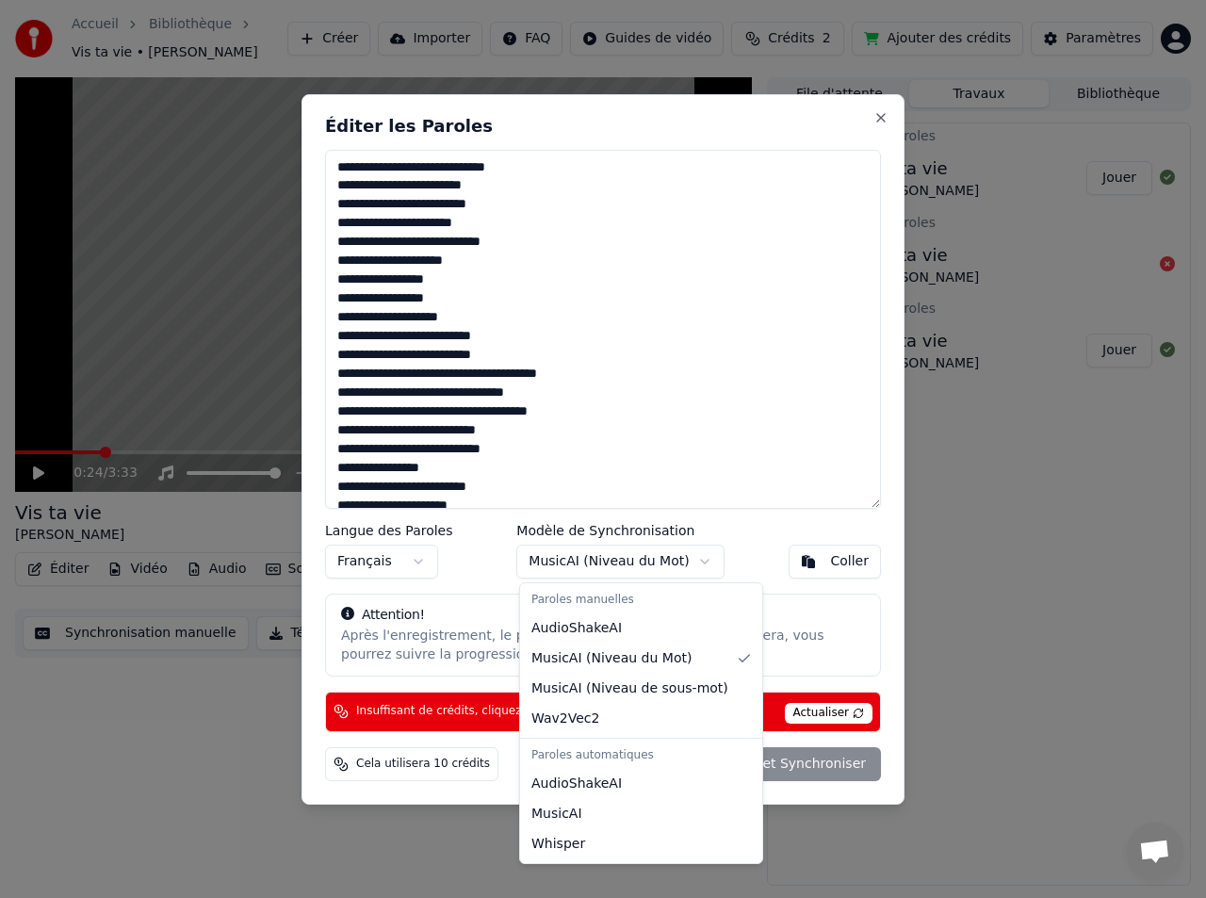
click at [623, 567] on body "Accueil Bibliothèque Vis ta vie • [PERSON_NAME] Créer Importer FAQ Guides de vi…" at bounding box center [603, 449] width 1206 height 898
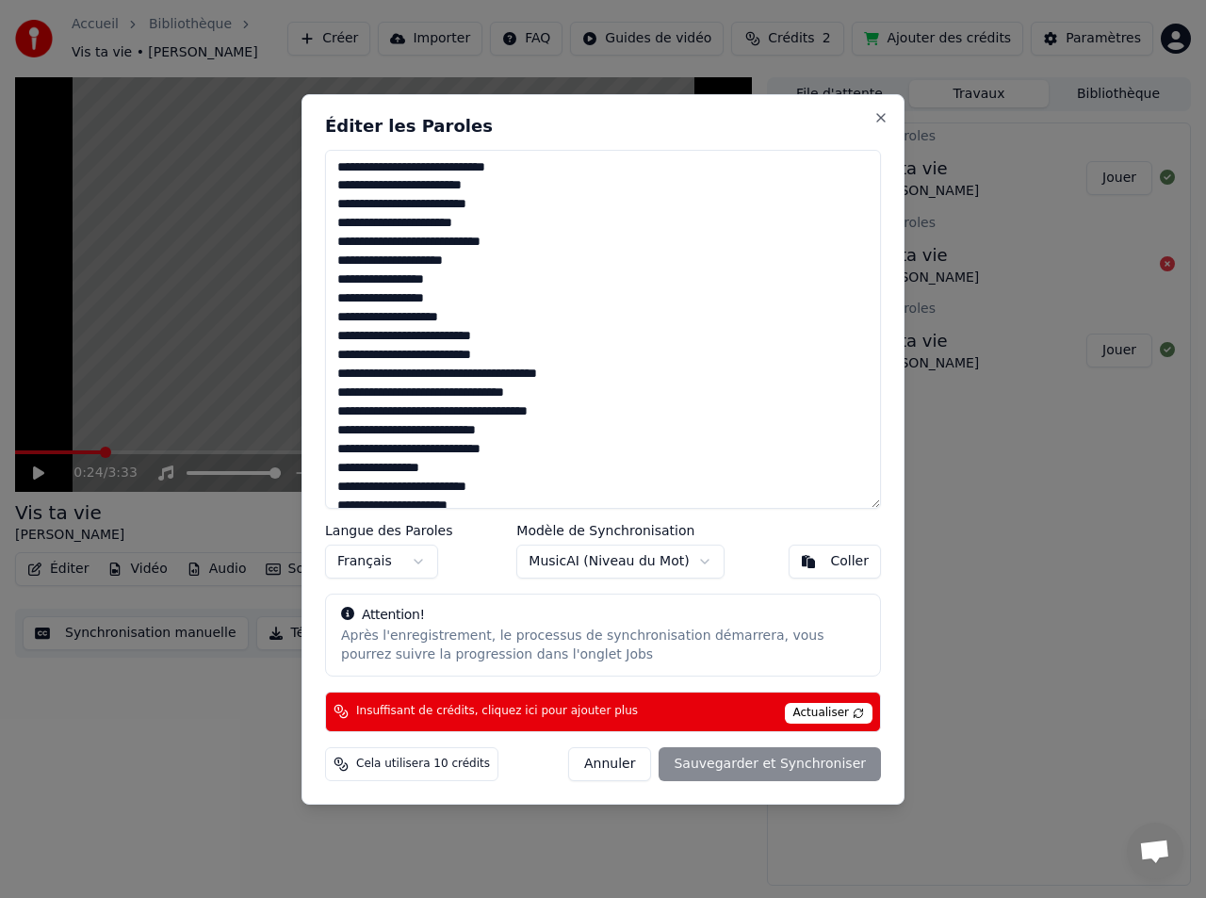
click at [813, 565] on button "Coller" at bounding box center [834, 561] width 93 height 34
drag, startPoint x: 813, startPoint y: 565, endPoint x: 730, endPoint y: 557, distance: 83.3
click at [812, 565] on button "Coller" at bounding box center [834, 561] width 93 height 34
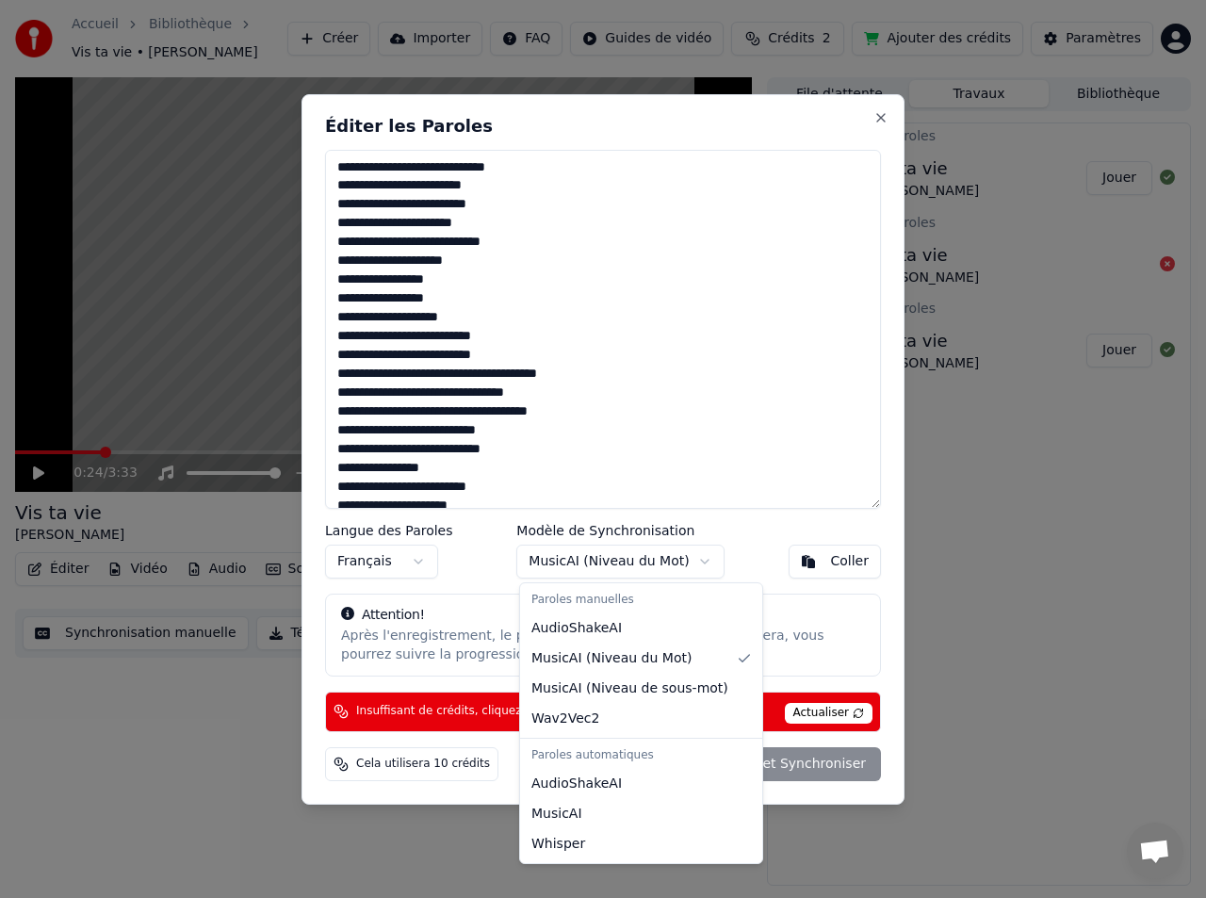
click at [607, 555] on body "Accueil Bibliothèque Vis ta vie • [PERSON_NAME] Créer Importer FAQ Guides de vi…" at bounding box center [603, 449] width 1206 height 898
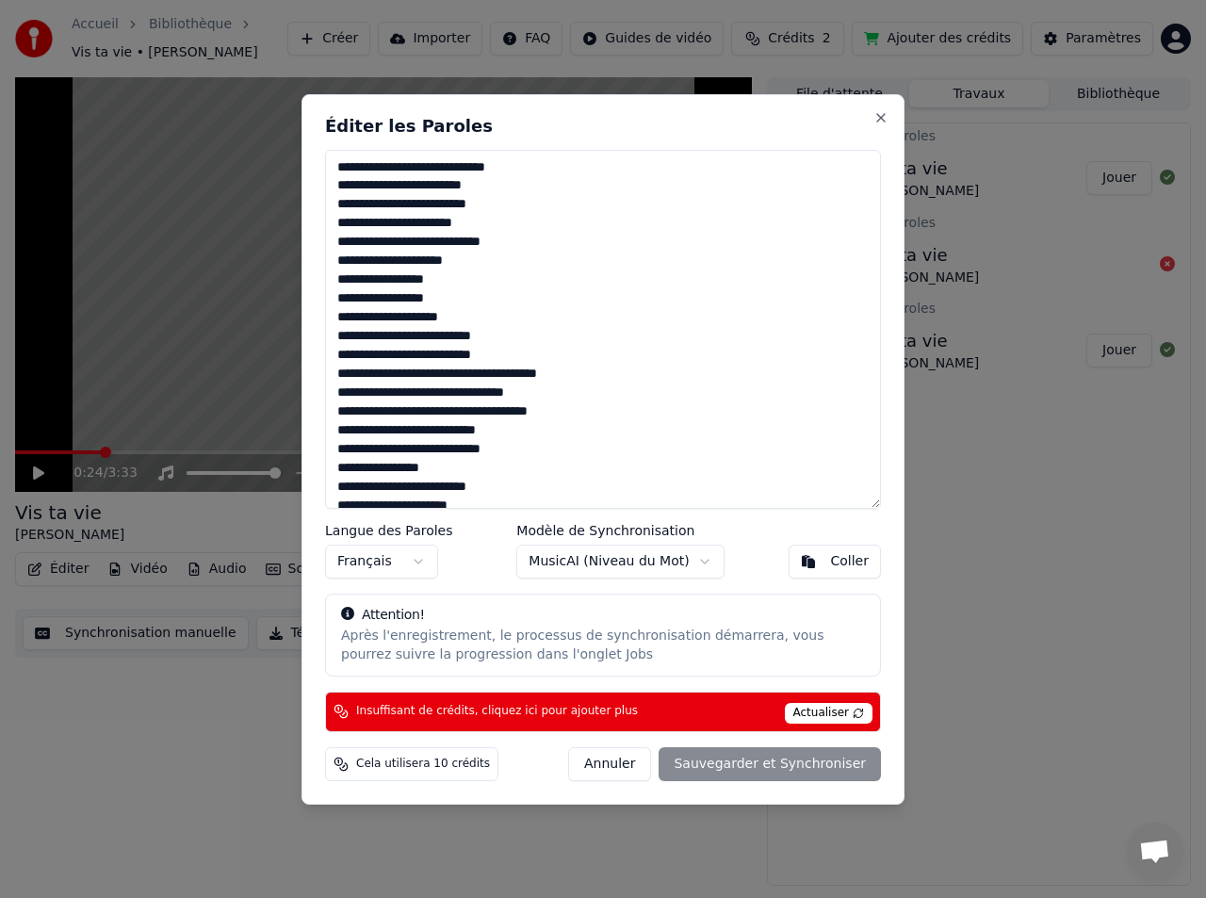
click at [726, 539] on body "Accueil Bibliothèque Vis ta vie • [PERSON_NAME] Créer Importer FAQ Guides de vi…" at bounding box center [603, 449] width 1206 height 898
click at [423, 570] on body "Accueil Bibliothèque Vis ta vie • [PERSON_NAME] Créer Importer FAQ Guides de vi…" at bounding box center [603, 449] width 1206 height 898
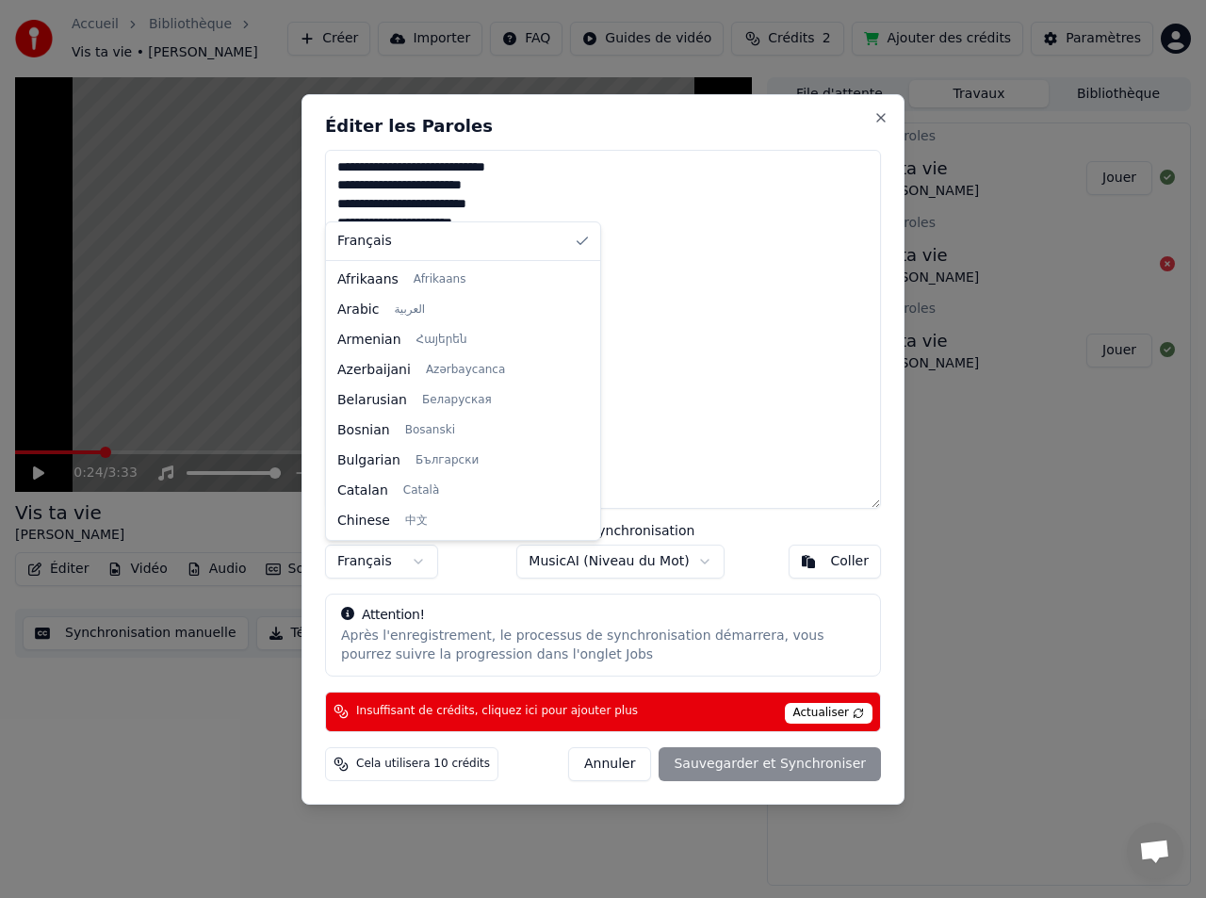
click at [420, 570] on body "Accueil Bibliothèque Vis ta vie • [PERSON_NAME] Créer Importer FAQ Guides de vi…" at bounding box center [603, 449] width 1206 height 898
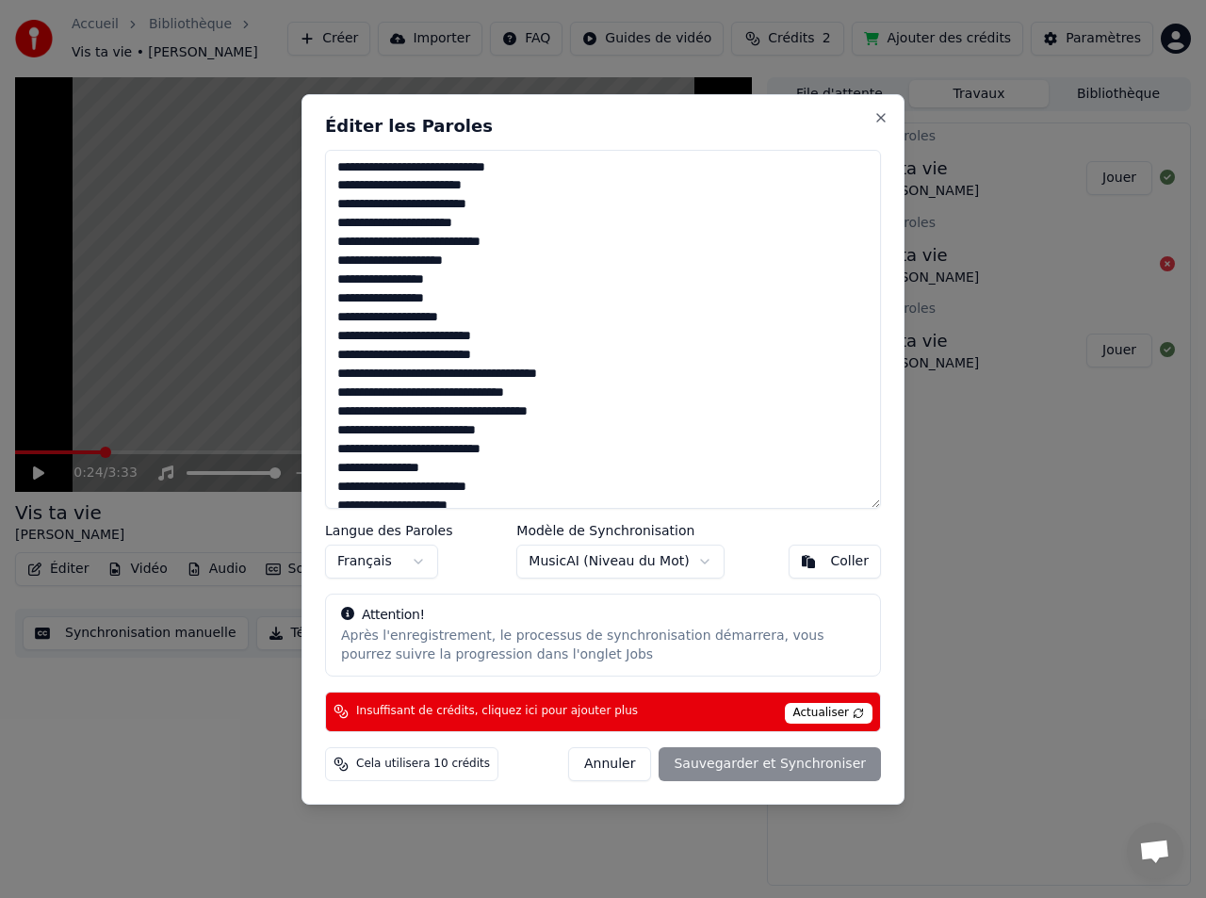
type textarea "**********"
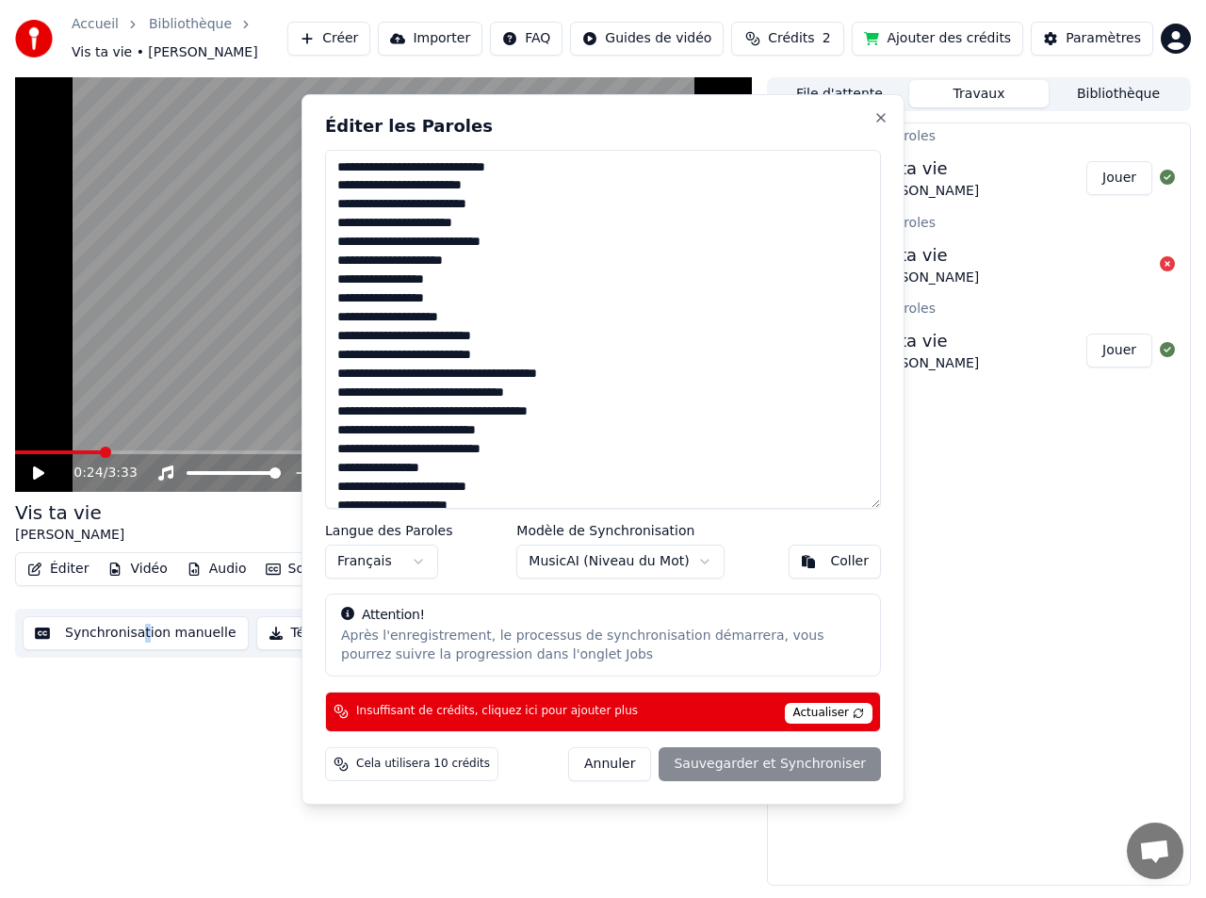
drag, startPoint x: 140, startPoint y: 762, endPoint x: 172, endPoint y: 758, distance: 32.2
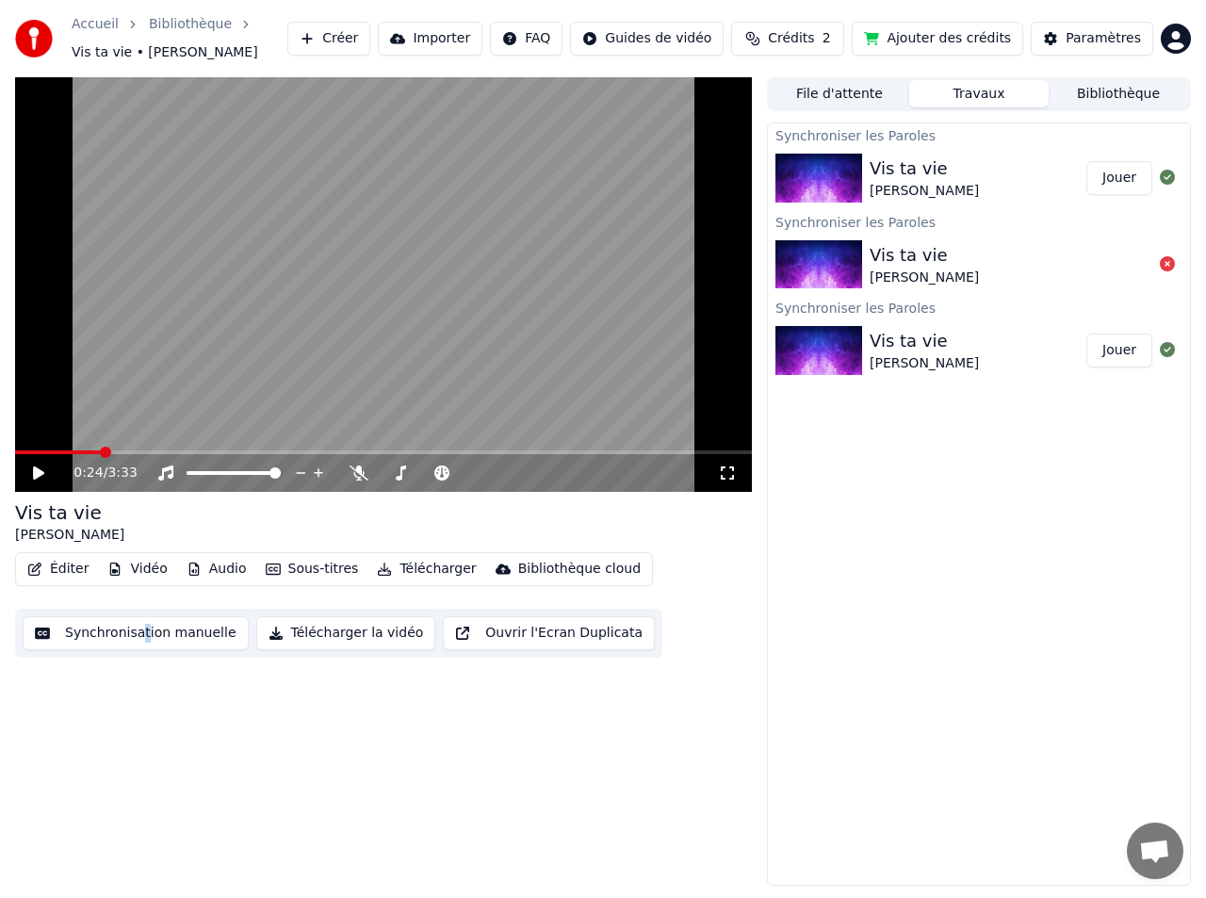
click at [1115, 183] on button "Jouer" at bounding box center [1119, 178] width 66 height 34
drag, startPoint x: 69, startPoint y: 457, endPoint x: 78, endPoint y: 453, distance: 10.1
click at [69, 456] on div "0:00 / 3:33" at bounding box center [383, 473] width 737 height 38
click at [82, 453] on span at bounding box center [383, 452] width 737 height 4
click at [164, 453] on span at bounding box center [383, 452] width 737 height 4
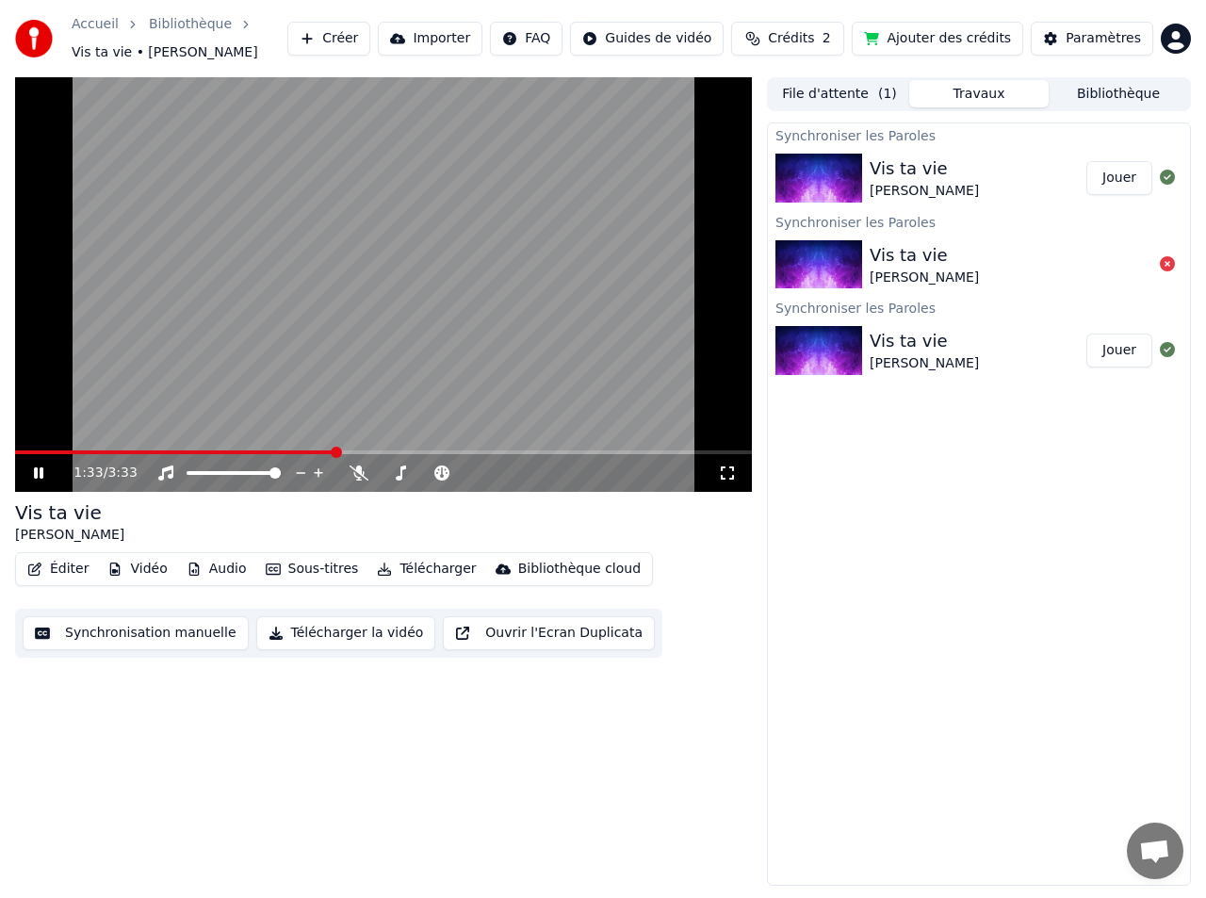
click at [335, 452] on span at bounding box center [383, 452] width 737 height 4
click at [381, 451] on span at bounding box center [383, 452] width 737 height 4
click at [353, 452] on span at bounding box center [184, 452] width 338 height 4
click at [298, 410] on video at bounding box center [383, 284] width 737 height 414
click at [31, 452] on span at bounding box center [192, 452] width 354 height 4
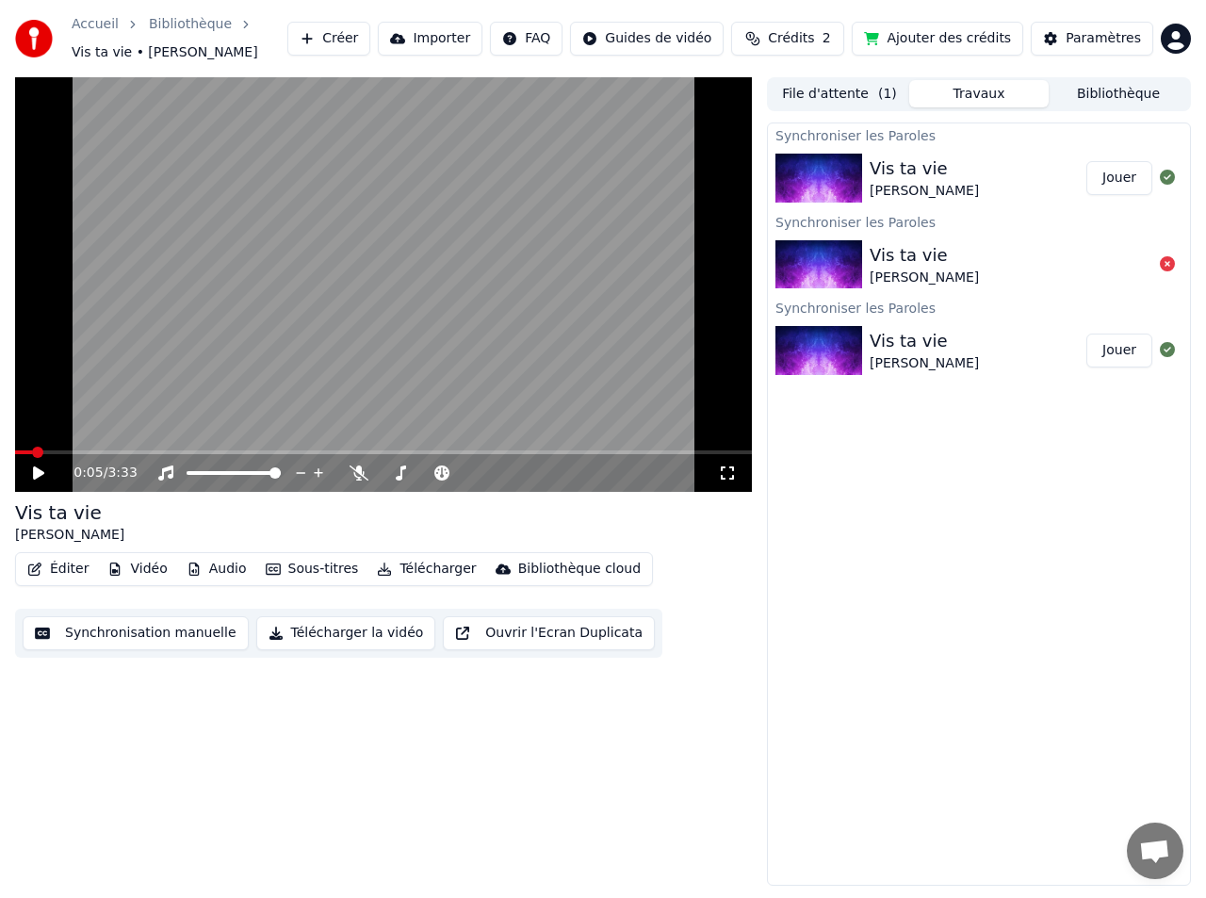
click at [40, 468] on icon at bounding box center [51, 472] width 43 height 15
click at [361, 474] on icon at bounding box center [358, 472] width 19 height 15
click at [357, 476] on icon at bounding box center [358, 472] width 19 height 15
click at [349, 472] on icon at bounding box center [358, 472] width 19 height 15
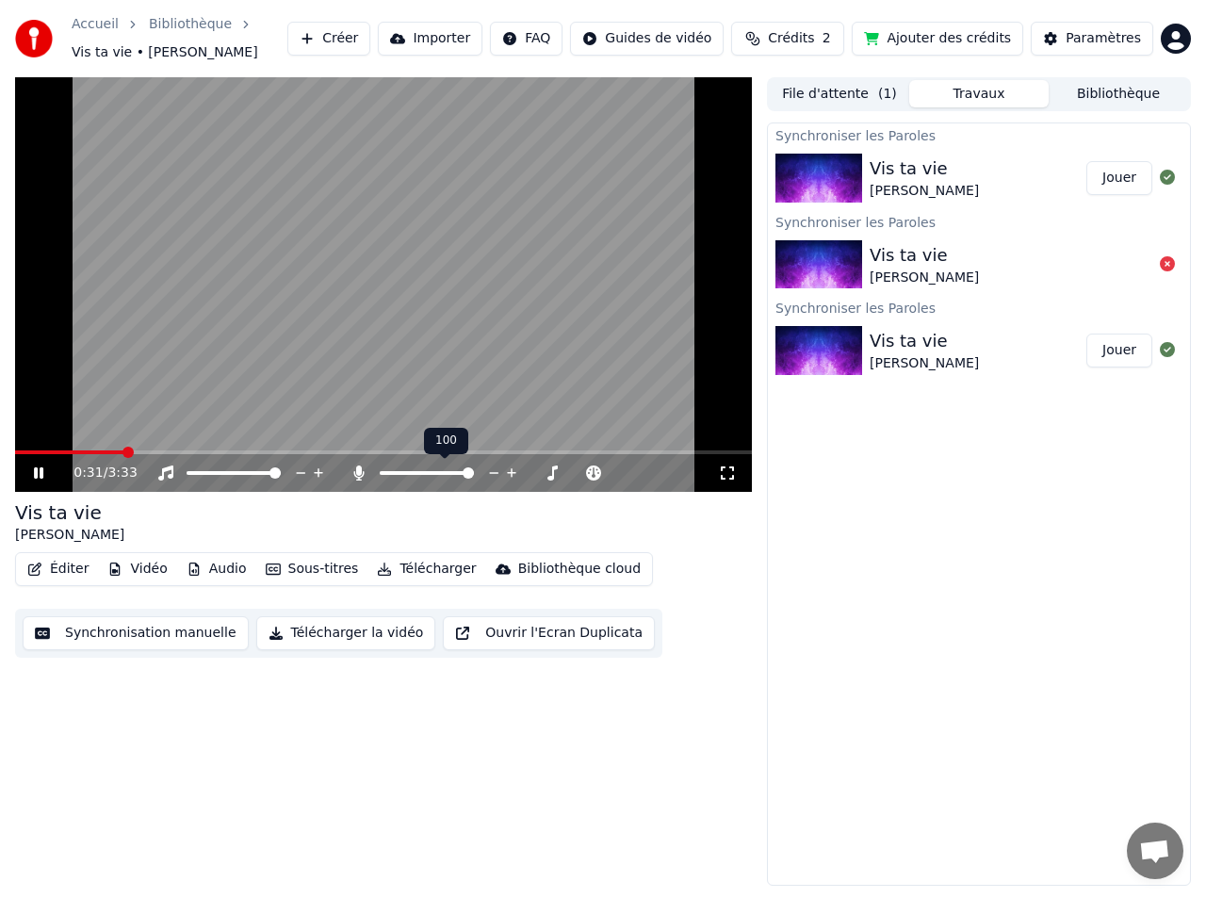
click at [474, 475] on span at bounding box center [467, 472] width 11 height 11
click at [361, 475] on icon at bounding box center [359, 472] width 10 height 15
click at [552, 473] on icon at bounding box center [552, 472] width 9 height 9
click at [533, 475] on icon at bounding box center [536, 472] width 18 height 19
click at [336, 456] on div "0:39 / 3:33" at bounding box center [383, 473] width 737 height 38
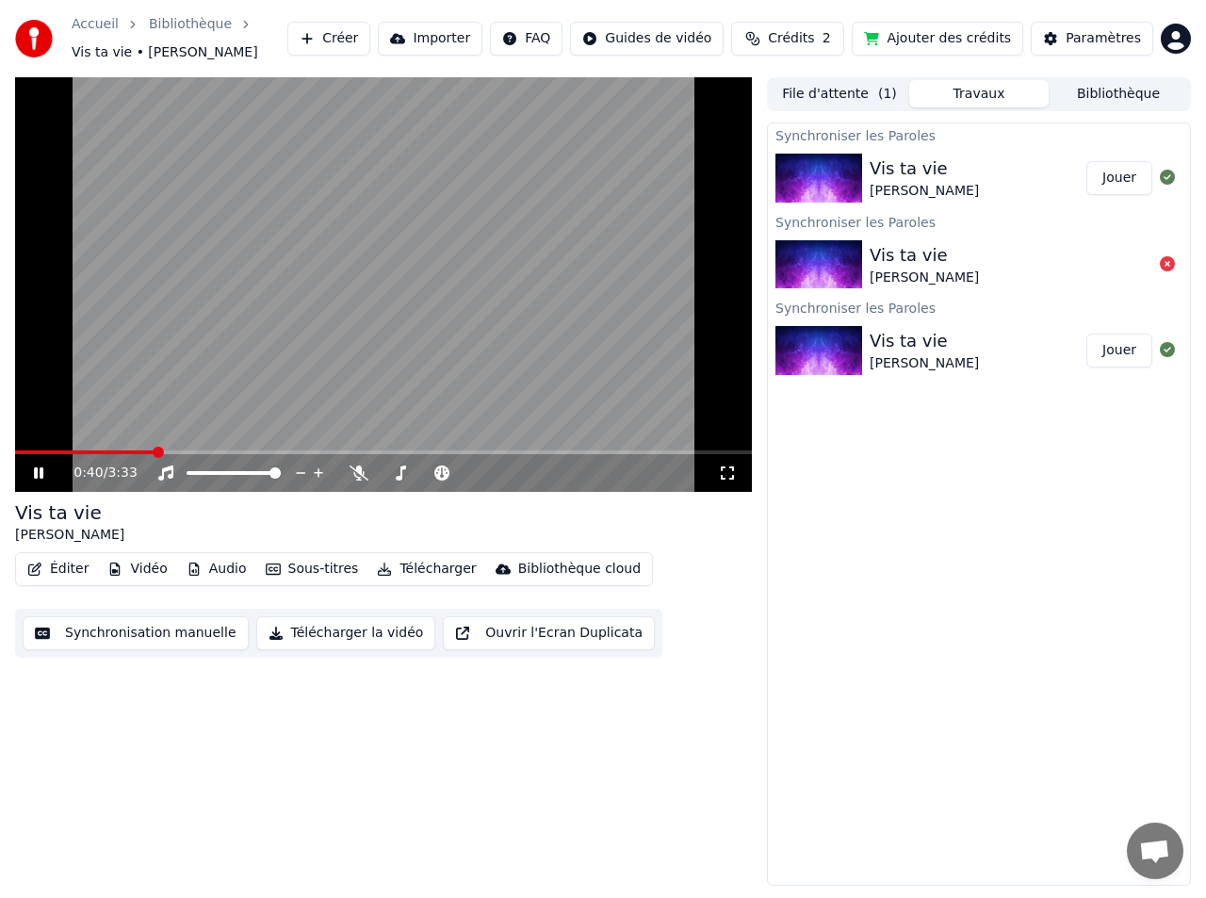
click at [300, 453] on div "0:40 / 3:33" at bounding box center [383, 284] width 737 height 414
click at [300, 454] on div "0:40 / 3:33" at bounding box center [383, 473] width 737 height 38
click at [284, 452] on span at bounding box center [383, 452] width 737 height 4
click at [270, 451] on span at bounding box center [142, 452] width 255 height 4
click at [251, 446] on video at bounding box center [383, 284] width 737 height 414
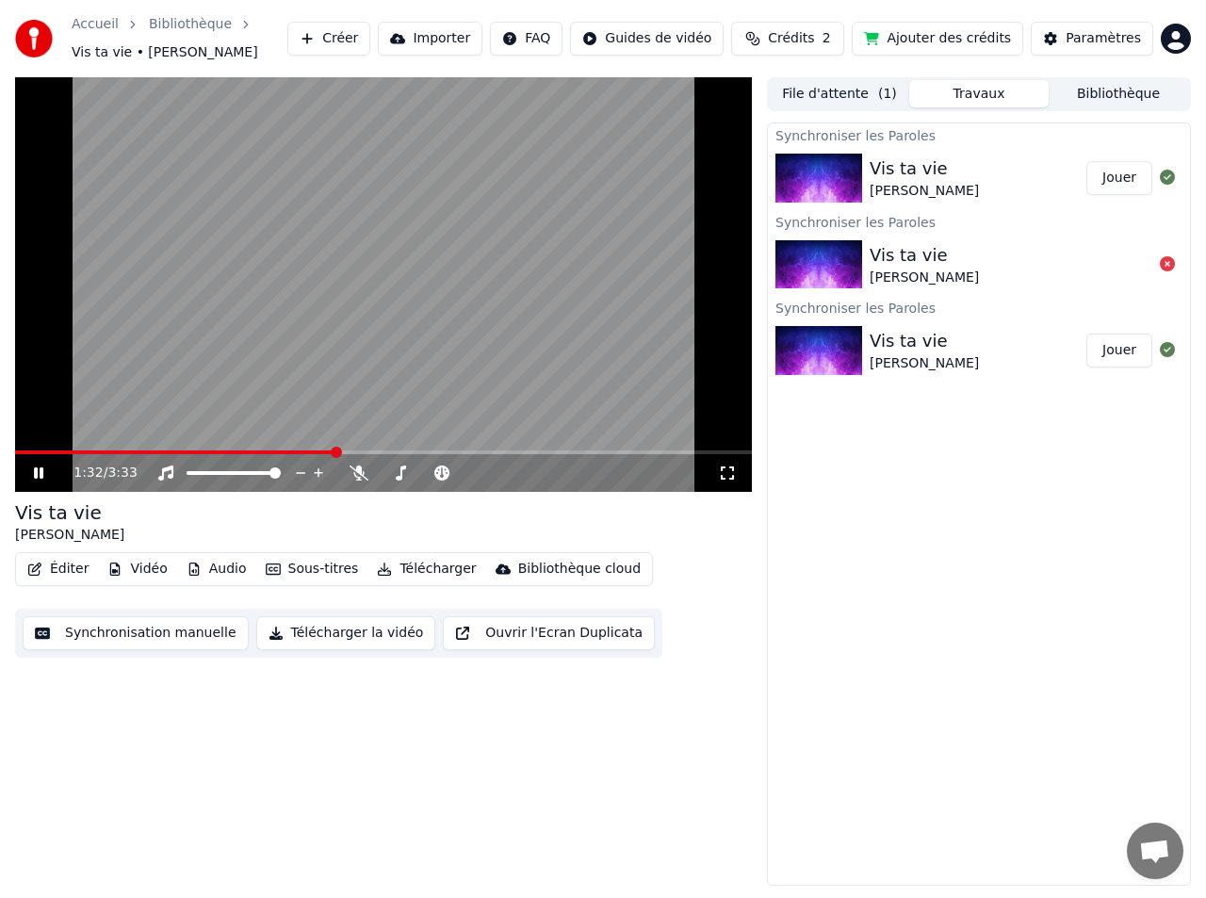
click at [451, 322] on video at bounding box center [383, 284] width 737 height 414
click at [966, 33] on button "Ajouter des crédits" at bounding box center [936, 39] width 171 height 34
